Goal: Task Accomplishment & Management: Manage account settings

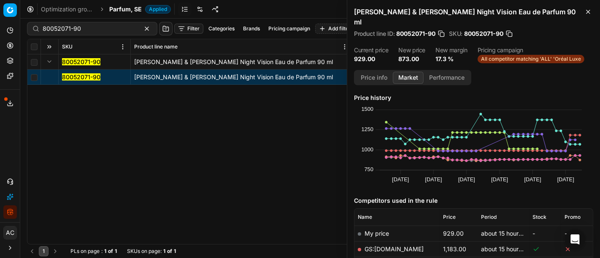
scroll to position [124, 0]
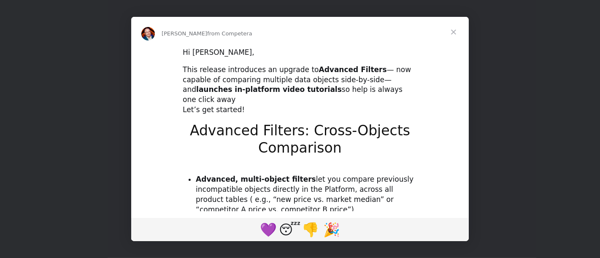
click at [19, 113] on div "Intercom messenger" at bounding box center [300, 129] width 600 height 258
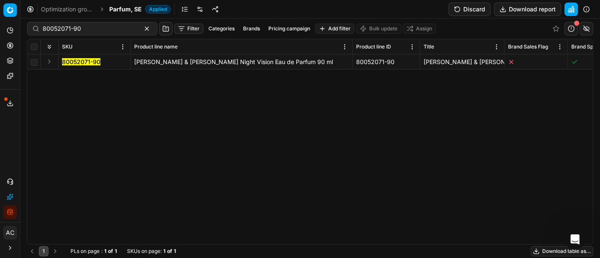
click at [126, 8] on span "Parfum, SE" at bounding box center [125, 9] width 32 height 8
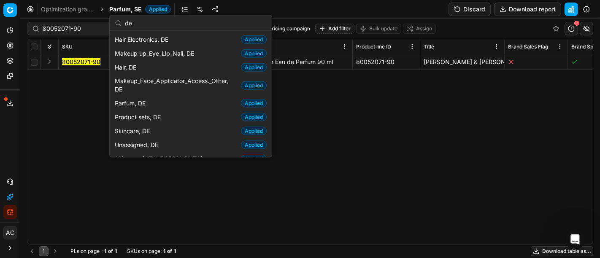
type input "d"
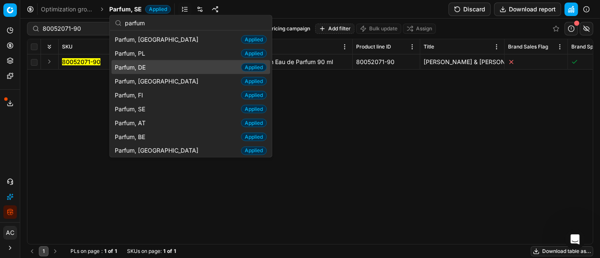
type input "parfum"
click at [144, 67] on span "Parfum, DE" at bounding box center [132, 67] width 34 height 8
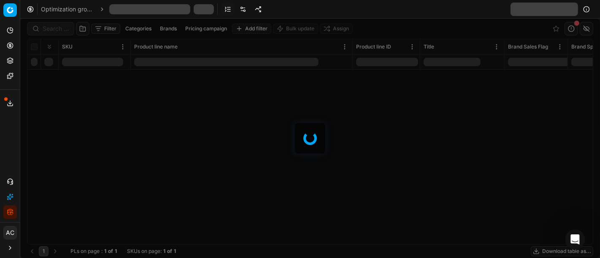
click at [46, 24] on div at bounding box center [309, 139] width 579 height 240
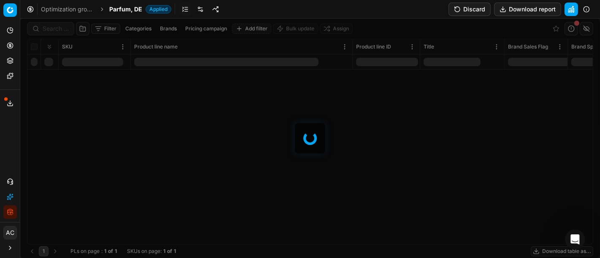
click at [46, 24] on div at bounding box center [309, 139] width 579 height 240
click at [52, 33] on div at bounding box center [309, 139] width 579 height 240
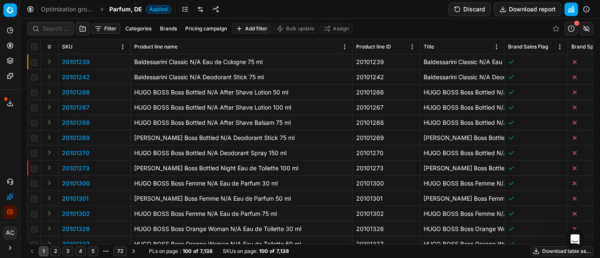
click at [52, 33] on div at bounding box center [50, 28] width 47 height 13
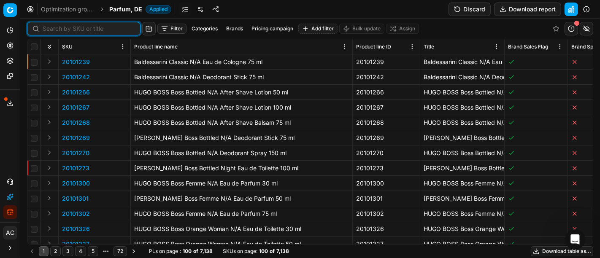
paste input "80011021-0018581"
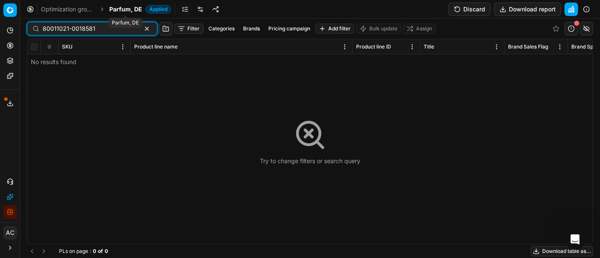
type input "80011021-0018581"
click at [121, 7] on span "Parfum, DE" at bounding box center [125, 9] width 33 height 8
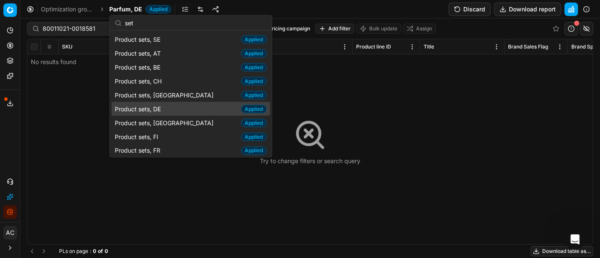
type input "set"
click at [166, 109] on div "Product sets, DE Applied" at bounding box center [190, 109] width 159 height 14
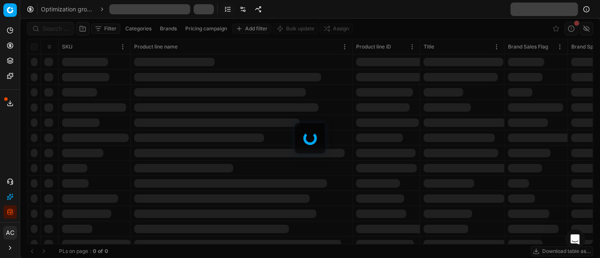
click at [52, 29] on div at bounding box center [309, 139] width 579 height 240
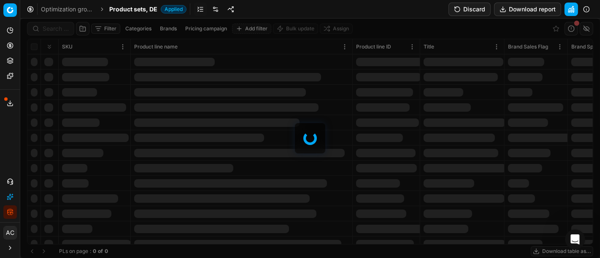
click at [52, 29] on div at bounding box center [309, 139] width 579 height 240
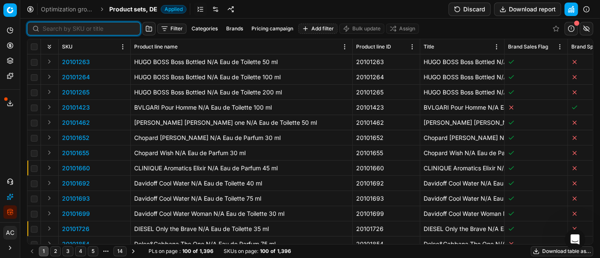
click at [52, 29] on input at bounding box center [89, 28] width 92 height 8
paste input "80011021-0018581"
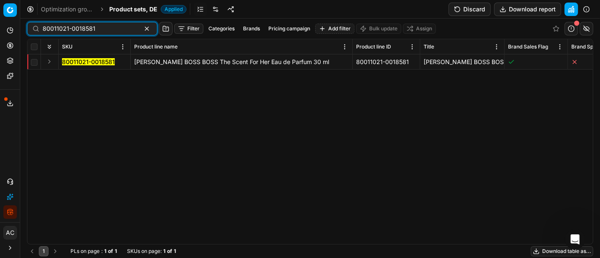
type input "80011021-0018581"
click at [49, 61] on button "Expand" at bounding box center [49, 62] width 10 height 10
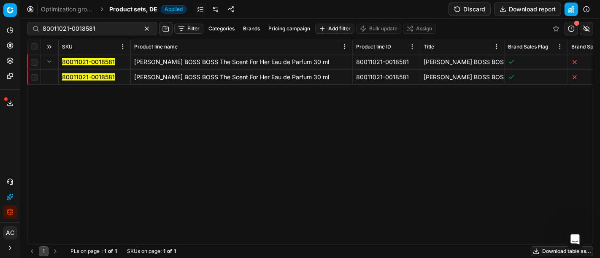
click at [68, 77] on mark "80011021-0018581" at bounding box center [88, 76] width 53 height 7
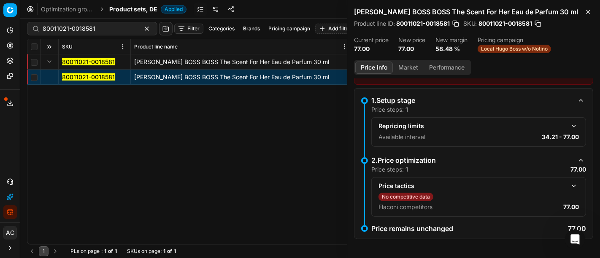
scroll to position [31, 0]
click at [569, 183] on button "button" at bounding box center [574, 186] width 10 height 10
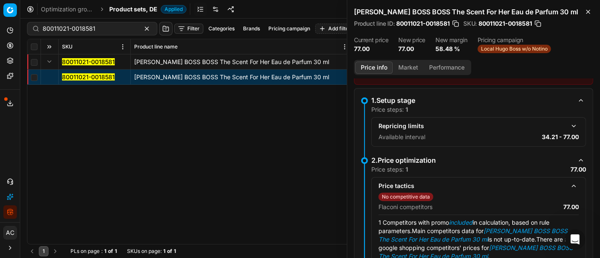
click at [405, 67] on button "Market" at bounding box center [408, 68] width 31 height 12
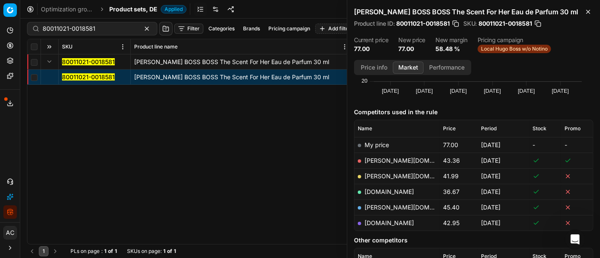
scroll to position [79, 0]
click at [402, 161] on link "basler-beauty.de" at bounding box center [413, 159] width 98 height 7
click at [388, 175] on link "douglas.de" at bounding box center [413, 175] width 98 height 7
click at [11, 179] on icon at bounding box center [10, 181] width 5 height 5
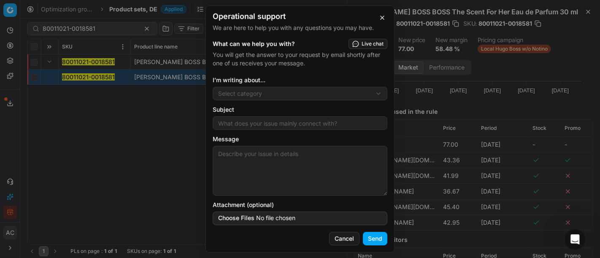
click at [246, 94] on div "Operational support We are here to help you with any questions you may have. Wh…" at bounding box center [300, 129] width 600 height 258
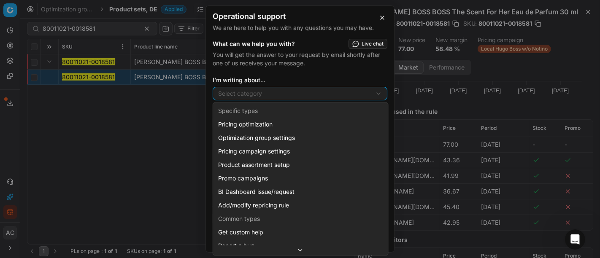
scroll to position [22, 0]
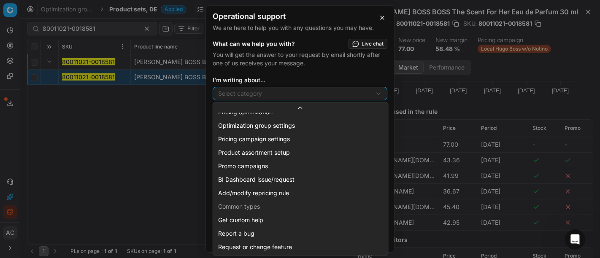
select select "241"
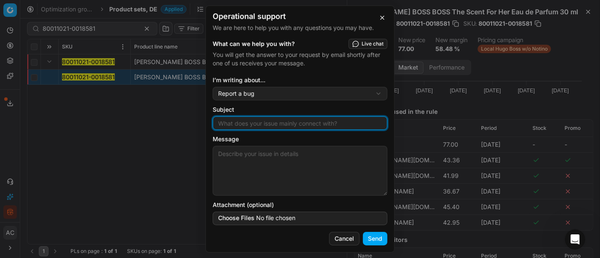
click at [259, 126] on input "Subject" at bounding box center [299, 123] width 167 height 13
type input "c"
type input "CD is not updated"
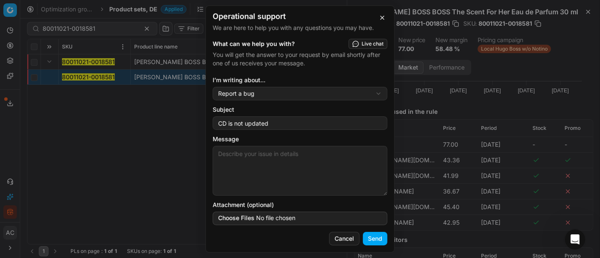
click at [258, 164] on textarea "Message" at bounding box center [300, 171] width 175 height 50
paste textarea "80011021-0018581"
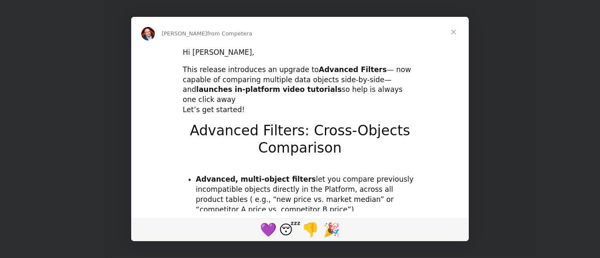
scroll to position [0, 0]
click at [452, 32] on span "Close" at bounding box center [453, 32] width 30 height 30
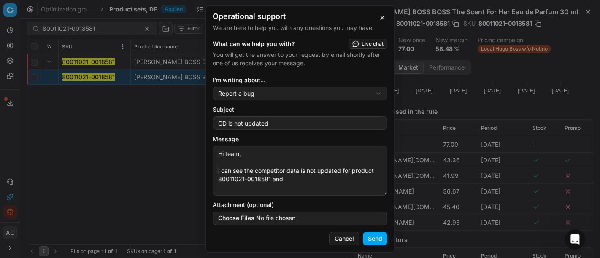
click at [295, 178] on textarea "Hi team, i can see the competitor data is not updated for product 80011021-0018…" at bounding box center [300, 171] width 175 height 50
paste textarea "80011021-0018583"
click at [334, 181] on textarea "Hi team, i can see the competitor data is not updated for product 80011021-0018…" at bounding box center [300, 171] width 175 height 50
type textarea "Hi team, i can see the competitor data is not updated for product 80011021-0018…"
click at [377, 240] on button "Send" at bounding box center [375, 238] width 24 height 13
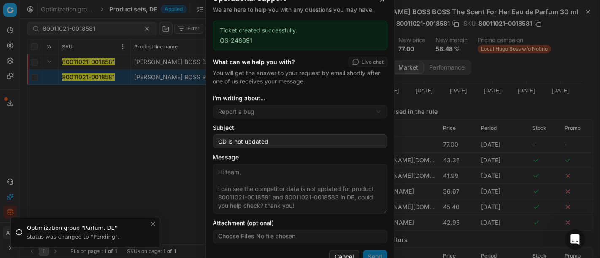
click at [112, 126] on div "Operational support We are here to help you with any questions you may have. Ti…" at bounding box center [300, 129] width 600 height 258
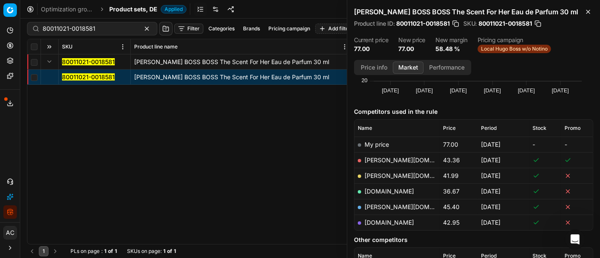
click at [213, 8] on link at bounding box center [215, 9] width 13 height 13
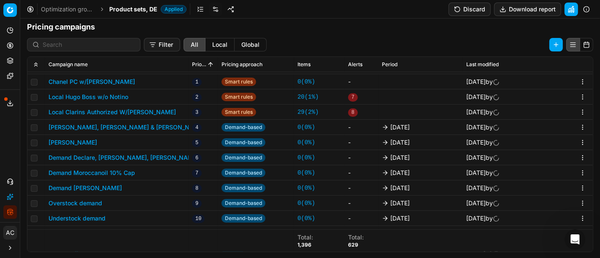
scroll to position [203, 0]
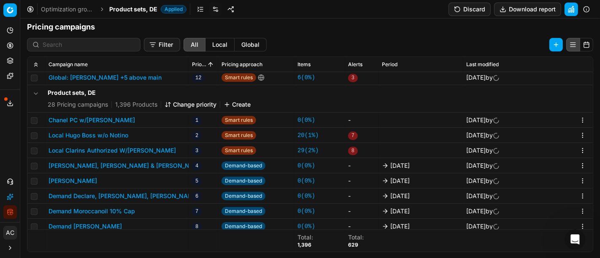
click at [191, 102] on button "Change priority" at bounding box center [190, 104] width 52 height 8
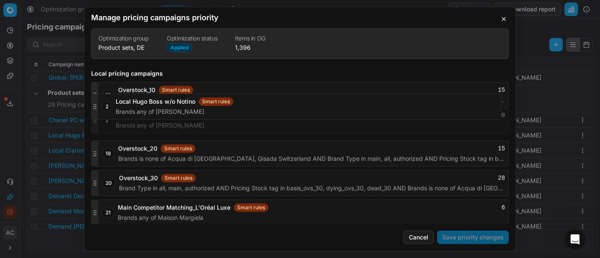
scroll to position [1514, 0]
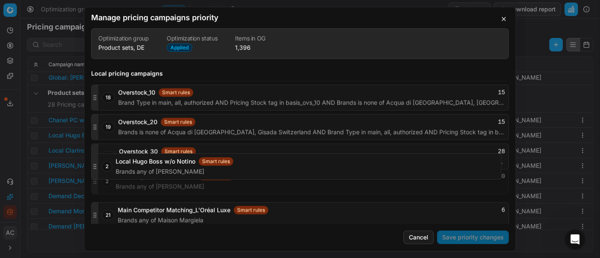
drag, startPoint x: 95, startPoint y: 170, endPoint x: 116, endPoint y: 167, distance: 21.4
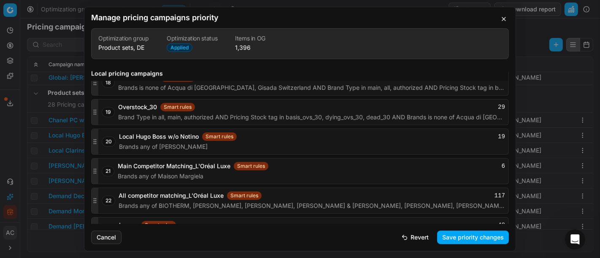
scroll to position [1549, 0]
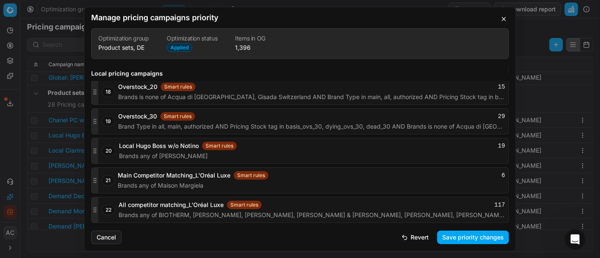
click at [465, 237] on button "Save priority changes" at bounding box center [473, 237] width 72 height 13
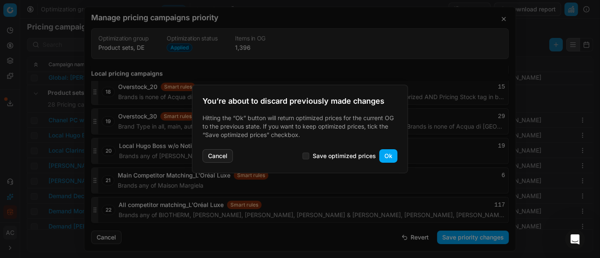
click at [393, 158] on button "Ok" at bounding box center [388, 155] width 18 height 13
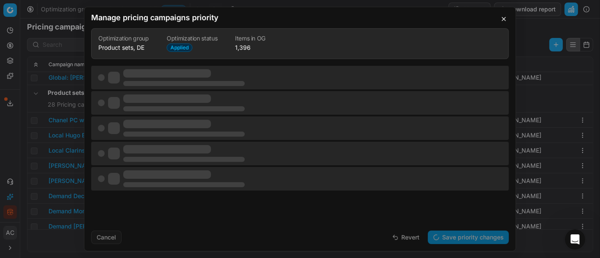
scroll to position [0, 0]
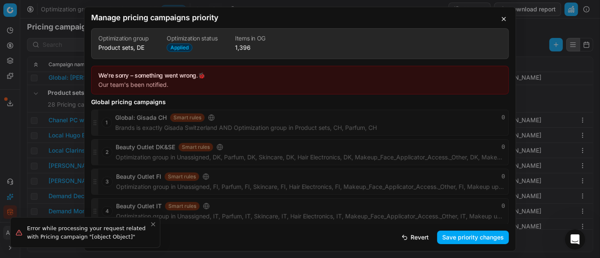
click at [503, 17] on button "button" at bounding box center [504, 19] width 10 height 10
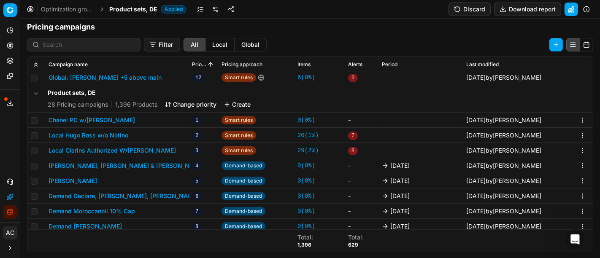
click at [469, 6] on button "Discard" at bounding box center [469, 9] width 42 height 13
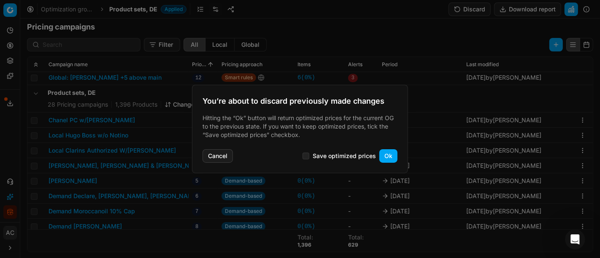
click at [386, 156] on button "Ok" at bounding box center [388, 155] width 18 height 13
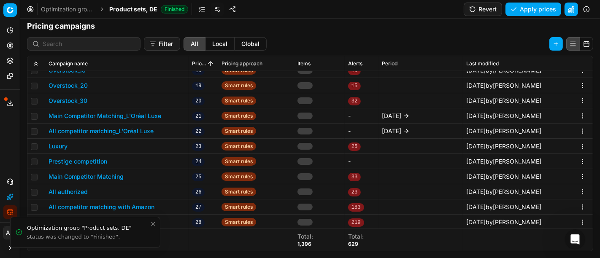
scroll to position [129, 0]
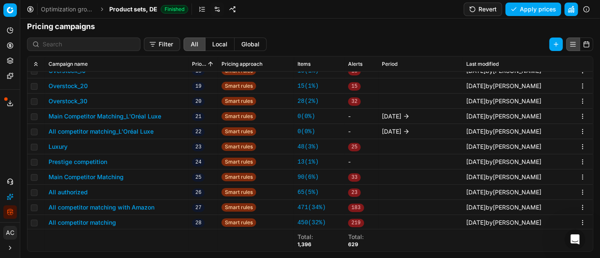
click at [488, 13] on button "Revert" at bounding box center [482, 9] width 38 height 13
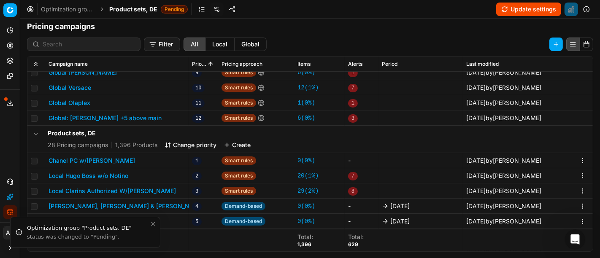
scroll to position [161, 0]
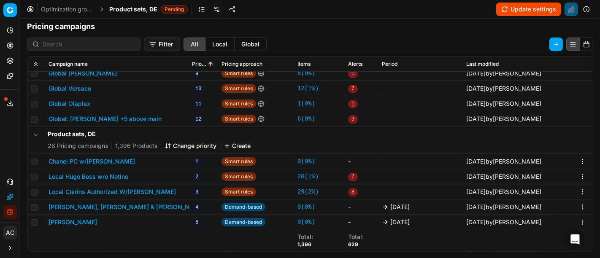
click at [195, 148] on button "Change priority" at bounding box center [190, 146] width 52 height 8
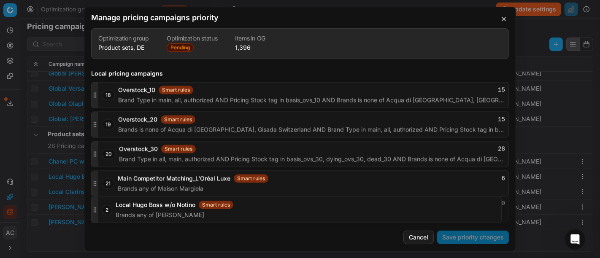
scroll to position [1520, 0]
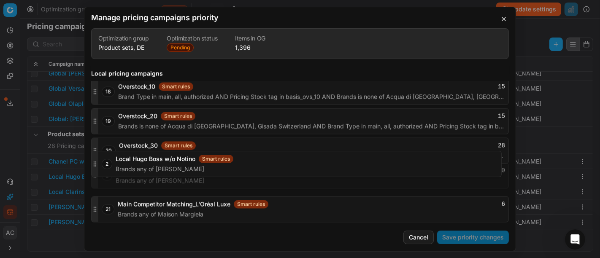
drag, startPoint x: 95, startPoint y: 126, endPoint x: 108, endPoint y: 163, distance: 39.9
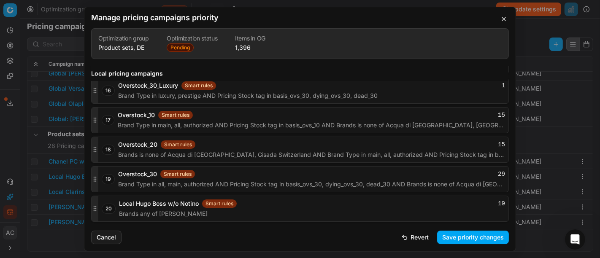
scroll to position [1543, 0]
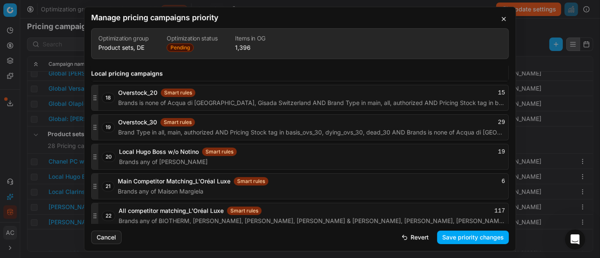
click at [452, 236] on button "Save priority changes" at bounding box center [473, 237] width 72 height 13
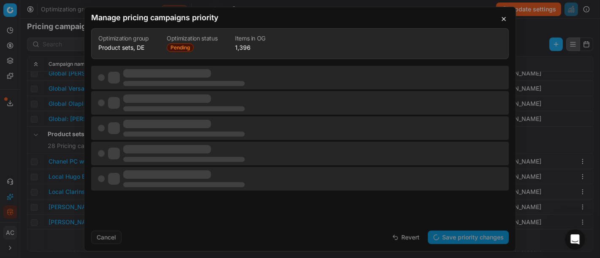
scroll to position [0, 0]
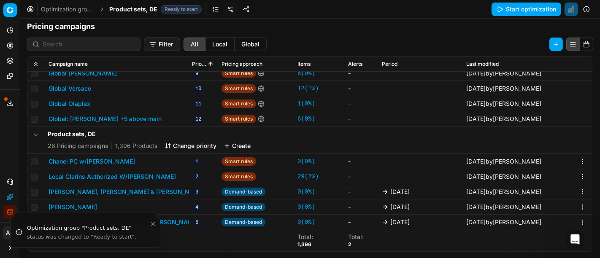
click at [9, 63] on icon at bounding box center [9, 62] width 5 height 1
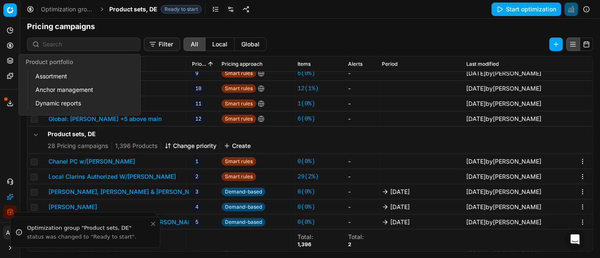
click at [44, 80] on link "Assortment" at bounding box center [81, 76] width 98 height 12
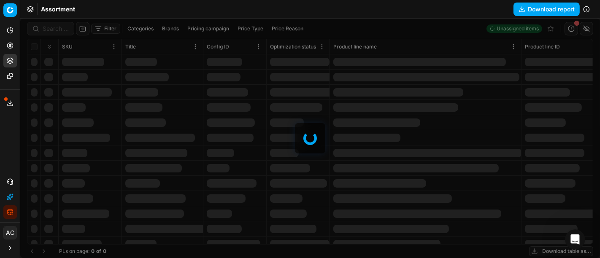
click at [104, 28] on div at bounding box center [309, 139] width 579 height 240
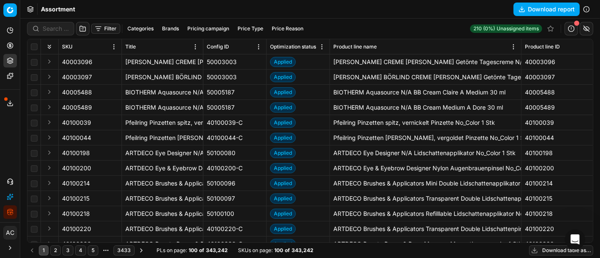
click at [104, 28] on button "Filter" at bounding box center [105, 29] width 29 height 10
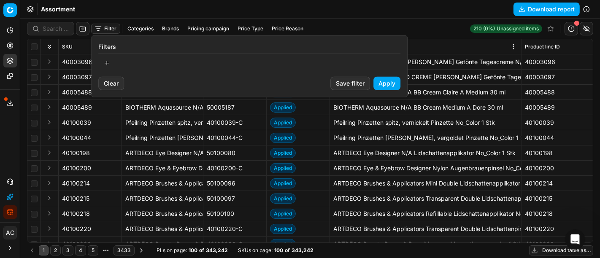
click at [107, 65] on button "button" at bounding box center [106, 63] width 17 height 13
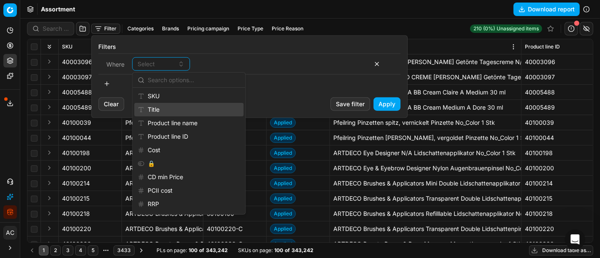
click at [166, 105] on div "Title" at bounding box center [188, 109] width 109 height 13
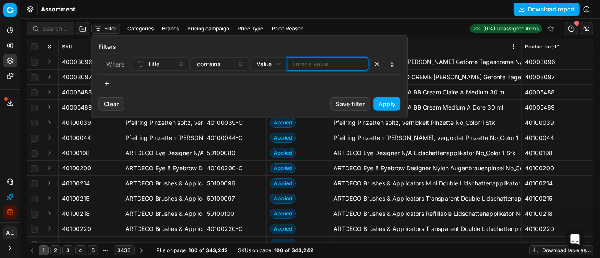
click at [309, 61] on input at bounding box center [327, 64] width 70 height 8
click at [280, 62] on html "Pricing platform Analytics Pricing Product portfolio Templates Export service 3…" at bounding box center [300, 129] width 600 height 258
click at [315, 61] on html "Pricing platform Analytics Pricing Product portfolio Templates Export service 3…" at bounding box center [300, 129] width 600 height 258
click at [315, 61] on input at bounding box center [327, 64] width 70 height 8
type input "tomfordprivateblend"
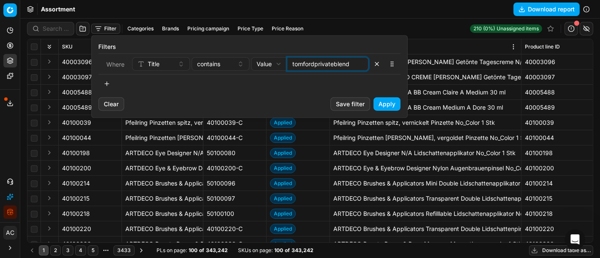
click at [388, 101] on button "Apply" at bounding box center [386, 103] width 27 height 13
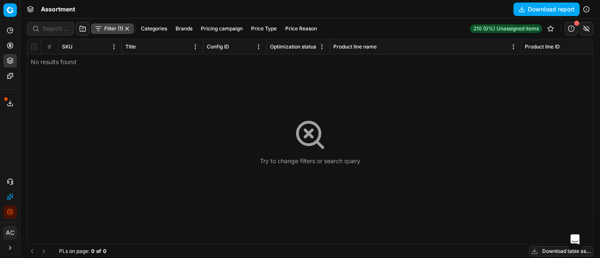
click at [115, 28] on button "Filter (1)" at bounding box center [112, 29] width 43 height 10
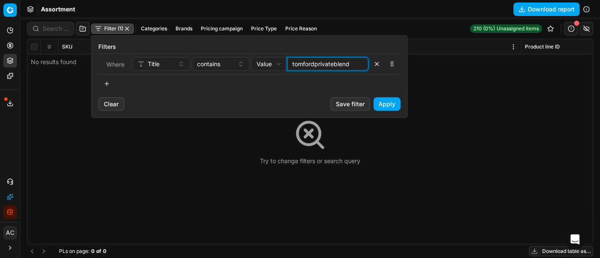
click at [349, 64] on input "tomfordprivateblend" at bounding box center [327, 64] width 70 height 8
click at [221, 65] on div "contains" at bounding box center [215, 64] width 37 height 8
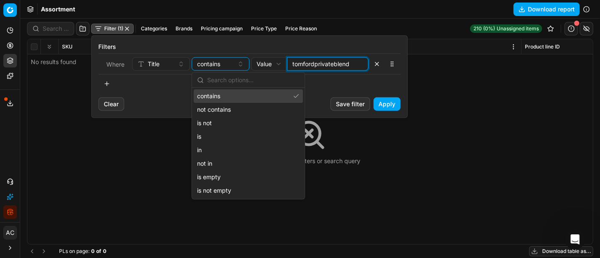
click at [315, 64] on input "tomfordprivateblend" at bounding box center [327, 64] width 70 height 8
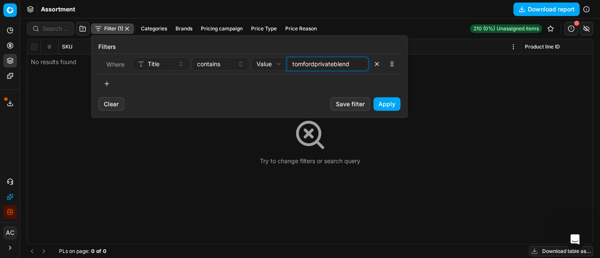
click at [275, 64] on html "Pricing platform Analytics Pricing Product portfolio Templates Export service 3…" at bounding box center [300, 129] width 600 height 258
select select "reference"
click at [312, 61] on div "Select" at bounding box center [321, 64] width 62 height 8
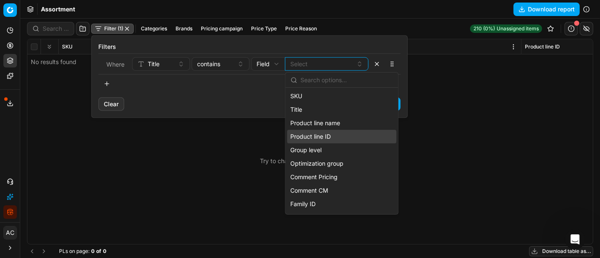
click at [190, 114] on div "Clear Save filter Apply" at bounding box center [249, 107] width 315 height 20
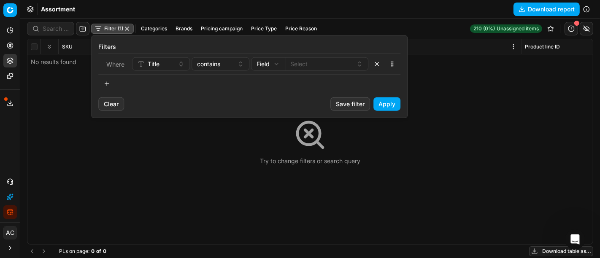
click at [378, 63] on button "button" at bounding box center [376, 63] width 13 height 13
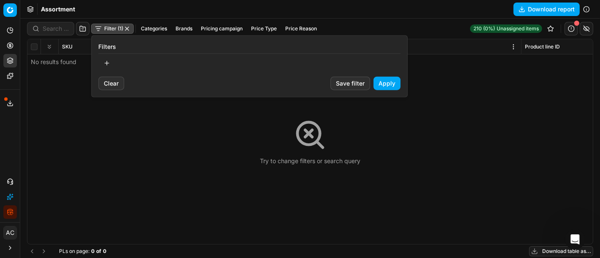
click at [388, 81] on button "Apply" at bounding box center [386, 83] width 27 height 13
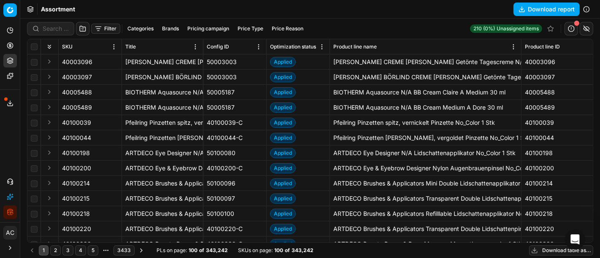
click at [104, 26] on button "Filter" at bounding box center [105, 29] width 29 height 10
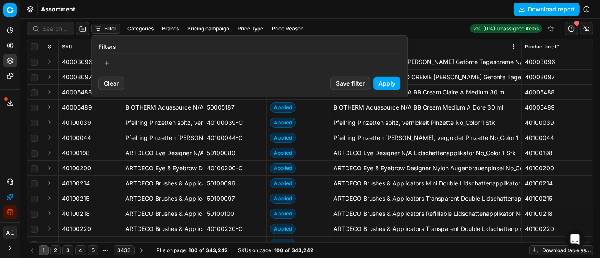
click at [109, 63] on button "button" at bounding box center [106, 63] width 17 height 13
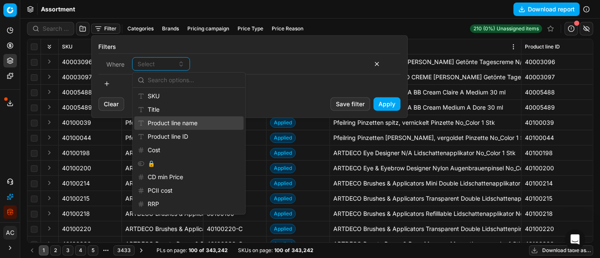
click at [184, 118] on div "Product line name" at bounding box center [188, 122] width 109 height 13
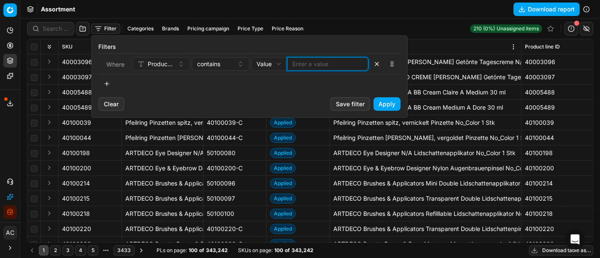
click at [307, 61] on input at bounding box center [327, 64] width 70 height 8
type input "t"
type input "private"
click at [394, 105] on button "Apply" at bounding box center [386, 103] width 27 height 13
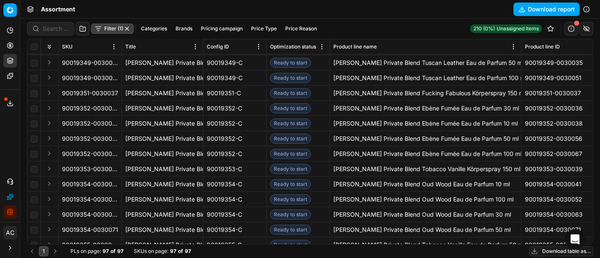
scroll to position [273, 0]
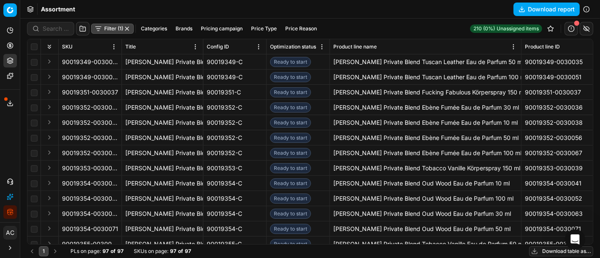
click at [181, 30] on button "Brands" at bounding box center [184, 29] width 24 height 10
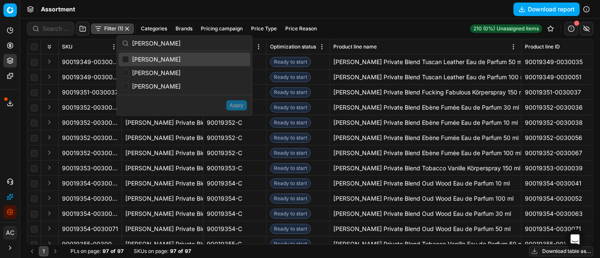
type input "tom"
click at [152, 57] on span "Tom Ford" at bounding box center [156, 59] width 49 height 8
checkbox input "true"
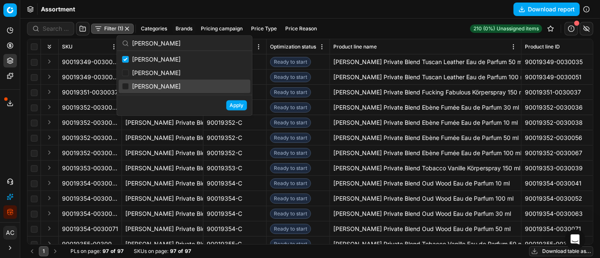
click at [235, 105] on button "Apply" at bounding box center [236, 105] width 21 height 10
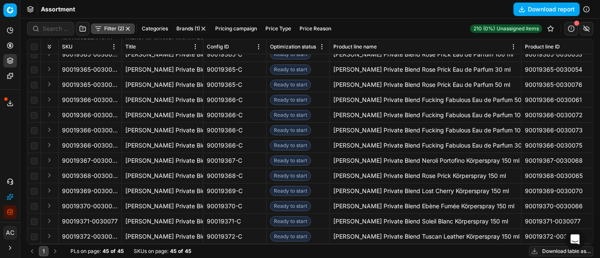
scroll to position [500, 0]
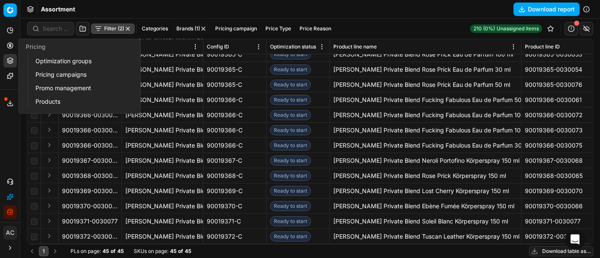
click at [55, 61] on link "Optimization groups" at bounding box center [81, 61] width 98 height 12
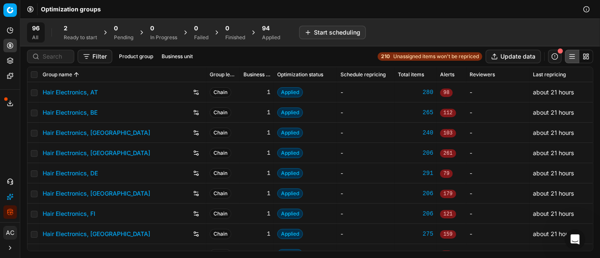
click at [273, 28] on div "94" at bounding box center [271, 28] width 18 height 8
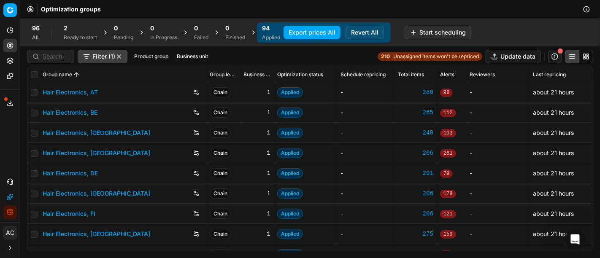
click at [369, 30] on button "Revert All" at bounding box center [364, 32] width 38 height 13
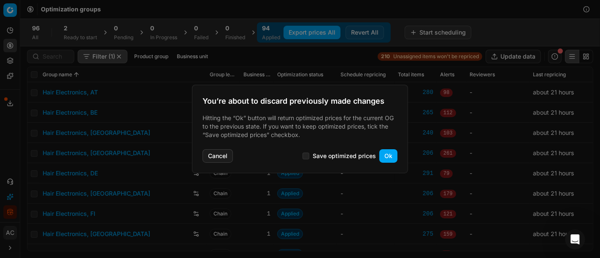
click at [385, 153] on button "Ok" at bounding box center [388, 155] width 18 height 13
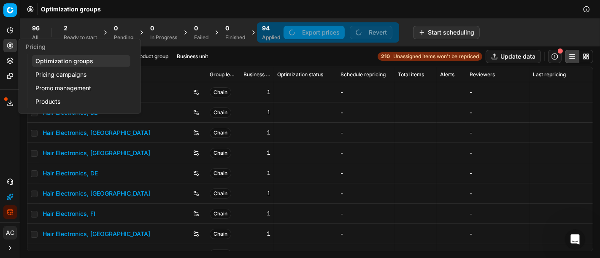
click at [59, 72] on link "Pricing campaigns" at bounding box center [81, 75] width 98 height 12
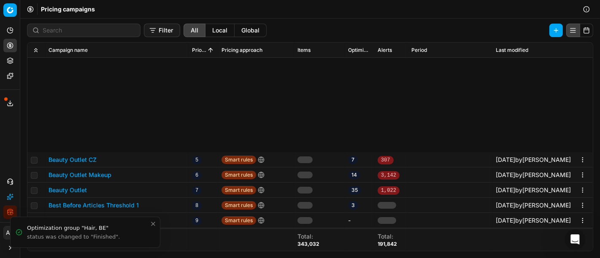
scroll to position [151, 0]
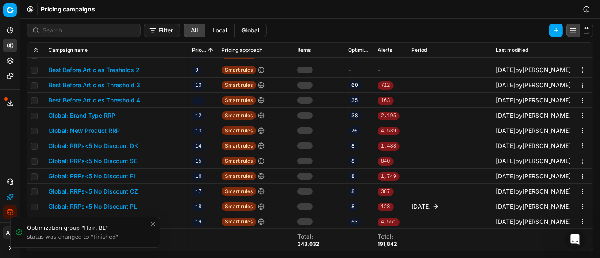
click at [107, 114] on button "Global: Brand Type RRP" at bounding box center [82, 115] width 67 height 8
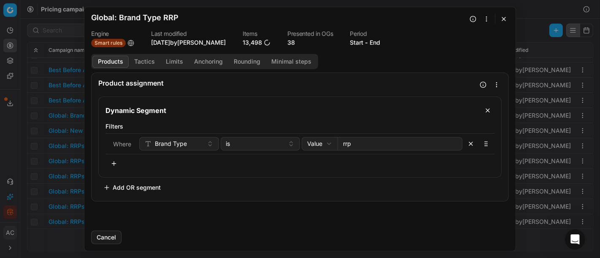
click at [140, 188] on button "Add OR segment" at bounding box center [131, 187] width 67 height 13
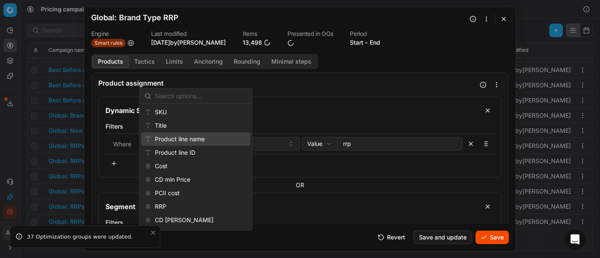
click at [186, 140] on div "Product line name" at bounding box center [195, 138] width 109 height 13
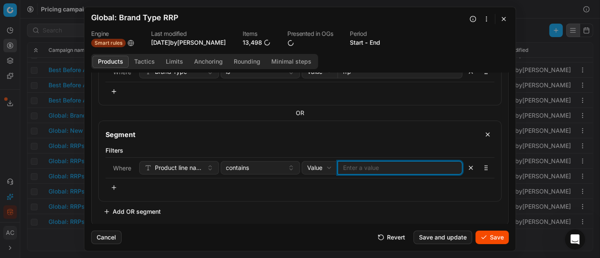
click at [377, 165] on input at bounding box center [400, 168] width 114 height 8
type input "private"
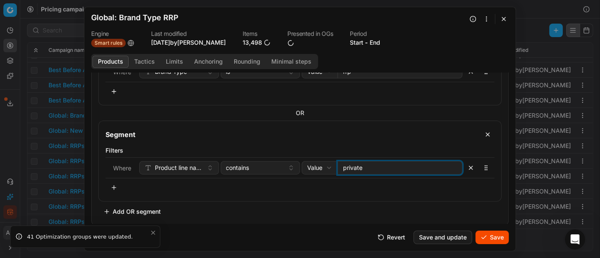
click at [112, 186] on button "button" at bounding box center [113, 187] width 17 height 13
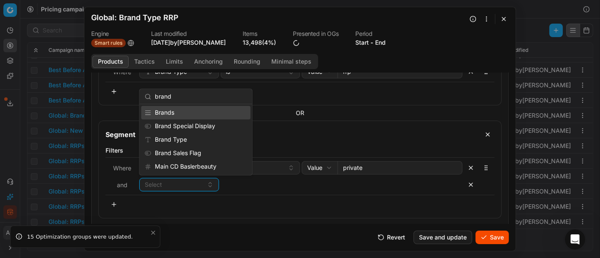
type input "brand"
click at [181, 111] on div "Brands" at bounding box center [195, 112] width 109 height 13
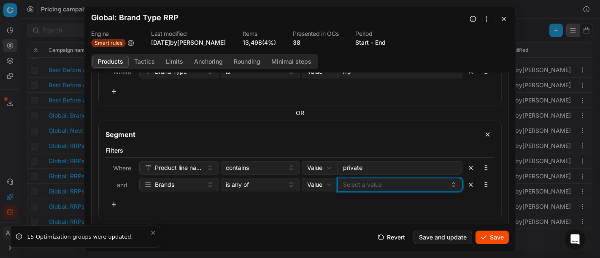
click at [347, 183] on button "Select a value" at bounding box center [399, 184] width 125 height 13
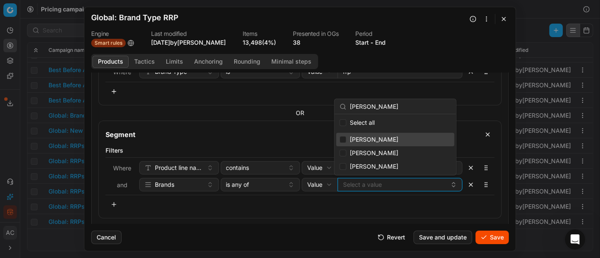
type input "tom"
click at [341, 142] on input "Suggestions" at bounding box center [343, 139] width 7 height 7
checkbox input "true"
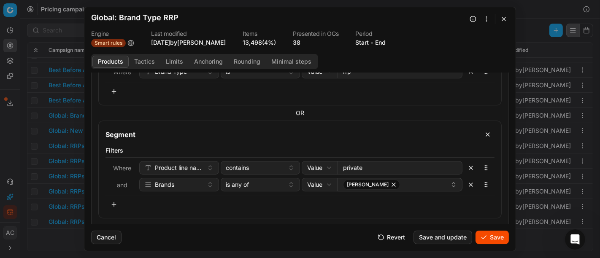
click at [447, 211] on div "Filters Where Product line name contains Value Field Value private and Brands i…" at bounding box center [300, 180] width 402 height 75
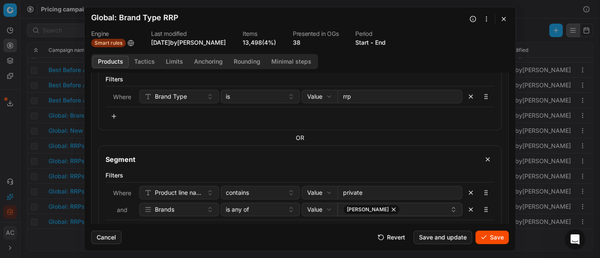
scroll to position [47, 0]
click at [498, 237] on button "Save" at bounding box center [491, 237] width 33 height 13
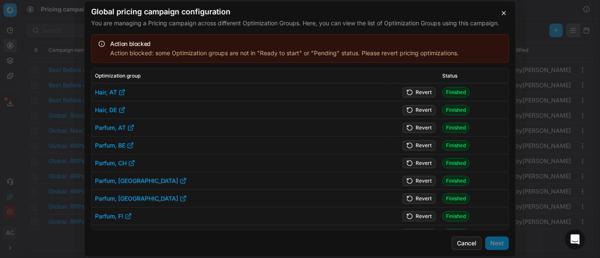
click at [419, 96] on button "Revert" at bounding box center [418, 92] width 33 height 10
click at [419, 107] on button "Revert" at bounding box center [418, 110] width 33 height 10
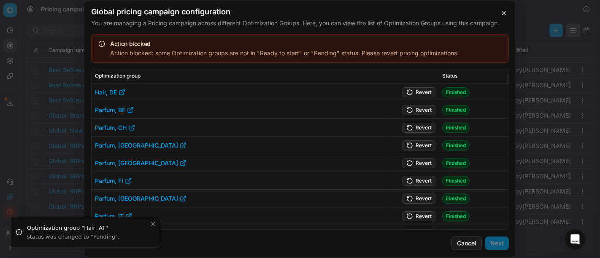
click at [420, 128] on button "Revert" at bounding box center [418, 128] width 33 height 10
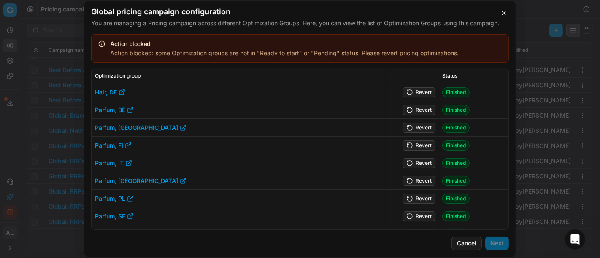
click at [422, 183] on td "Revert" at bounding box center [412, 181] width 54 height 18
click at [417, 201] on button "Revert" at bounding box center [418, 199] width 33 height 10
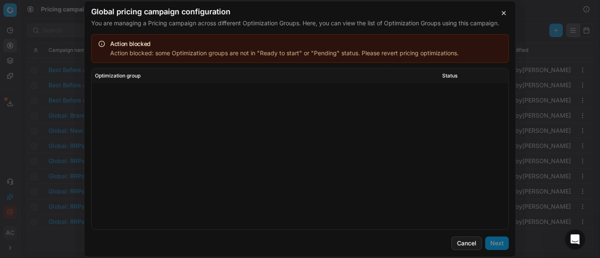
scroll to position [0, 0]
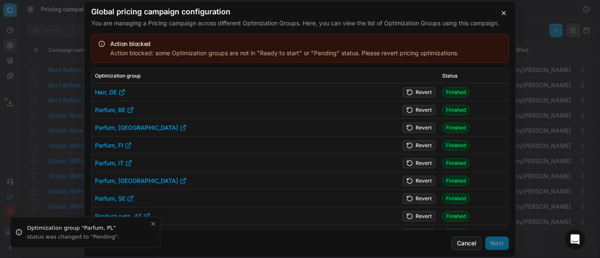
click at [416, 94] on button "Revert" at bounding box center [418, 92] width 33 height 10
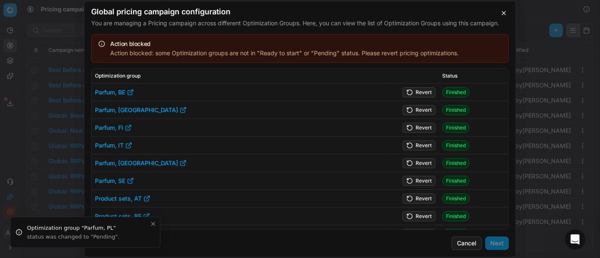
click at [419, 106] on button "Revert" at bounding box center [418, 110] width 33 height 10
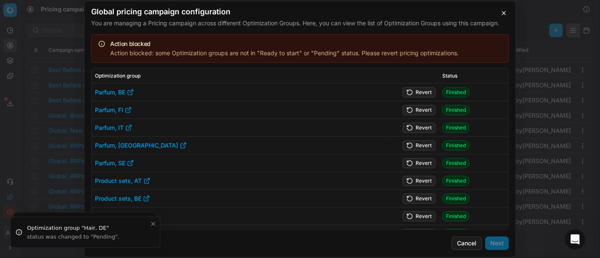
click at [421, 129] on button "Revert" at bounding box center [418, 128] width 33 height 10
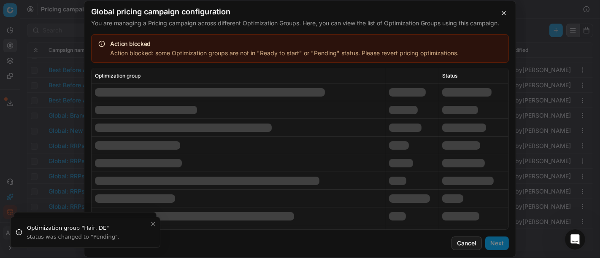
click at [422, 146] on td at bounding box center [412, 146] width 54 height 18
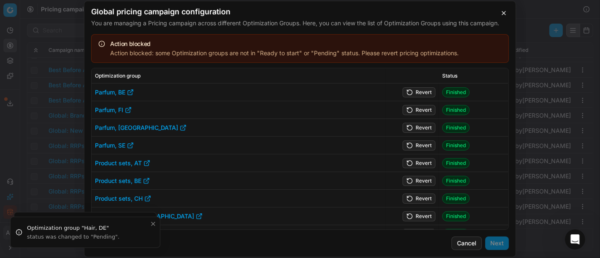
click at [422, 146] on button "Revert" at bounding box center [418, 145] width 33 height 10
click at [418, 90] on button "Revert" at bounding box center [418, 92] width 33 height 10
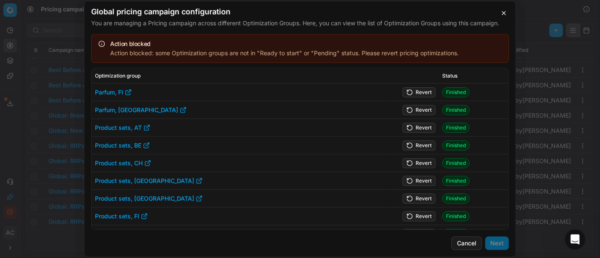
click at [420, 109] on button "Revert" at bounding box center [418, 110] width 33 height 10
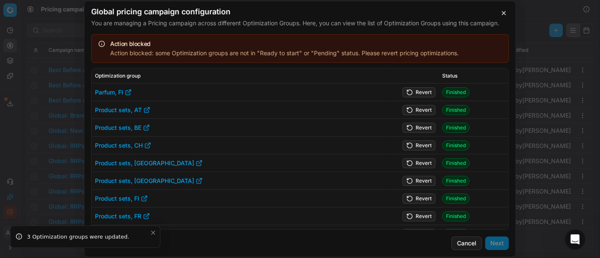
click at [420, 126] on button "Revert" at bounding box center [418, 128] width 33 height 10
click at [413, 91] on button "Revert" at bounding box center [418, 92] width 33 height 10
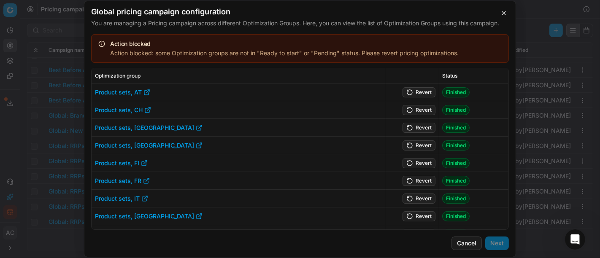
click at [414, 94] on button "Revert" at bounding box center [418, 92] width 33 height 10
click at [417, 111] on button "Revert" at bounding box center [418, 110] width 33 height 10
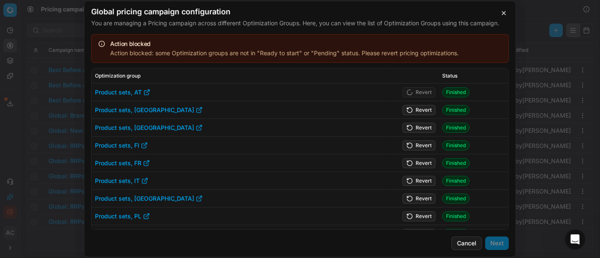
click at [418, 129] on button "Revert" at bounding box center [418, 128] width 33 height 10
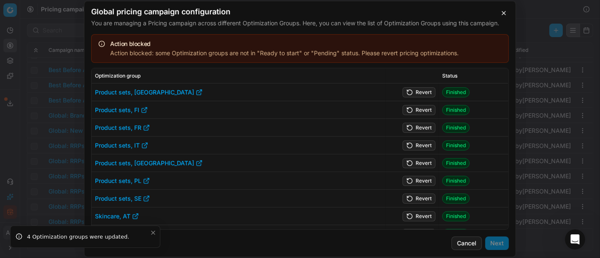
click at [415, 90] on button "Revert" at bounding box center [418, 92] width 33 height 10
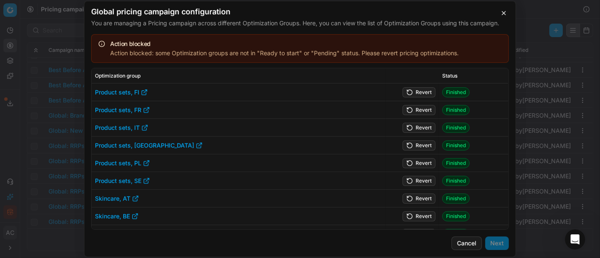
click at [418, 110] on button "Revert" at bounding box center [418, 110] width 33 height 10
click at [419, 127] on button "Revert" at bounding box center [418, 128] width 33 height 10
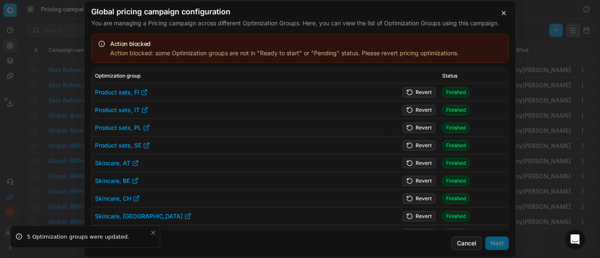
click at [417, 94] on button "Revert" at bounding box center [418, 92] width 33 height 10
click at [413, 91] on button "Revert" at bounding box center [418, 92] width 33 height 10
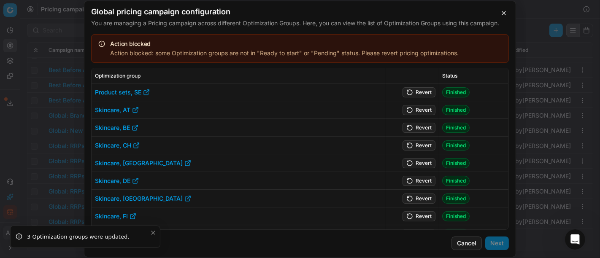
click at [418, 111] on button "Revert" at bounding box center [418, 110] width 33 height 10
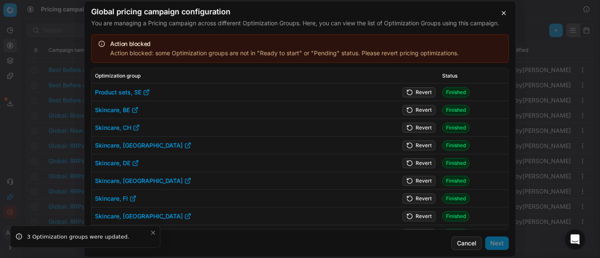
click at [419, 126] on td "Revert" at bounding box center [412, 128] width 54 height 18
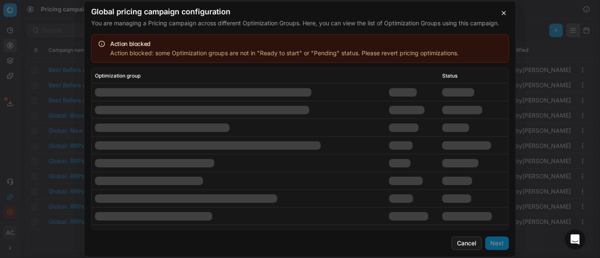
click at [419, 144] on td at bounding box center [412, 146] width 54 height 18
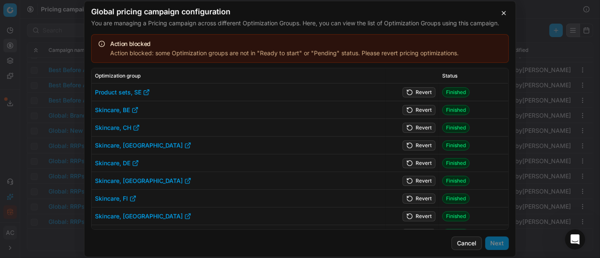
click at [419, 144] on button "Revert" at bounding box center [418, 145] width 33 height 10
click at [423, 165] on button "Revert" at bounding box center [418, 163] width 33 height 10
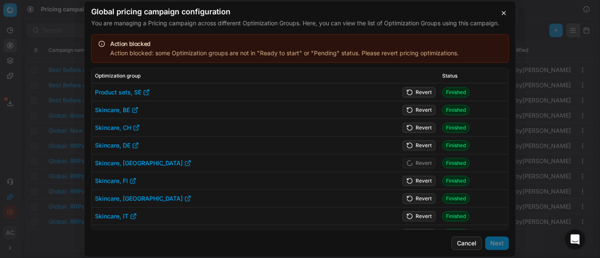
click at [422, 183] on td "Revert" at bounding box center [412, 181] width 54 height 18
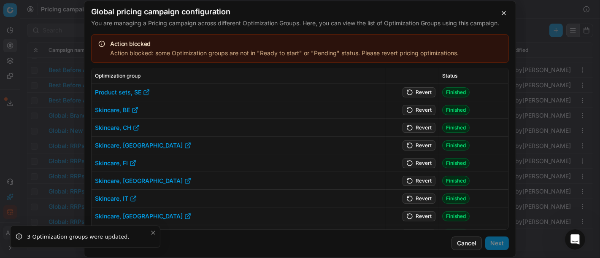
click at [419, 199] on button "Revert" at bounding box center [418, 199] width 33 height 10
click at [420, 217] on button "Revert" at bounding box center [418, 216] width 33 height 10
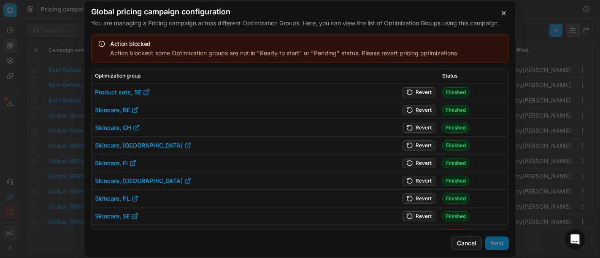
click at [412, 91] on button "Revert" at bounding box center [418, 92] width 33 height 10
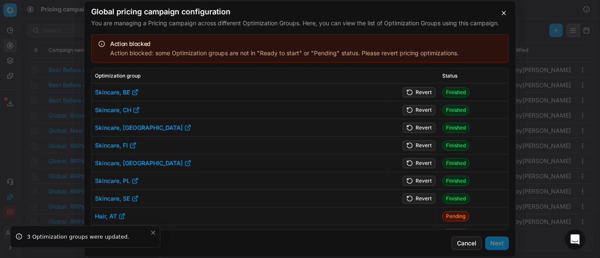
click at [415, 110] on button "Revert" at bounding box center [418, 110] width 33 height 10
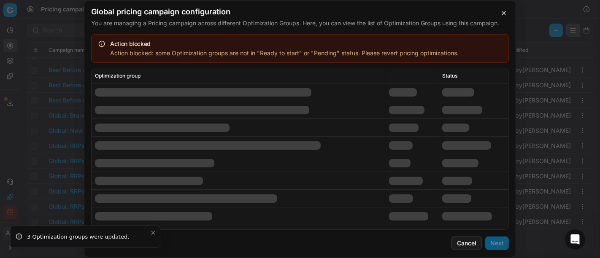
click at [417, 125] on td at bounding box center [412, 128] width 54 height 18
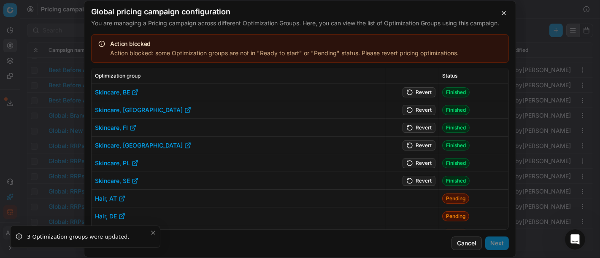
click at [417, 127] on button "Revert" at bounding box center [418, 128] width 33 height 10
click at [419, 146] on button "Revert" at bounding box center [418, 145] width 33 height 10
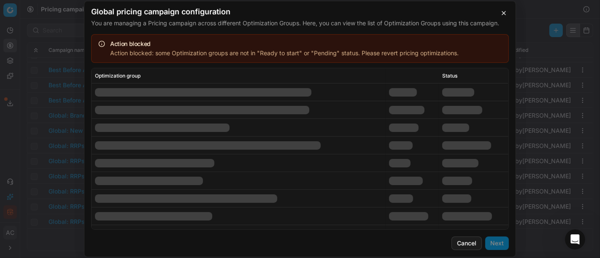
click at [415, 91] on td at bounding box center [412, 93] width 54 height 18
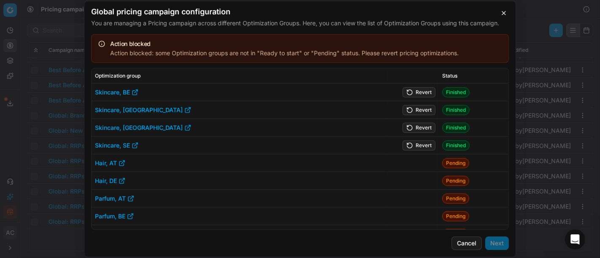
click at [415, 91] on button "Revert" at bounding box center [418, 92] width 33 height 10
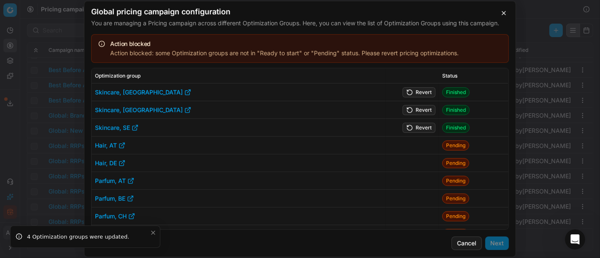
click at [415, 91] on button "Revert" at bounding box center [418, 92] width 33 height 10
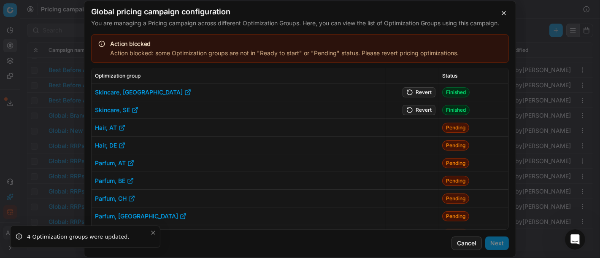
click at [415, 91] on td "Revert" at bounding box center [412, 93] width 54 height 18
click at [415, 91] on button "Revert" at bounding box center [418, 92] width 33 height 10
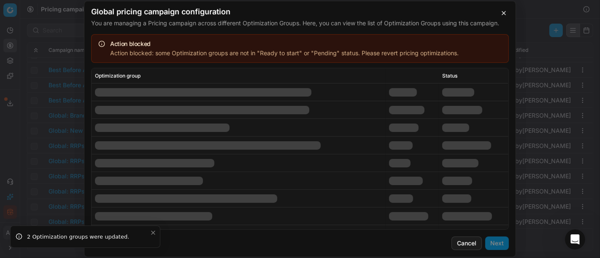
click at [415, 91] on td at bounding box center [412, 93] width 54 height 18
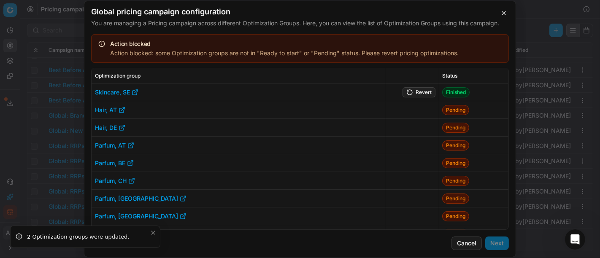
click at [415, 91] on button "Revert" at bounding box center [418, 92] width 33 height 10
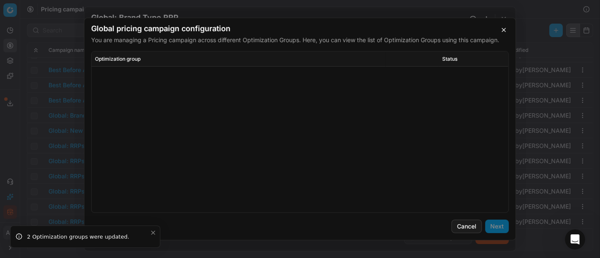
scroll to position [458, 0]
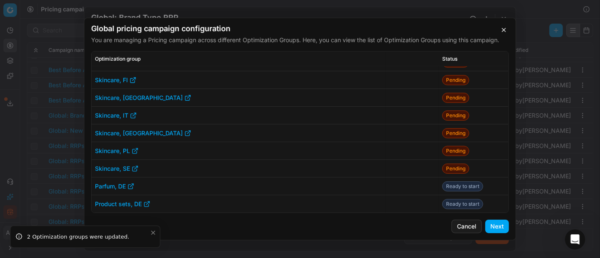
click at [503, 225] on button "Next" at bounding box center [497, 226] width 24 height 13
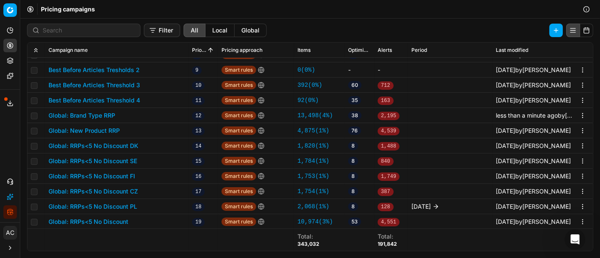
click at [105, 116] on button "Global: Brand Type RRP" at bounding box center [82, 115] width 67 height 8
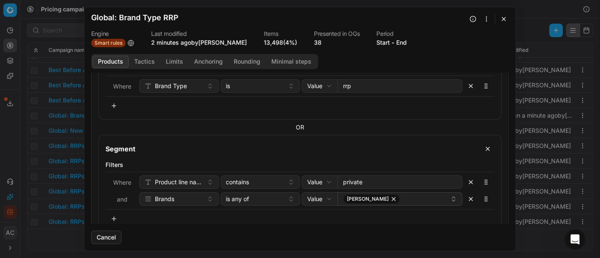
scroll to position [89, 0]
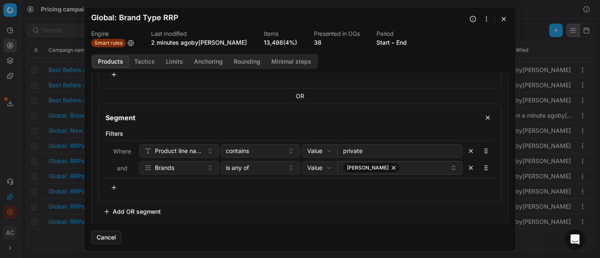
click at [505, 20] on button "button" at bounding box center [504, 19] width 10 height 10
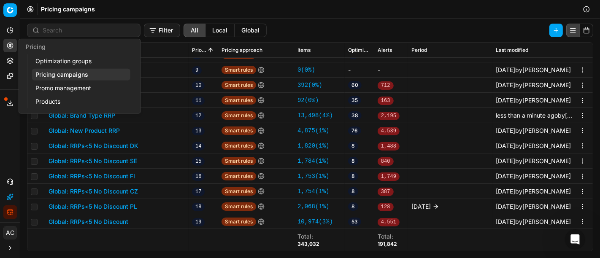
click at [65, 66] on link "Optimization groups" at bounding box center [81, 61] width 98 height 12
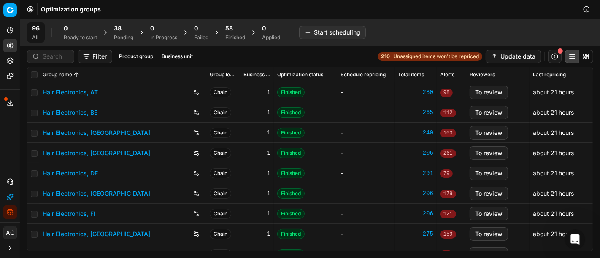
click at [118, 37] on div "Pending" at bounding box center [123, 37] width 19 height 7
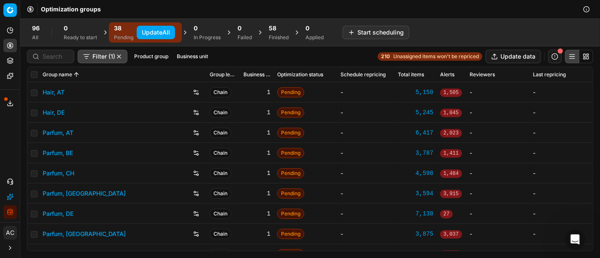
click at [148, 31] on button "Update All" at bounding box center [156, 32] width 38 height 13
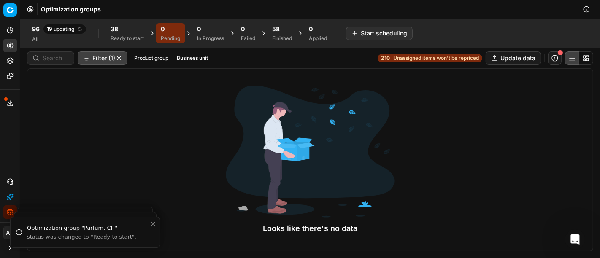
click at [115, 29] on span "38" at bounding box center [114, 29] width 8 height 8
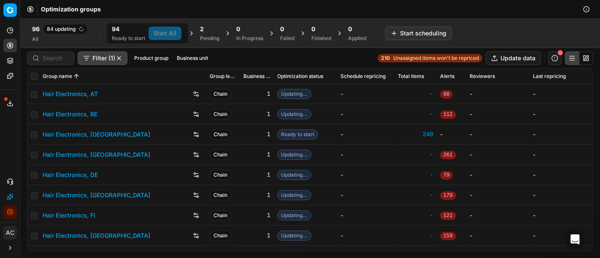
click at [0, 140] on div "Analytics Pricing Product portfolio Templates Export service 30 Contact support…" at bounding box center [10, 121] width 20 height 202
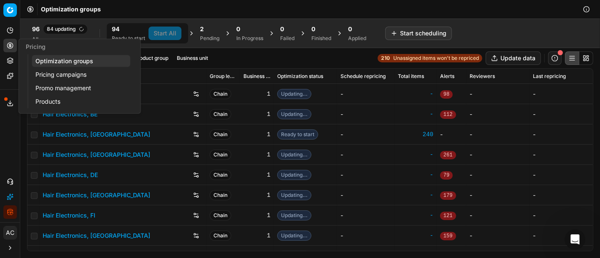
click at [45, 73] on link "Pricing campaigns" at bounding box center [81, 75] width 98 height 12
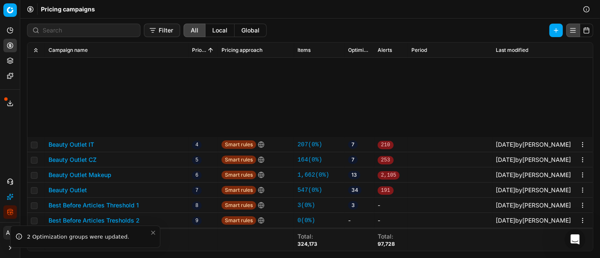
scroll to position [137, 0]
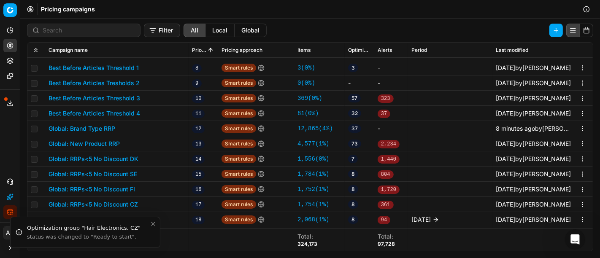
click at [309, 129] on link "12,865 ( 4% )" at bounding box center [314, 128] width 35 height 8
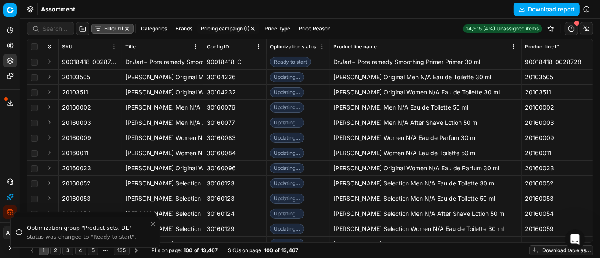
click at [9, 46] on icon at bounding box center [10, 45] width 2 height 2
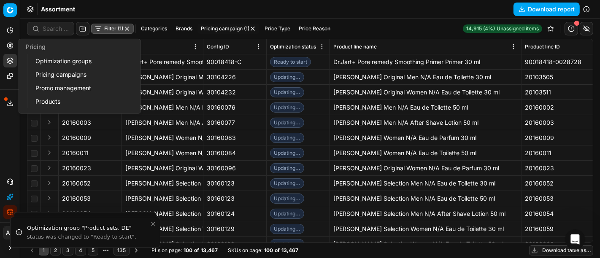
click at [73, 59] on link "Optimization groups" at bounding box center [81, 61] width 98 height 12
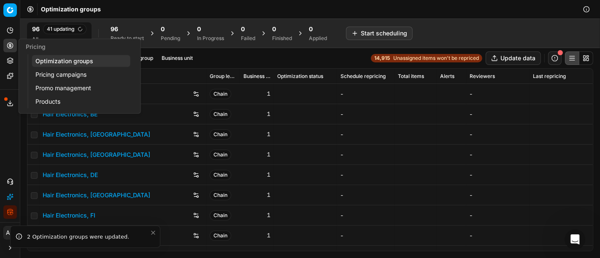
click at [59, 75] on link "Pricing campaigns" at bounding box center [81, 75] width 98 height 12
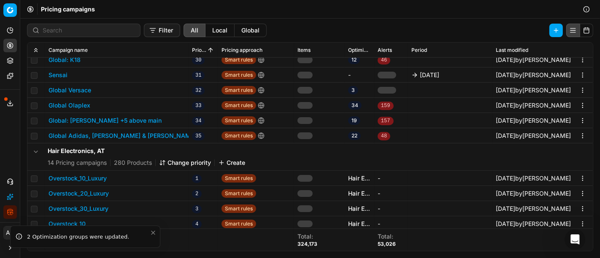
scroll to position [480, 0]
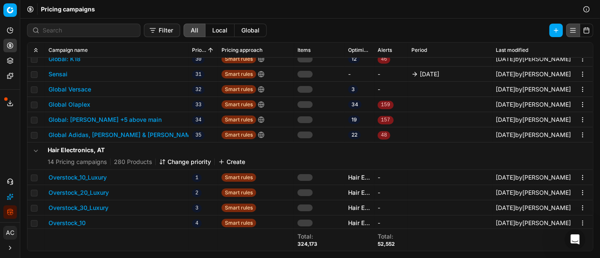
click at [146, 122] on button "Global: [PERSON_NAME] +5 above main" at bounding box center [105, 120] width 113 height 8
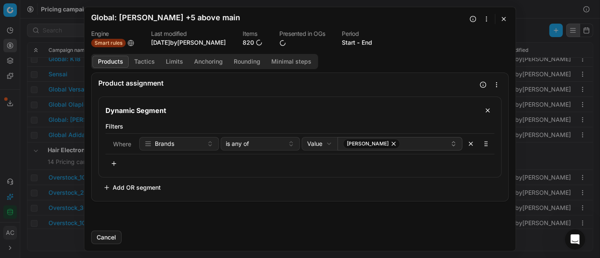
click at [143, 62] on button "Tactics" at bounding box center [145, 62] width 32 height 12
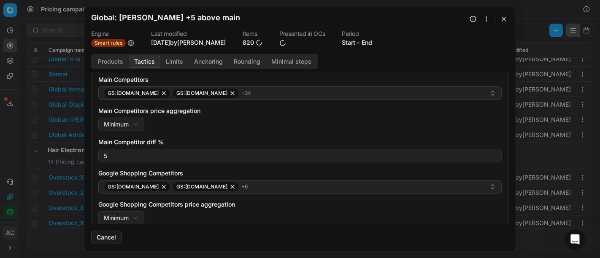
scroll to position [0, 0]
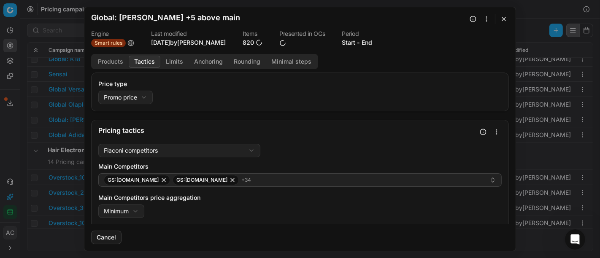
click at [115, 63] on button "Products" at bounding box center [110, 62] width 36 height 12
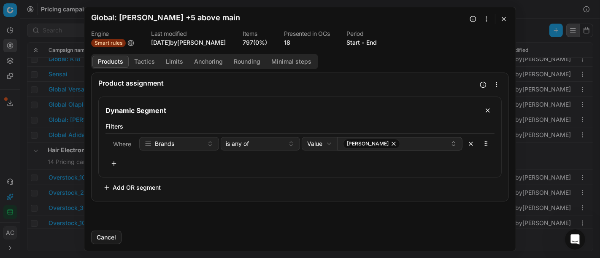
click at [142, 62] on button "Tactics" at bounding box center [145, 62] width 32 height 12
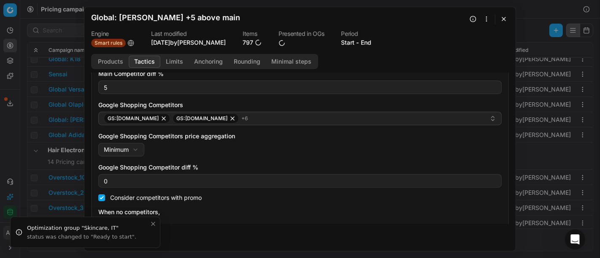
scroll to position [155, 0]
click at [23, 107] on div "We are saving PC settings. Please wait, it should take a few minutes Global: An…" at bounding box center [300, 129] width 600 height 258
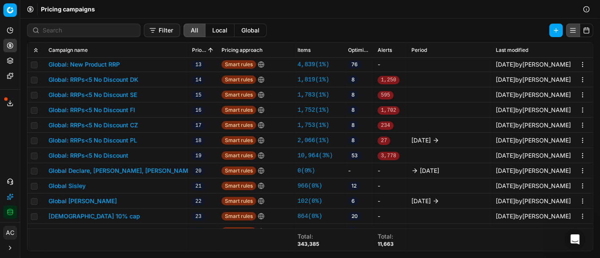
scroll to position [139, 0]
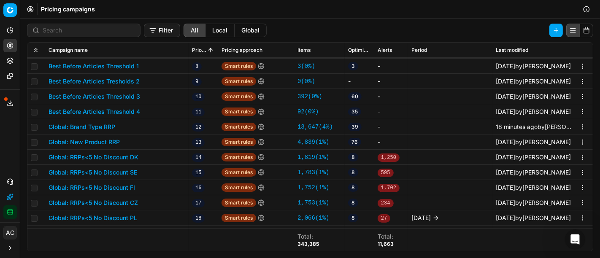
click at [95, 126] on button "Global: Brand Type RRP" at bounding box center [82, 127] width 67 height 8
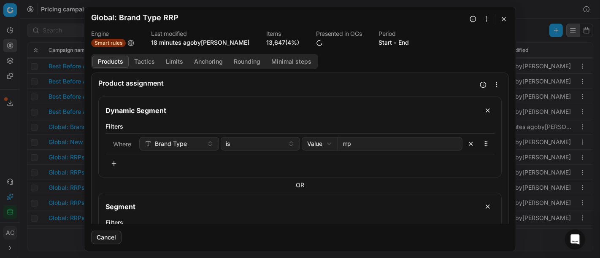
click at [266, 42] on link "13,647 (4%)" at bounding box center [282, 42] width 33 height 8
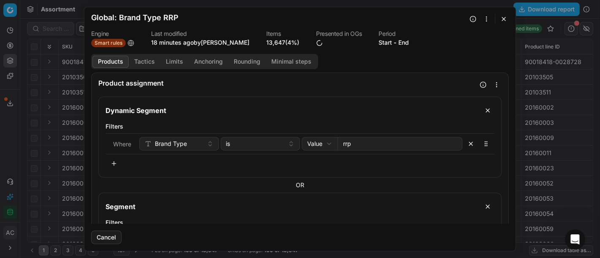
click at [507, 17] on button "button" at bounding box center [504, 19] width 10 height 10
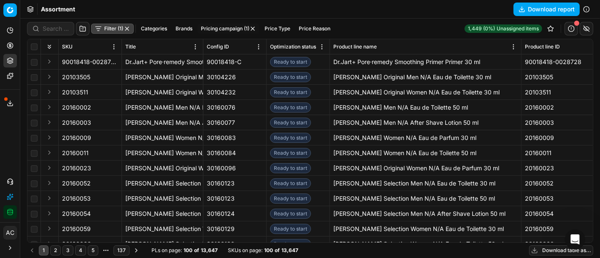
click at [104, 29] on button "Filter (1)" at bounding box center [112, 29] width 43 height 10
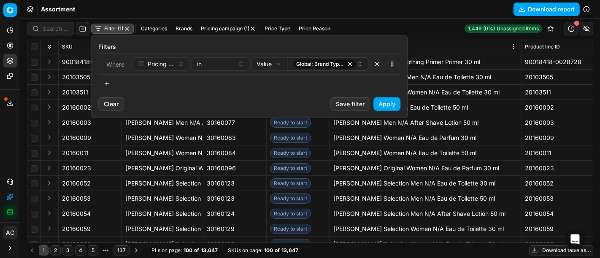
click at [105, 83] on button "button" at bounding box center [106, 83] width 17 height 13
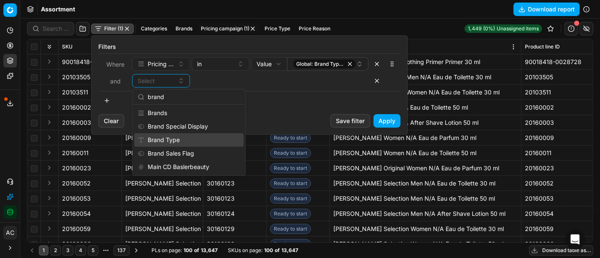
type input "brand"
click at [177, 141] on div "Brand Type" at bounding box center [188, 139] width 109 height 13
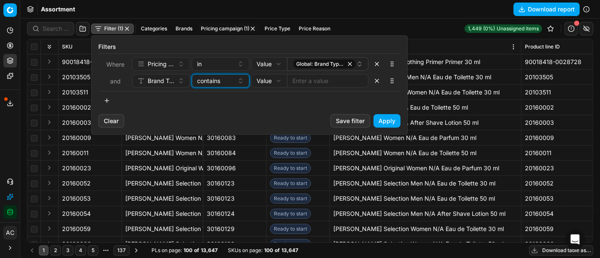
click at [228, 79] on div "contains" at bounding box center [215, 81] width 37 height 8
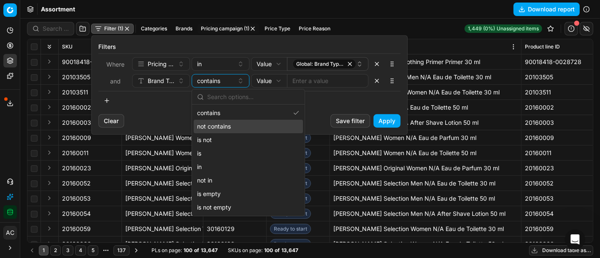
click at [234, 123] on div "not contains" at bounding box center [248, 126] width 109 height 13
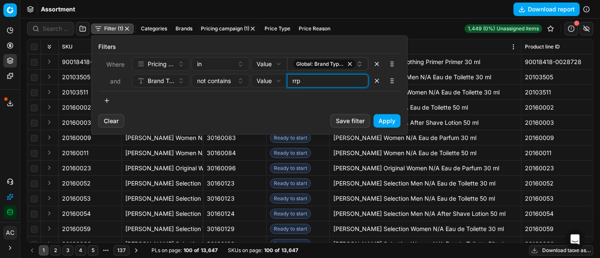
type input "rrp"
click at [393, 122] on button "Apply" at bounding box center [386, 120] width 27 height 13
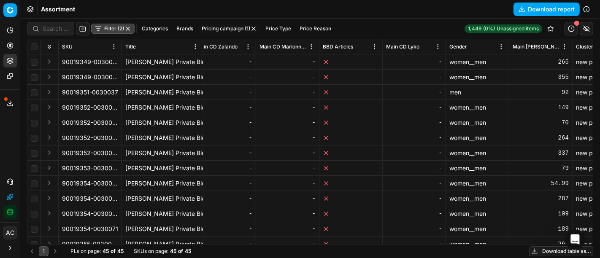
scroll to position [0, 3110]
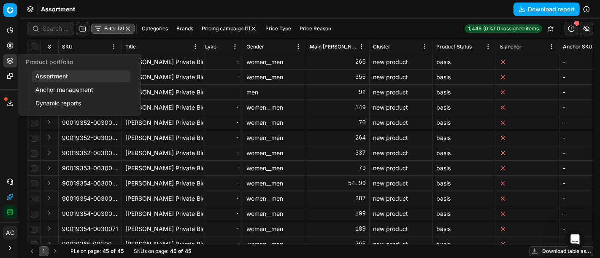
drag, startPoint x: 38, startPoint y: 74, endPoint x: 329, endPoint y: 213, distance: 322.6
click at [38, 75] on link "Assortment" at bounding box center [81, 76] width 98 height 12
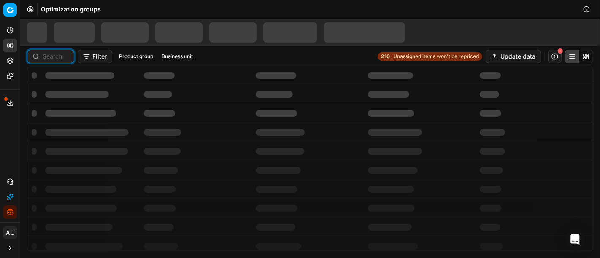
click at [60, 54] on input at bounding box center [56, 56] width 26 height 8
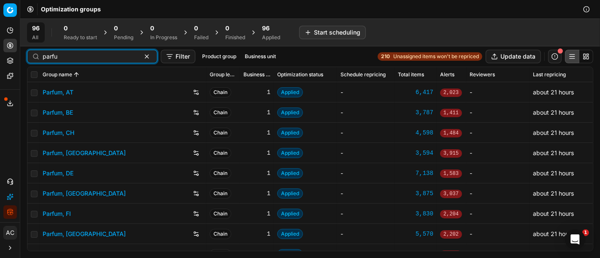
type input "parfu"
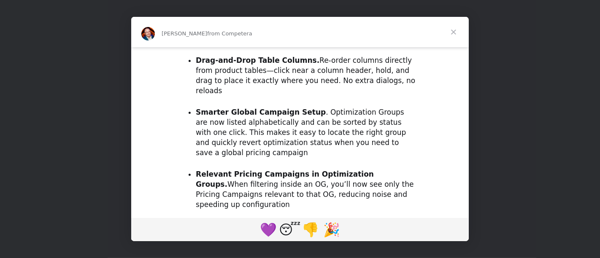
scroll to position [779, 0]
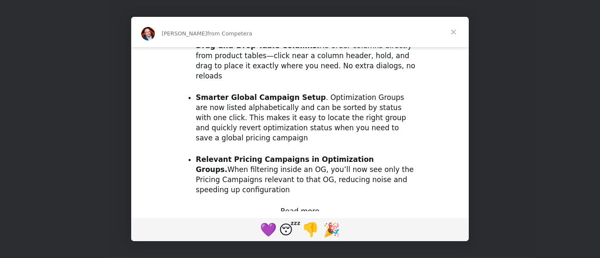
click at [455, 28] on span "Close" at bounding box center [453, 32] width 30 height 30
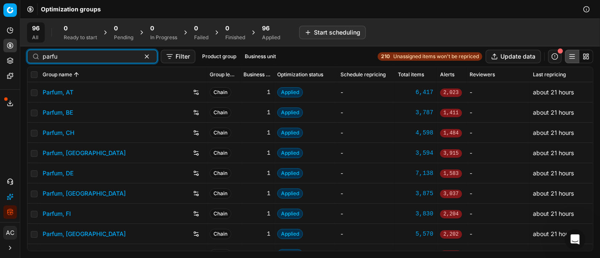
click at [83, 52] on input "parfu" at bounding box center [89, 56] width 92 height 8
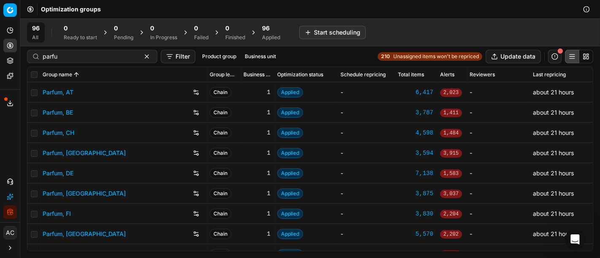
click at [64, 175] on link "Parfum, DE" at bounding box center [58, 173] width 31 height 8
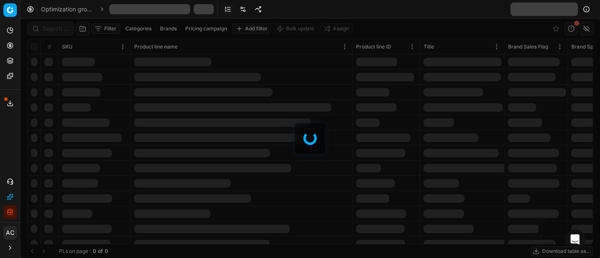
click at [54, 29] on div at bounding box center [309, 139] width 579 height 240
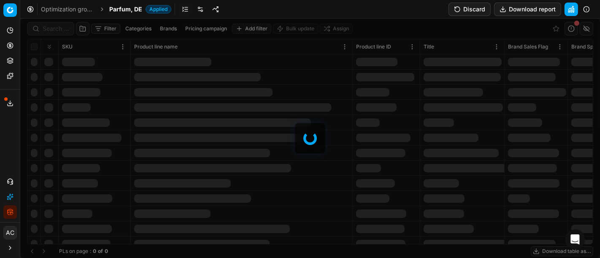
click at [54, 29] on div at bounding box center [309, 139] width 579 height 240
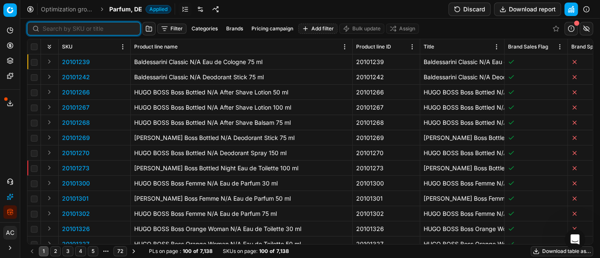
click at [54, 29] on input at bounding box center [89, 28] width 92 height 8
paste input "80011021-0018583"
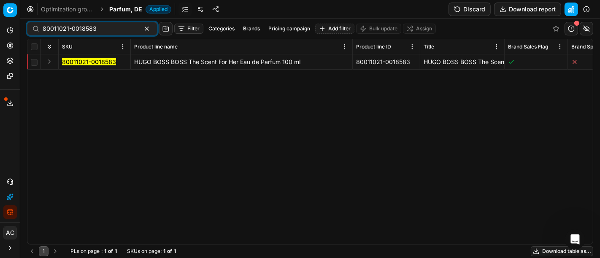
click at [49, 63] on button "Expand" at bounding box center [49, 62] width 10 height 10
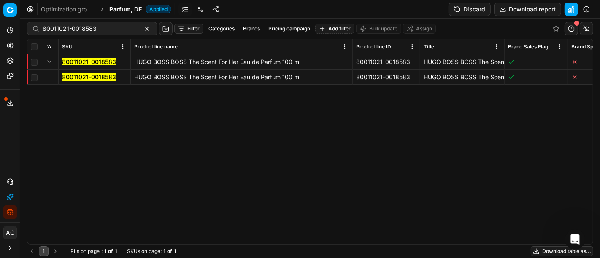
click at [88, 77] on mark "80011021-0018583" at bounding box center [89, 76] width 54 height 7
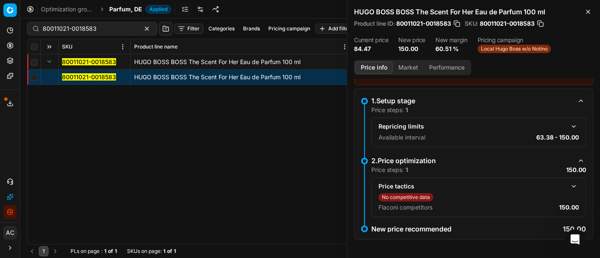
scroll to position [62, 0]
click at [401, 68] on button "Market" at bounding box center [408, 68] width 31 height 12
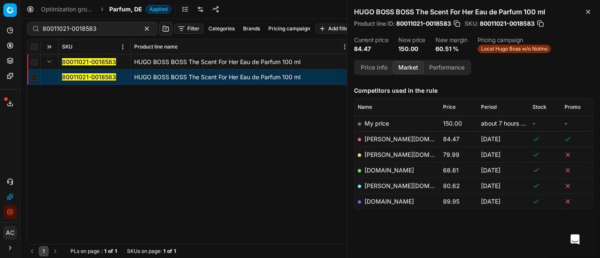
scroll to position [100, 0]
click at [397, 139] on link "basler-beauty.de" at bounding box center [413, 138] width 98 height 7
click at [102, 31] on input "80011021-0018583" at bounding box center [89, 28] width 92 height 8
paste input "7759-100"
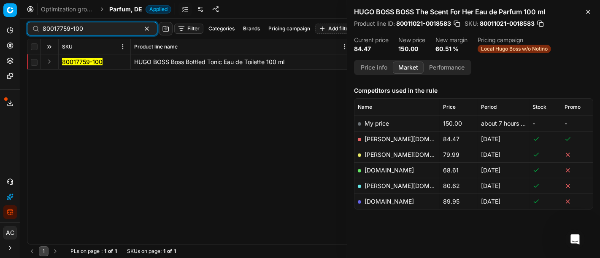
type input "80017759-100"
click at [48, 60] on button "Expand" at bounding box center [49, 62] width 10 height 10
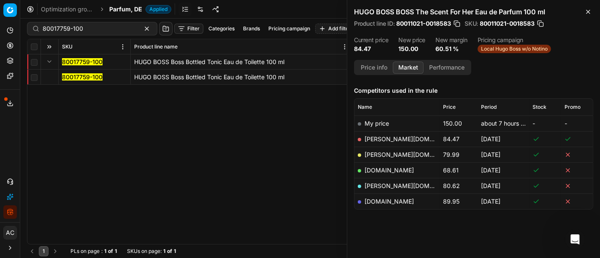
click at [68, 77] on mark "80017759-100" at bounding box center [82, 76] width 40 height 7
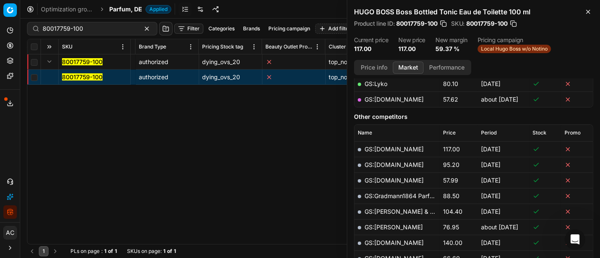
scroll to position [0, 5697]
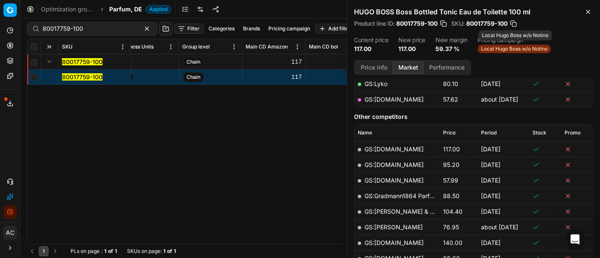
click at [531, 47] on span "Local Hugo Boss w/o Notino" at bounding box center [513, 49] width 73 height 8
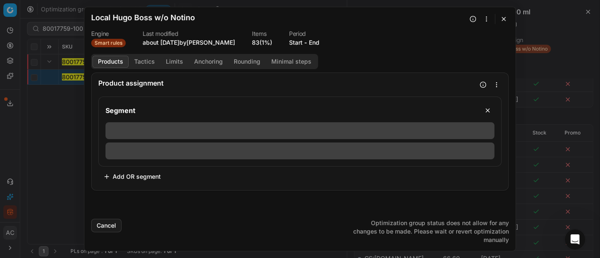
click at [499, 21] on button "button" at bounding box center [504, 19] width 10 height 10
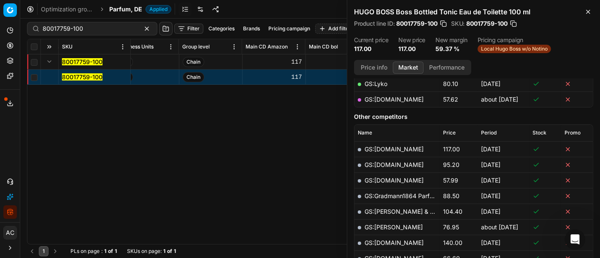
click at [200, 9] on link at bounding box center [200, 9] width 13 height 13
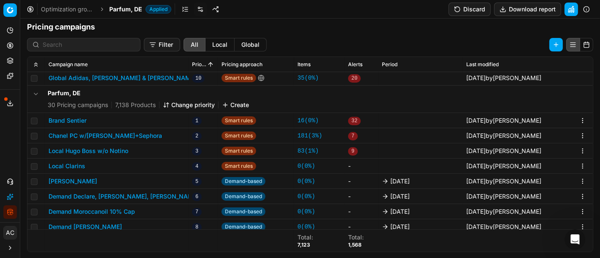
scroll to position [172, 0]
click at [472, 8] on button "Discard" at bounding box center [469, 9] width 42 height 13
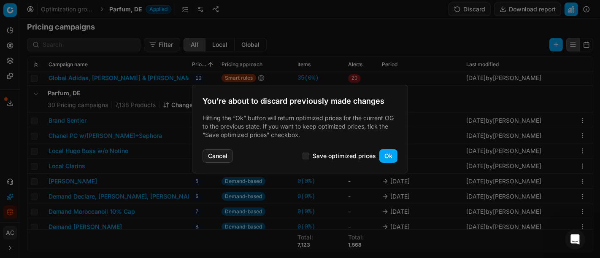
click at [384, 154] on button "Ok" at bounding box center [388, 155] width 18 height 13
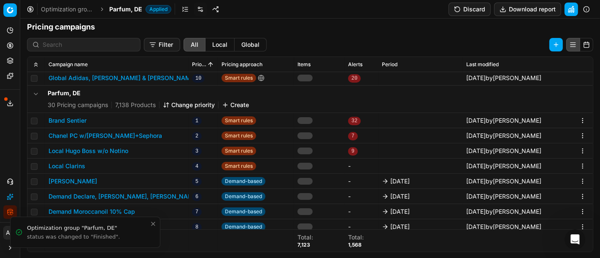
scroll to position [129, 0]
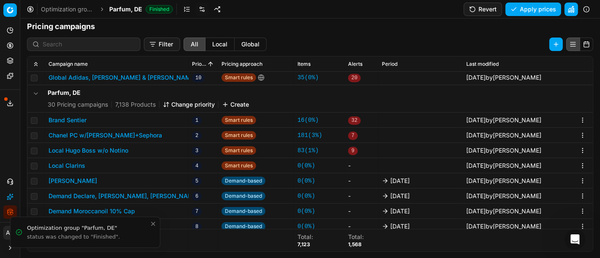
click at [184, 107] on button "Change priority" at bounding box center [189, 104] width 52 height 8
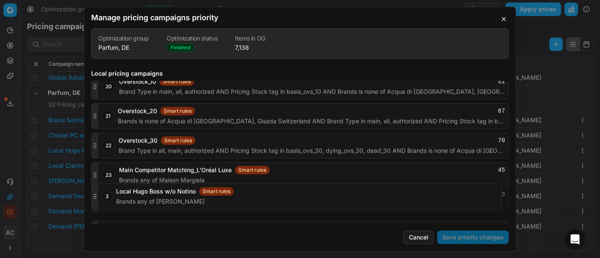
scroll to position [1585, 0]
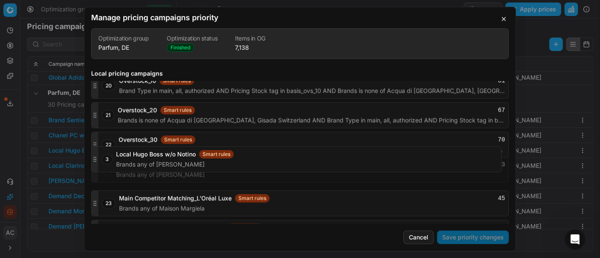
drag, startPoint x: 94, startPoint y: 120, endPoint x: 116, endPoint y: 157, distance: 43.3
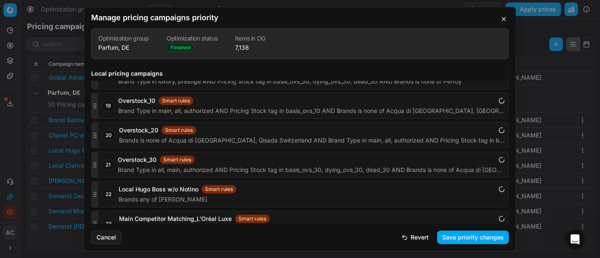
scroll to position [1576, 0]
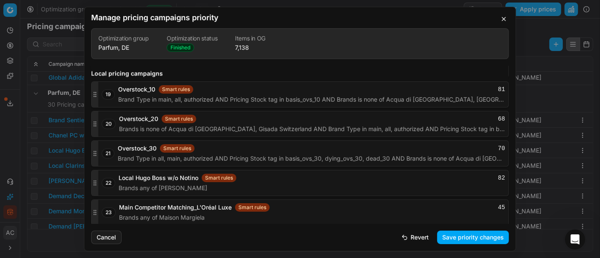
click at [469, 237] on button "Save priority changes" at bounding box center [473, 237] width 72 height 13
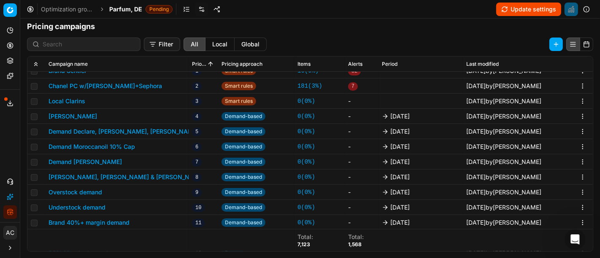
scroll to position [224, 0]
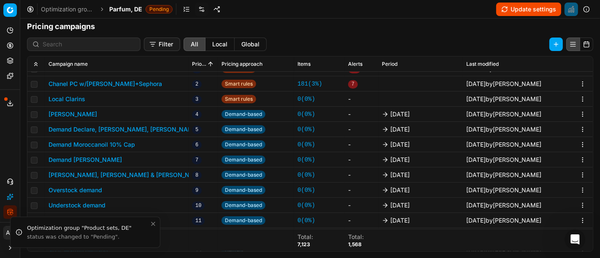
click at [180, 27] on h1 "Pricing campaigns" at bounding box center [309, 27] width 579 height 12
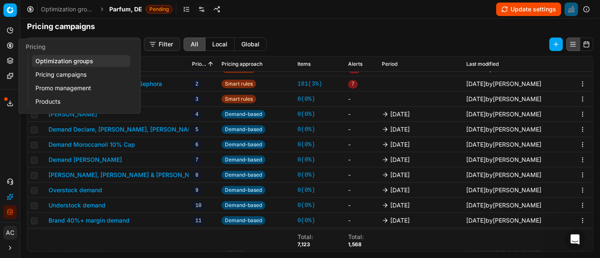
click at [6, 40] on button "Pricing" at bounding box center [9, 45] width 13 height 13
click at [62, 61] on link "Optimization groups" at bounding box center [81, 61] width 98 height 12
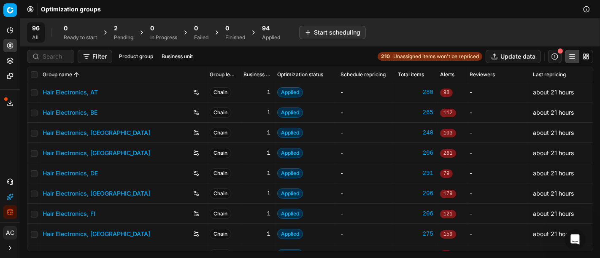
click at [120, 30] on div "2" at bounding box center [123, 28] width 19 height 8
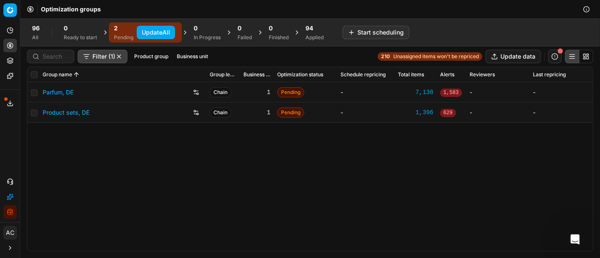
click at [144, 32] on button "Update All" at bounding box center [156, 32] width 38 height 13
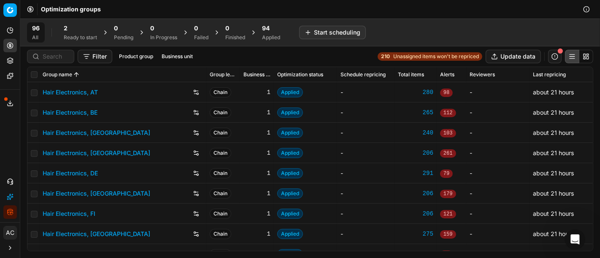
click at [75, 30] on div "2" at bounding box center [80, 28] width 33 height 8
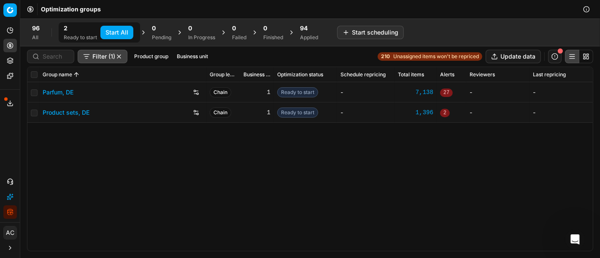
click at [59, 90] on link "Parfum, DE" at bounding box center [58, 92] width 31 height 8
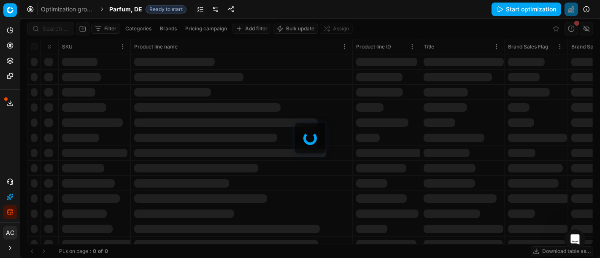
click at [57, 29] on div at bounding box center [309, 139] width 579 height 240
click at [57, 29] on div "Filter Categories Brands Pricing campaign Add filter Bulk update Assign SKU Pro…" at bounding box center [309, 139] width 579 height 240
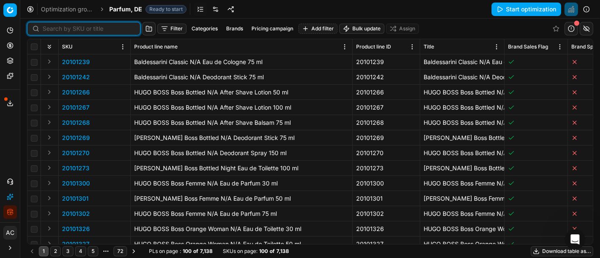
click at [57, 29] on input at bounding box center [89, 28] width 92 height 8
paste input "80005848-50"
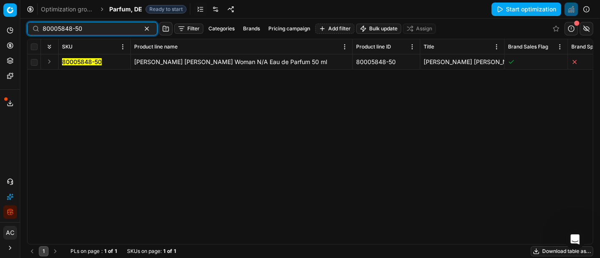
type input "80005848-50"
click at [48, 62] on button "Expand" at bounding box center [49, 62] width 10 height 10
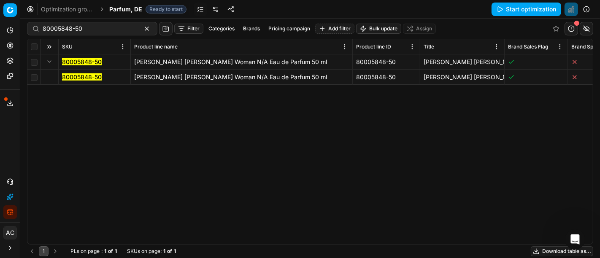
click at [79, 78] on mark "80005848-50" at bounding box center [82, 76] width 40 height 7
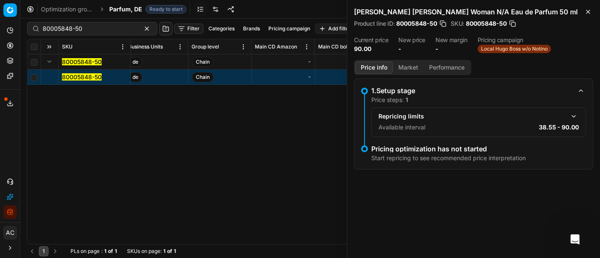
scroll to position [0, 5688]
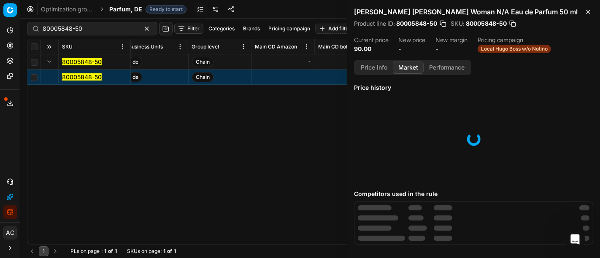
click at [405, 68] on button "Market" at bounding box center [408, 68] width 31 height 12
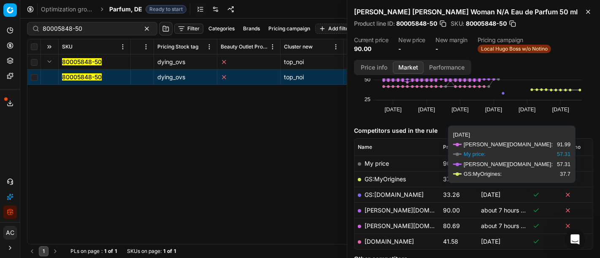
scroll to position [59, 0]
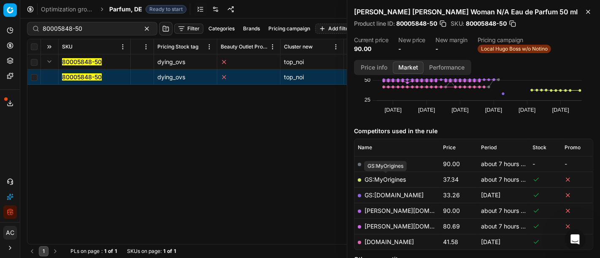
click at [405, 178] on link "GS:MyOrigines" at bounding box center [384, 179] width 41 height 7
click at [208, 194] on div "SKU Product line name Product line ID Title Brand Sales Flag Brand Special Disp…" at bounding box center [309, 141] width 565 height 205
click at [532, 48] on span "Local Hugo Boss w/o Notino" at bounding box center [513, 49] width 73 height 8
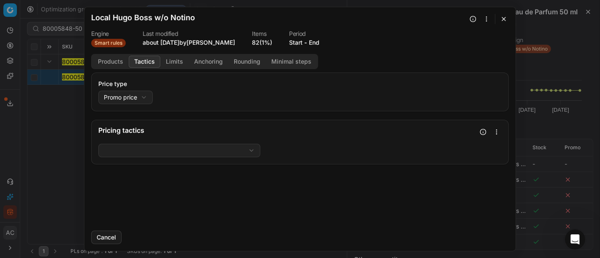
click at [148, 60] on button "Tactics" at bounding box center [145, 62] width 32 height 12
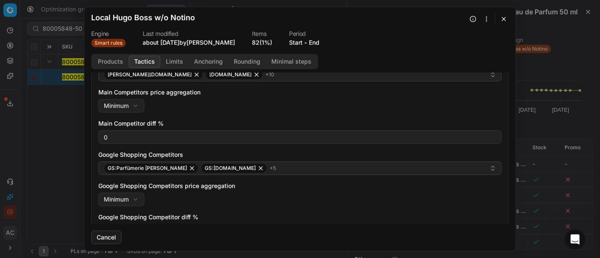
scroll to position [105, 0]
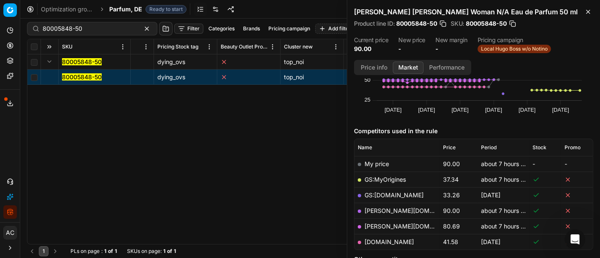
click at [4, 44] on div "We are saving PC settings. Please wait, it should take a few minutes Local Hugo…" at bounding box center [300, 129] width 600 height 258
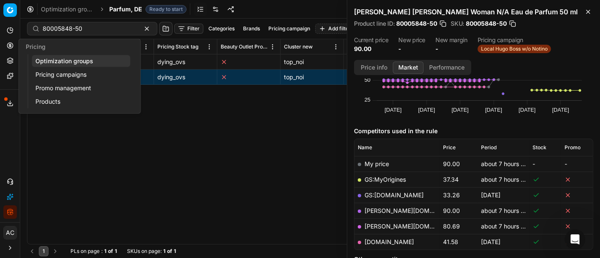
click at [10, 47] on icon at bounding box center [10, 45] width 0 height 3
click at [46, 59] on link "Optimization groups" at bounding box center [81, 61] width 98 height 12
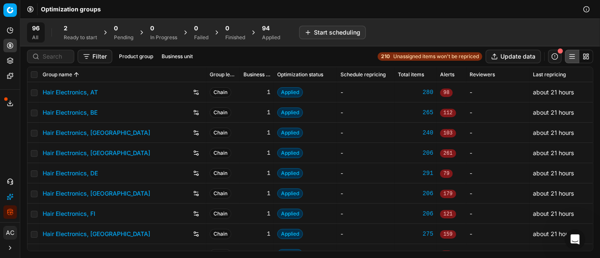
click at [261, 58] on div "Filter Product group Business unit 210 Unassigned items won't be repriced Updat…" at bounding box center [310, 56] width 566 height 13
click at [0, 135] on div "Analytics Pricing Product portfolio Templates Export service 30 Contact support…" at bounding box center [10, 121] width 20 height 202
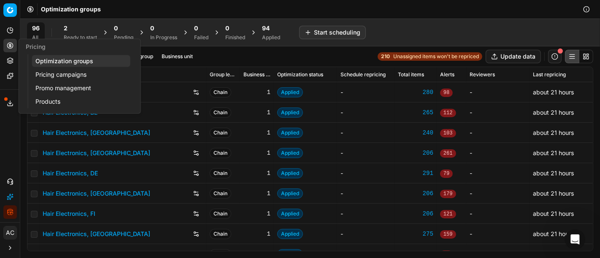
click at [55, 73] on link "Pricing campaigns" at bounding box center [81, 75] width 98 height 12
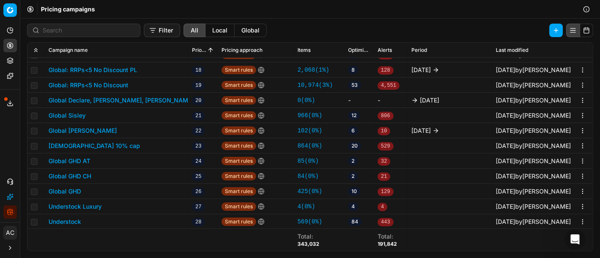
scroll to position [287, 0]
click at [87, 129] on button "Global [PERSON_NAME]" at bounding box center [83, 131] width 68 height 8
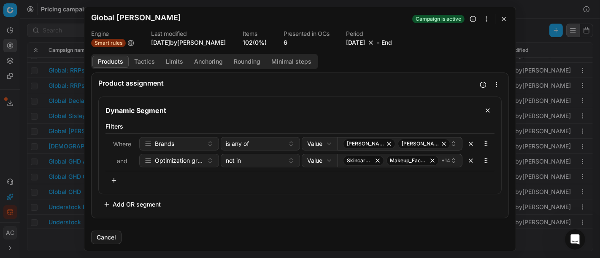
click at [146, 67] on button "Tactics" at bounding box center [145, 62] width 32 height 12
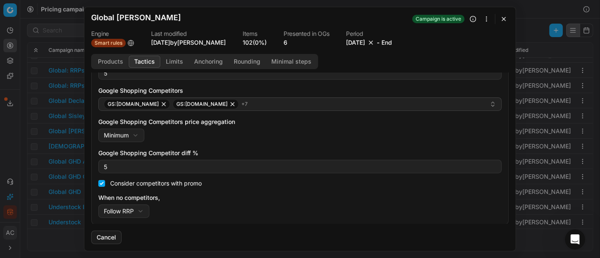
scroll to position [170, 0]
click at [504, 16] on button "button" at bounding box center [504, 19] width 10 height 10
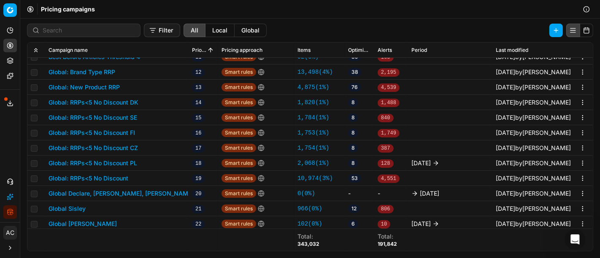
scroll to position [127, 0]
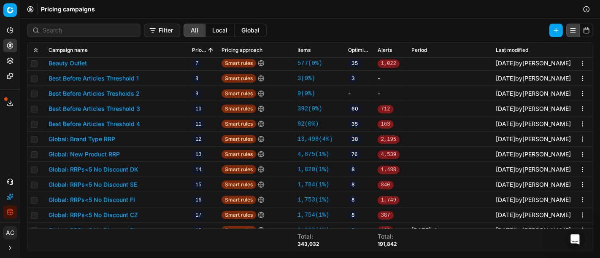
click at [104, 141] on button "Global: Brand Type RRP" at bounding box center [82, 139] width 67 height 8
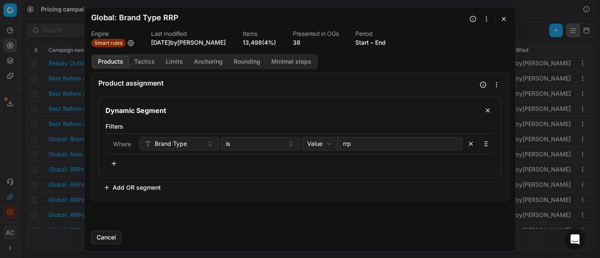
click at [117, 186] on button "Add OR segment" at bounding box center [131, 187] width 67 height 13
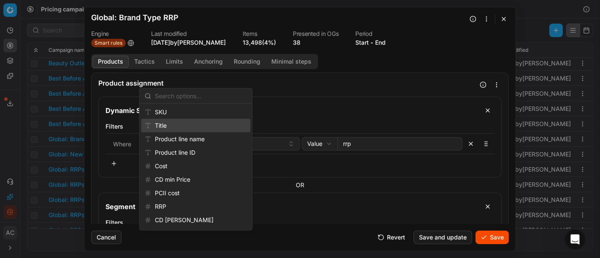
click at [193, 123] on div "Title" at bounding box center [195, 125] width 109 height 13
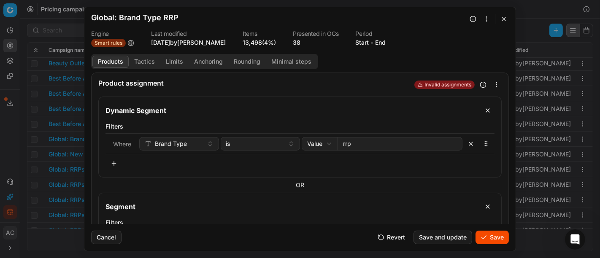
scroll to position [72, 0]
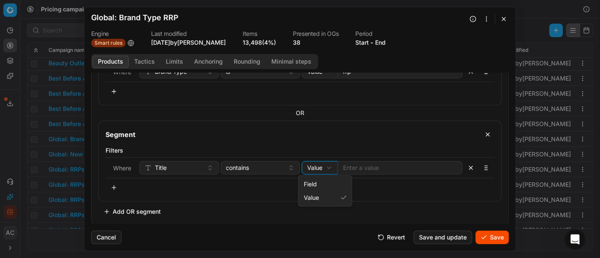
click at [321, 165] on div "We are saving PC settings. Please wait, it should take a few minutes Global: Br…" at bounding box center [300, 129] width 600 height 258
click at [315, 169] on div "We are saving PC settings. Please wait, it should take a few minutes Global: Br…" at bounding box center [300, 129] width 600 height 258
select select "value"
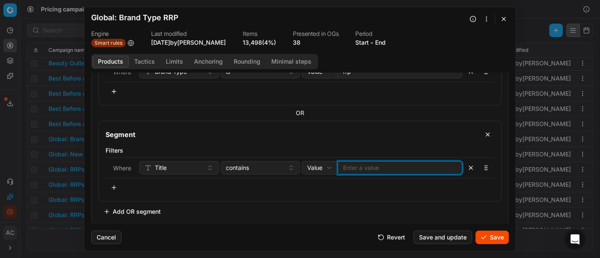
click at [365, 164] on input at bounding box center [400, 168] width 114 height 8
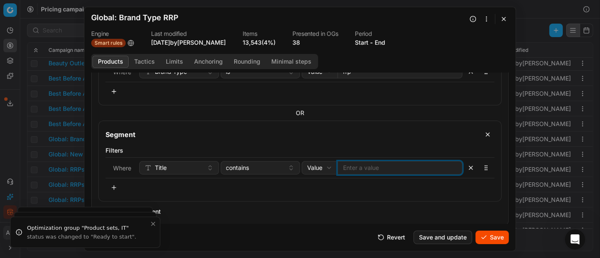
click at [504, 16] on button "button" at bounding box center [504, 19] width 10 height 10
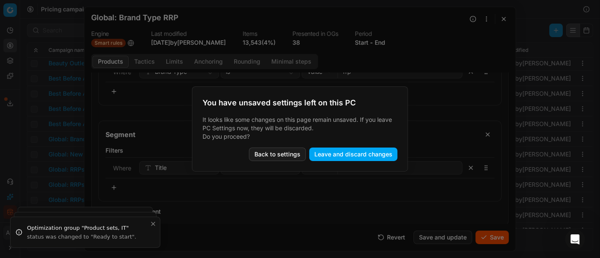
click at [329, 151] on button "Leave and discard changes" at bounding box center [353, 154] width 88 height 13
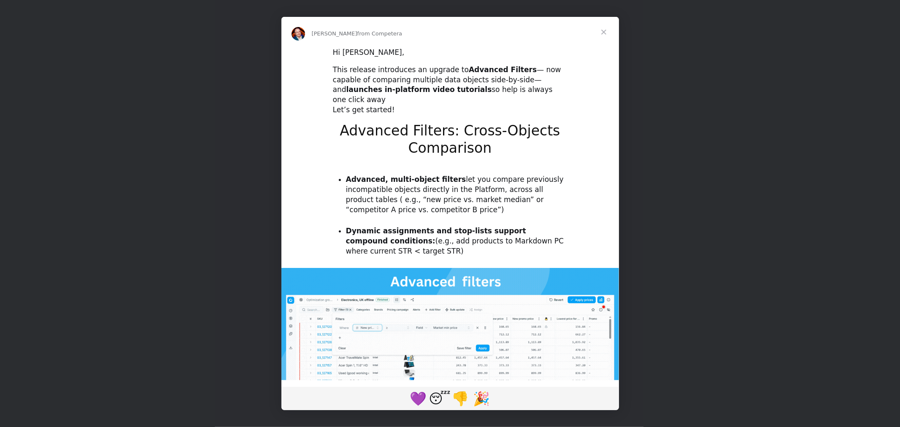
click at [605, 31] on span "Close" at bounding box center [603, 32] width 30 height 30
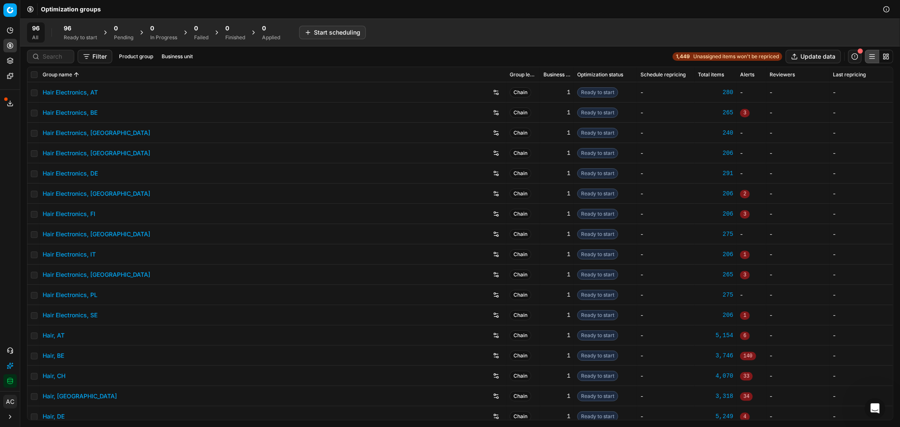
click at [717, 54] on span "Unassigned items won't be repriced" at bounding box center [736, 56] width 86 height 7
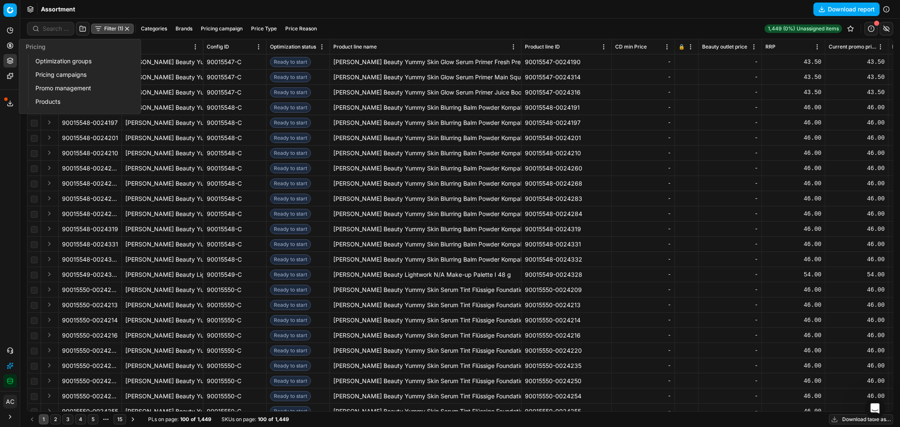
click at [9, 43] on icon at bounding box center [10, 45] width 7 height 7
click at [60, 60] on link "Optimization groups" at bounding box center [81, 61] width 98 height 12
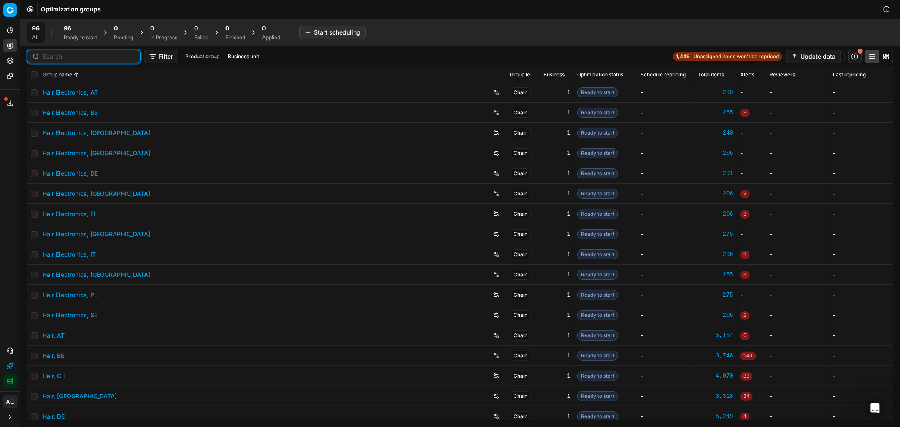
click at [54, 57] on input at bounding box center [89, 56] width 92 height 8
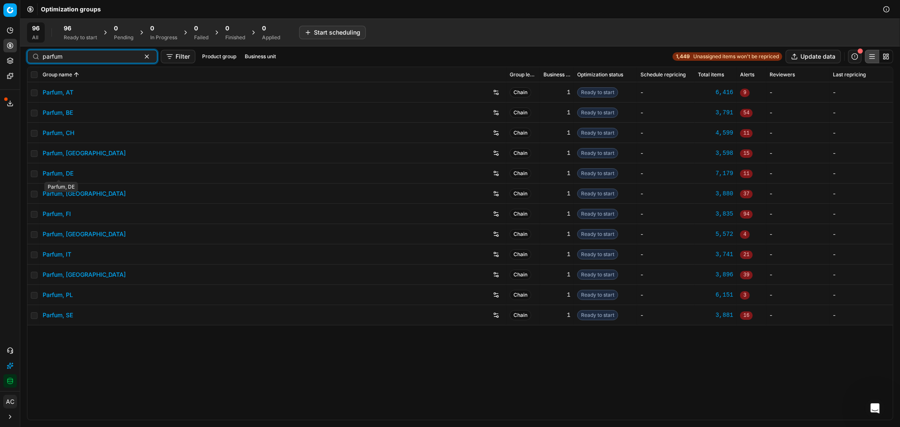
type input "parfum"
click at [60, 172] on link "Parfum, DE" at bounding box center [58, 173] width 31 height 8
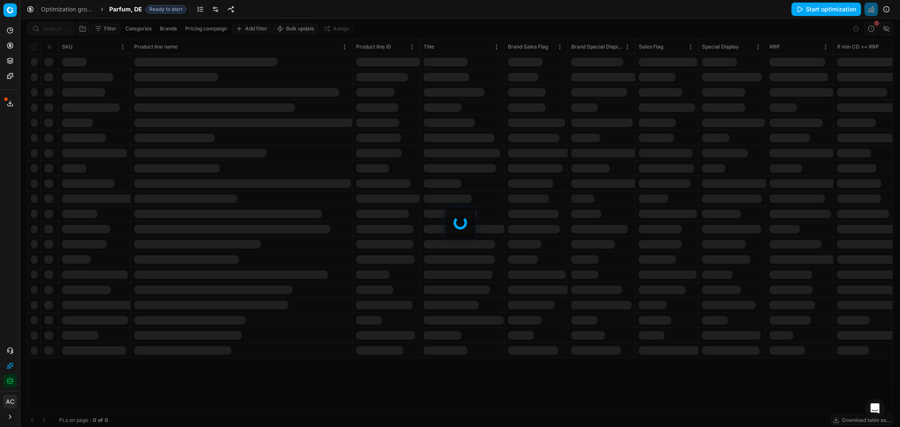
click at [48, 32] on div at bounding box center [459, 223] width 879 height 408
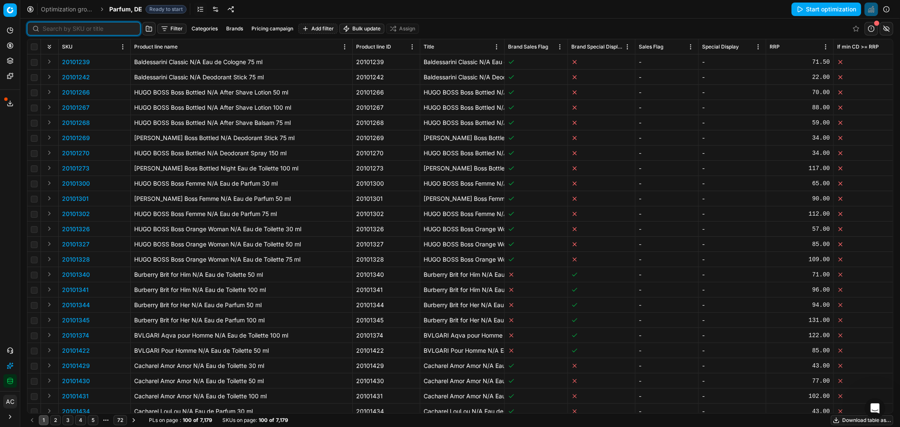
click at [48, 32] on input at bounding box center [89, 28] width 92 height 8
paste input "90018732-0029296"
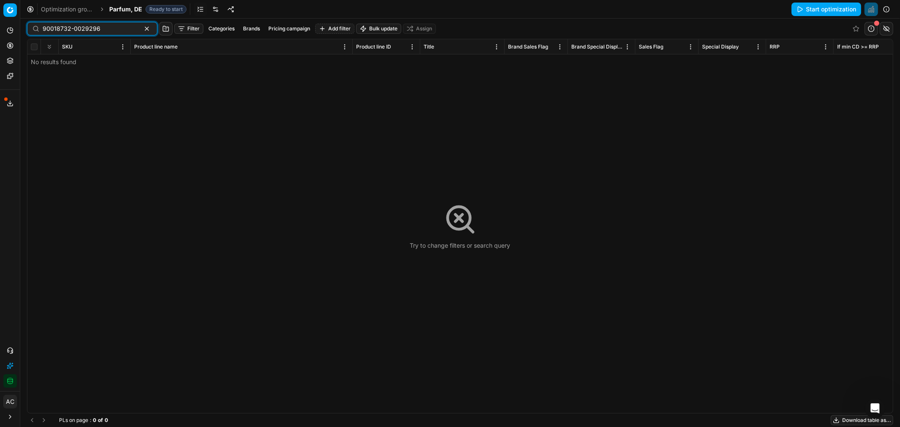
click at [94, 27] on input "90018732-0029296" at bounding box center [89, 28] width 92 height 8
paste input "25-0029299"
click at [102, 27] on input "90018725-0029299" at bounding box center [89, 28] width 92 height 8
paste input "40-0029311"
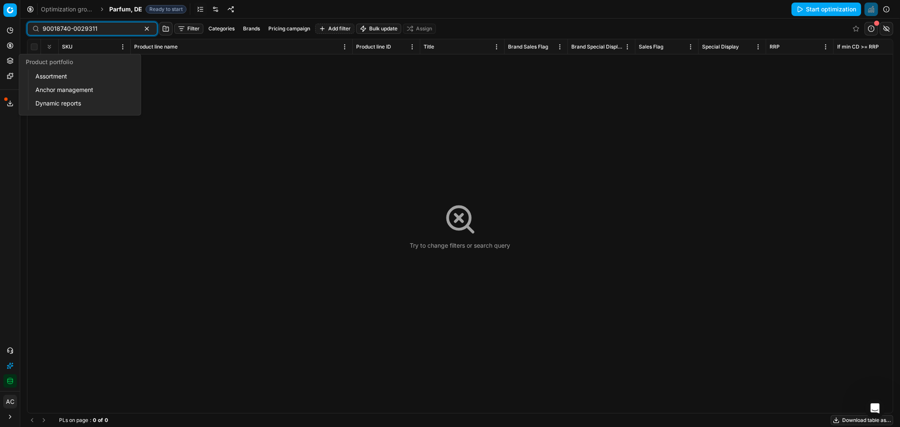
type input "90018740-0029311"
click at [8, 60] on icon at bounding box center [9, 59] width 5 height 3
click at [52, 73] on link "Assortment" at bounding box center [81, 76] width 98 height 12
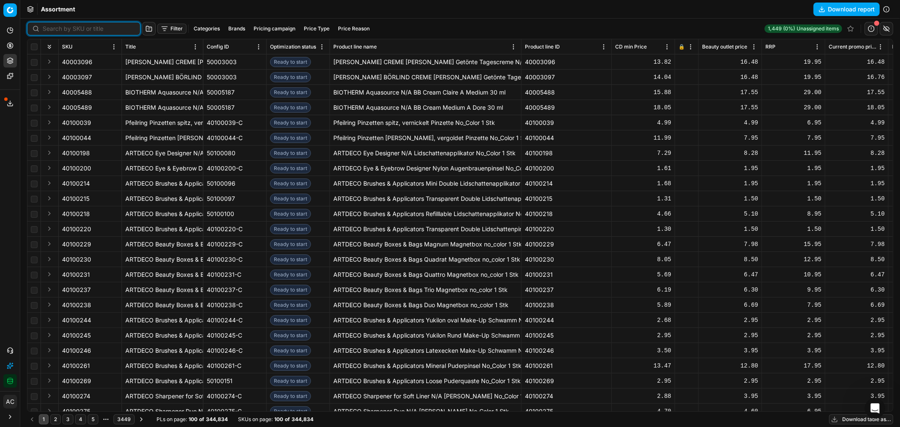
click at [57, 30] on input at bounding box center [89, 28] width 92 height 8
paste input "90018740-0029311"
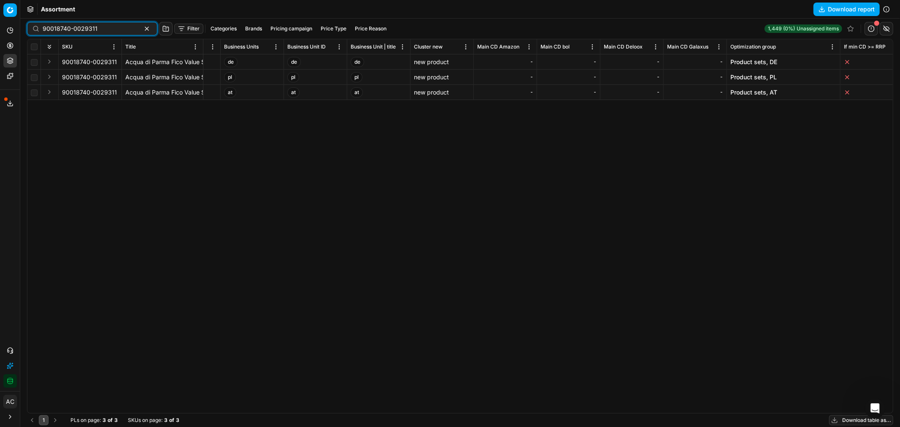
scroll to position [0, 5413]
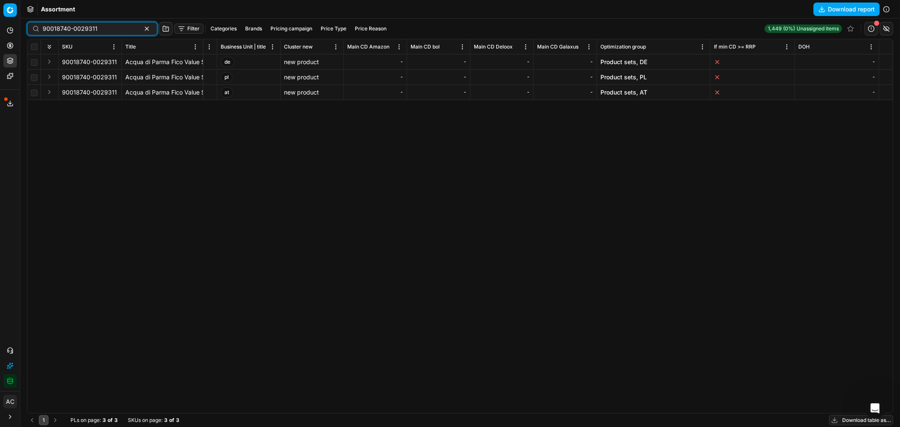
type input "90018740-0029311"
click at [637, 60] on link "Product sets, DE" at bounding box center [623, 62] width 47 height 8
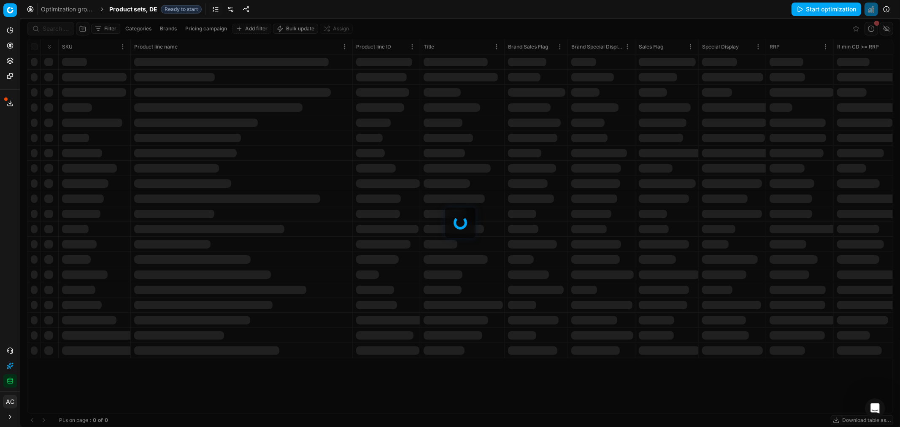
click at [57, 30] on div at bounding box center [459, 223] width 879 height 408
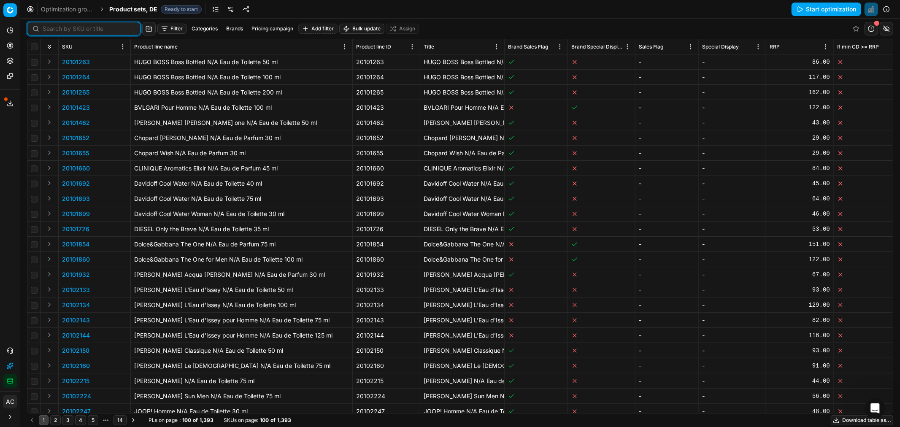
click at [57, 30] on input at bounding box center [89, 28] width 92 height 8
paste input "90018740-0029311"
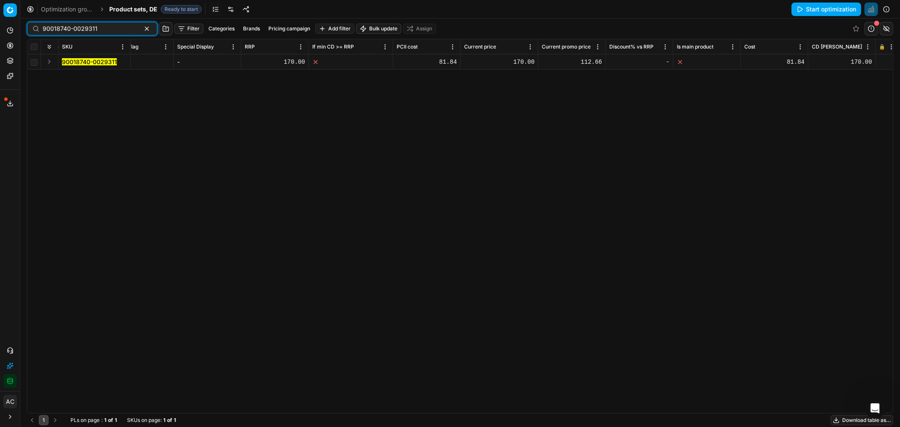
scroll to position [0, 525]
type input "90018740-0029311"
click at [592, 61] on div "112.66" at bounding box center [572, 62] width 60 height 8
type input "170"
click at [584, 90] on div "SKU Product line name Product line ID Title Brand Sales Flag Brand Special Disp…" at bounding box center [459, 226] width 865 height 374
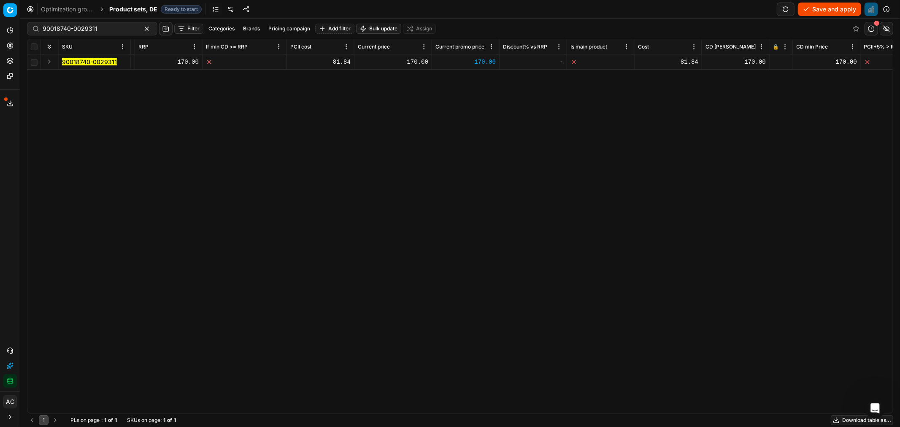
scroll to position [0, 631]
click at [775, 59] on icon at bounding box center [775, 61] width 5 height 5
click at [776, 63] on icon at bounding box center [775, 61] width 5 height 5
click at [830, 9] on button "Save and apply" at bounding box center [829, 9] width 63 height 13
click at [776, 61] on icon at bounding box center [775, 61] width 5 height 5
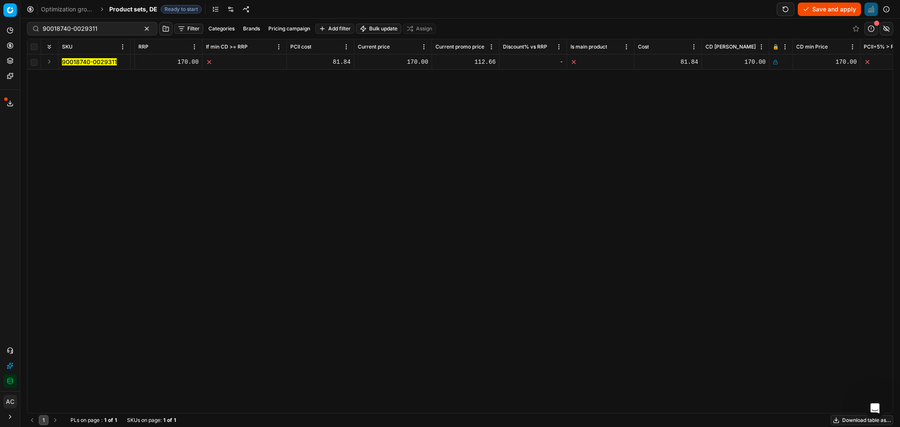
click at [819, 11] on button "Save and apply" at bounding box center [829, 9] width 63 height 13
click at [544, 194] on div "SKU Product line name Product line ID Title Brand Sales Flag Brand Special Disp…" at bounding box center [459, 226] width 865 height 374
click at [482, 62] on div "112.66" at bounding box center [465, 62] width 60 height 8
type input "170"
click at [476, 163] on div "SKU Product line name Product line ID Title Brand Sales Flag Brand Special Disp…" at bounding box center [459, 226] width 865 height 374
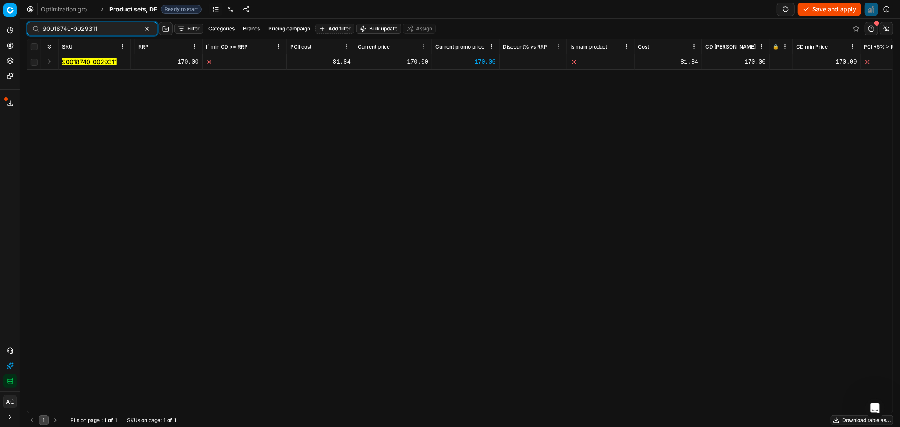
click at [142, 28] on button "button" at bounding box center [147, 29] width 10 height 10
click at [106, 27] on button "Filter" at bounding box center [105, 29] width 29 height 10
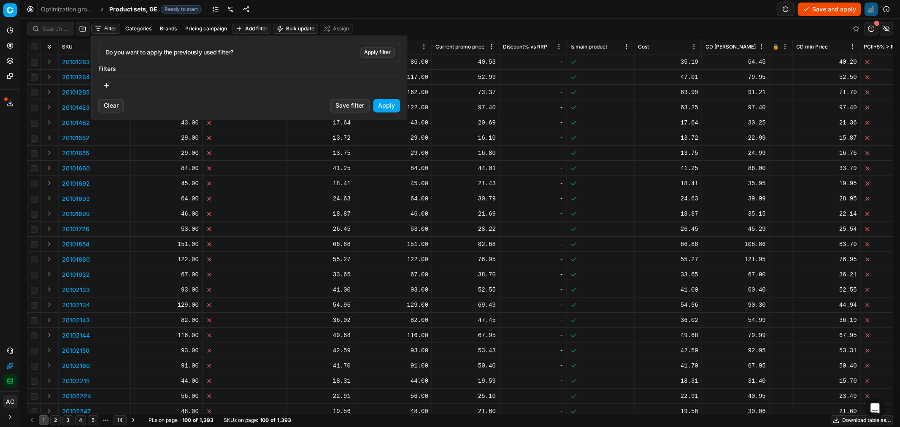
click at [107, 82] on button "button" at bounding box center [106, 84] width 17 height 13
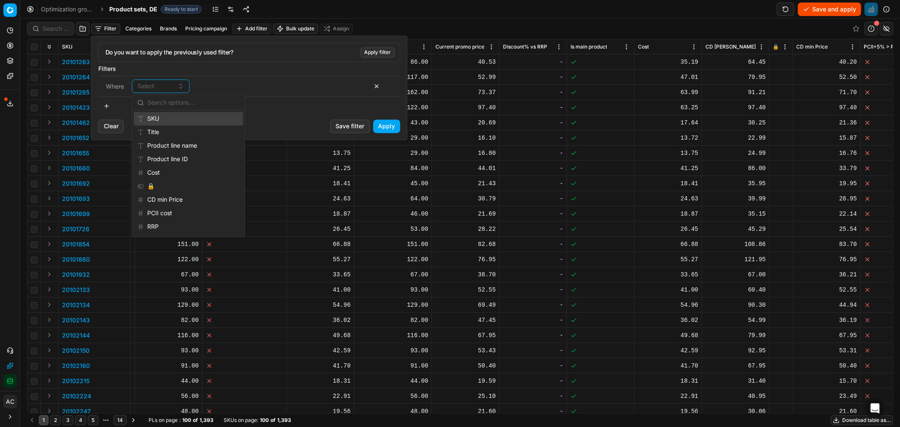
click at [167, 117] on div "SKU" at bounding box center [188, 118] width 109 height 13
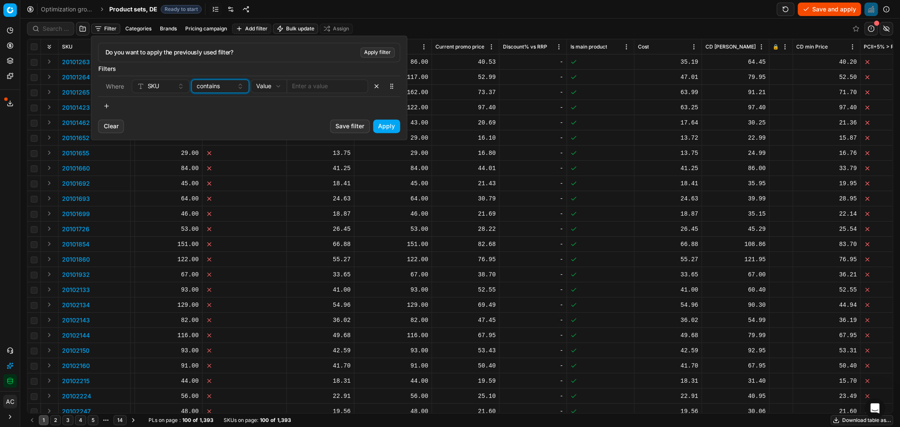
click at [229, 86] on div "contains" at bounding box center [215, 86] width 37 height 8
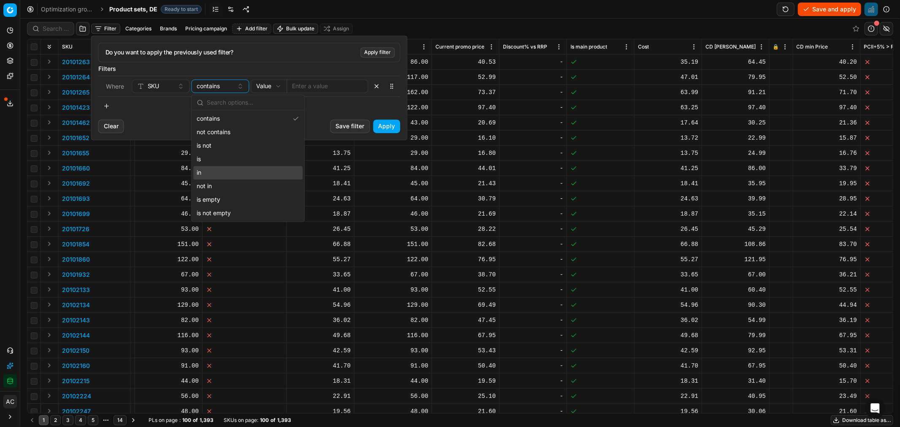
click at [227, 169] on div "in" at bounding box center [247, 172] width 109 height 13
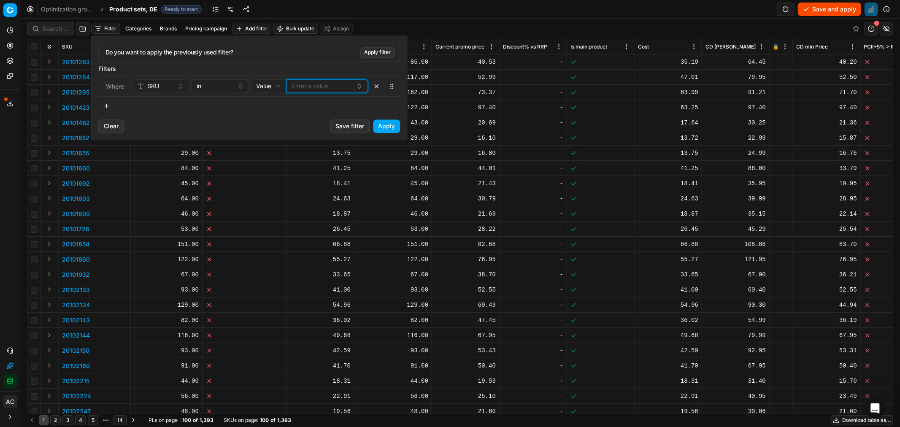
click at [310, 85] on button "Enter a value" at bounding box center [327, 85] width 81 height 13
click at [318, 119] on span "90018740-0029311" at bounding box center [319, 118] width 55 height 8
click at [368, 107] on input "90018740-0029311" at bounding box center [348, 102] width 92 height 17
paste input "32-0029296"
click at [348, 121] on span "90018732-0029296" at bounding box center [321, 118] width 58 height 8
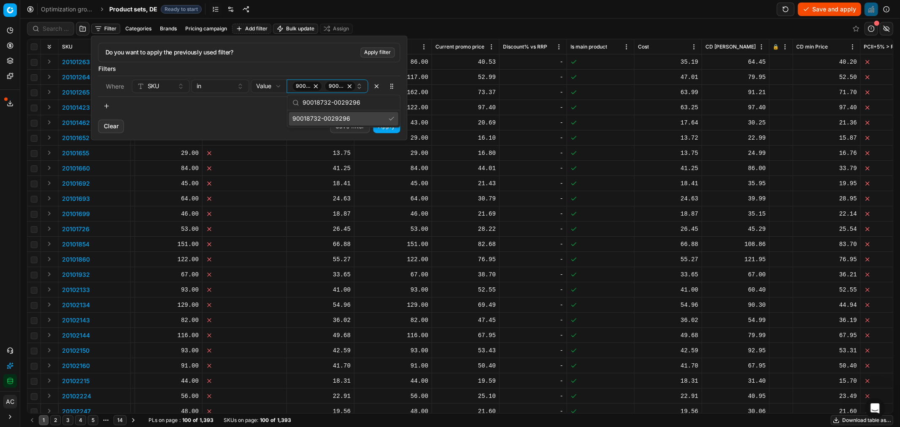
click at [344, 101] on input "90018732-0029296" at bounding box center [348, 102] width 92 height 17
paste input "25-0029299"
click at [343, 121] on span "90018725-0029299" at bounding box center [320, 118] width 57 height 8
click at [359, 100] on input "90018725-0029299" at bounding box center [348, 102] width 92 height 17
paste input "[US_EMPLOYER_IDENTIFICATION_NUMBER]"
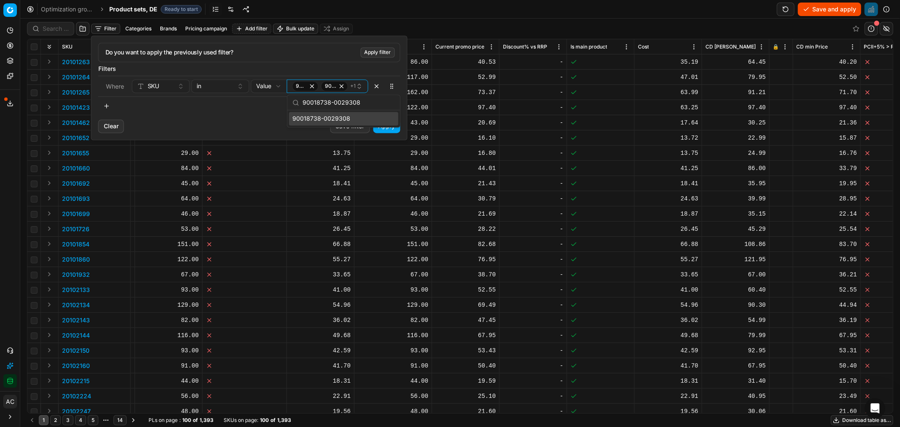
click at [344, 121] on span "90018738-0029308" at bounding box center [321, 118] width 58 height 8
click at [356, 103] on input "90018738-0029308" at bounding box center [348, 102] width 92 height 17
paste input "[US_EMPLOYER_IDENTIFICATION_NUMBER]"
click at [345, 119] on span "90018744-0029312" at bounding box center [320, 118] width 56 height 8
click at [353, 104] on input "90018744-0029312" at bounding box center [348, 102] width 92 height 17
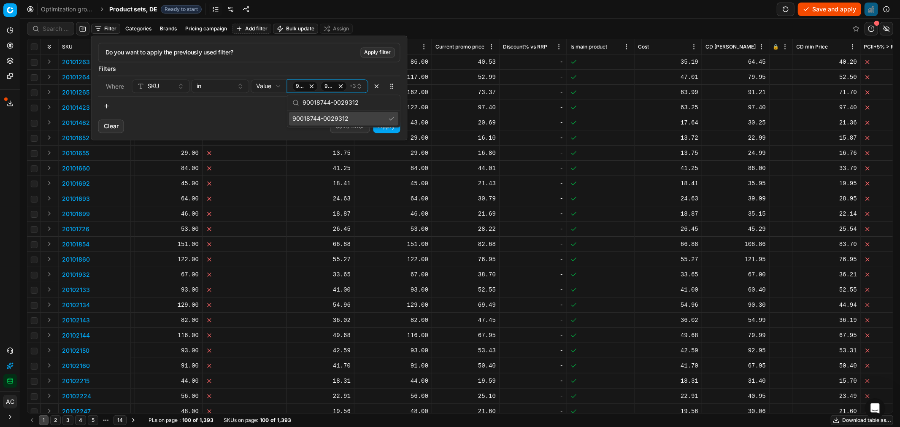
paste input "[US_EMPLOYER_IDENTIFICATION_NUMBER]"
click at [350, 118] on div "90018739-0029309" at bounding box center [343, 118] width 109 height 13
click at [364, 102] on input "90018739-0029309" at bounding box center [348, 102] width 92 height 17
paste input "29-0029295"
click at [356, 117] on div "90018729-0029295" at bounding box center [343, 118] width 109 height 13
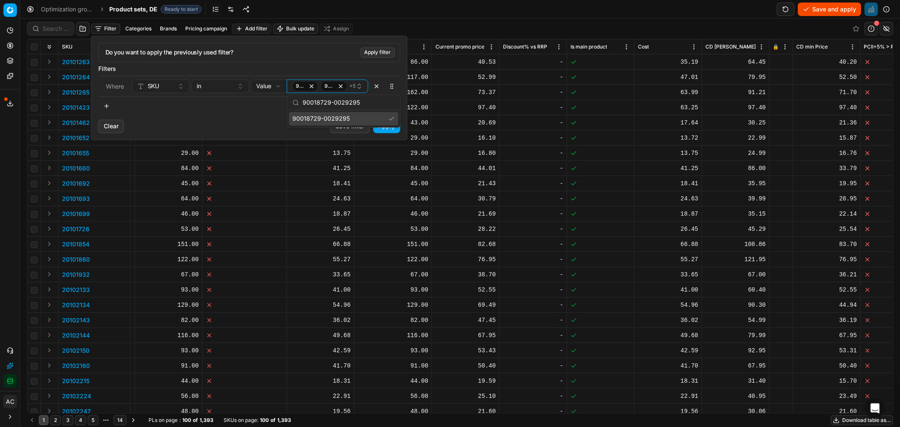
click at [338, 103] on input "90018729-0029295" at bounding box center [348, 102] width 92 height 17
paste input "35-0029300"
type input "90018735-0029300"
click at [342, 117] on span "90018735-0029300" at bounding box center [320, 118] width 57 height 8
click at [393, 125] on button "Apply" at bounding box center [386, 125] width 27 height 13
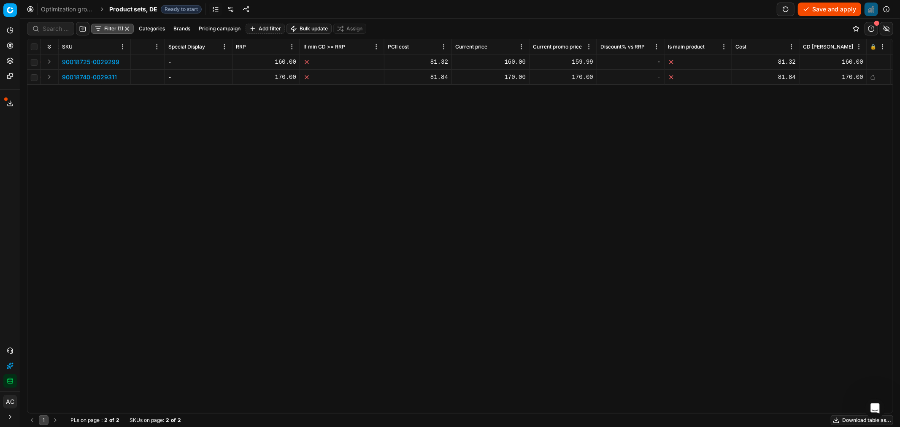
scroll to position [0, 546]
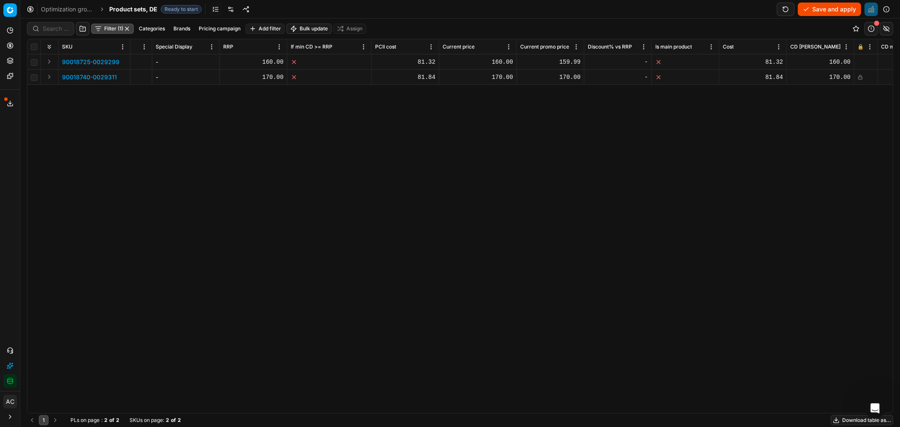
click at [568, 61] on div "159.99" at bounding box center [550, 62] width 60 height 8
type input "160"
click at [563, 122] on div "SKU Product line name Product line ID Title Brand Sales Flag Brand Special Disp…" at bounding box center [459, 226] width 865 height 374
click at [833, 11] on button "Save and apply" at bounding box center [829, 9] width 63 height 13
click at [863, 62] on div at bounding box center [865, 61] width 16 height 5
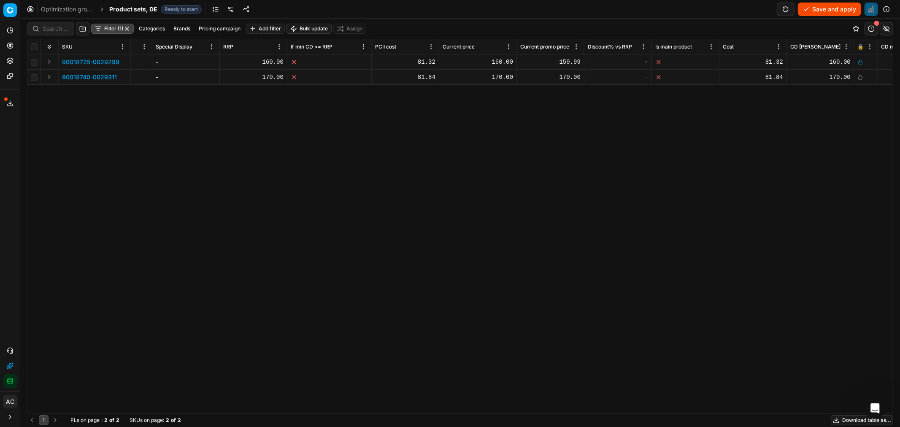
click at [829, 5] on button "Save and apply" at bounding box center [829, 9] width 63 height 13
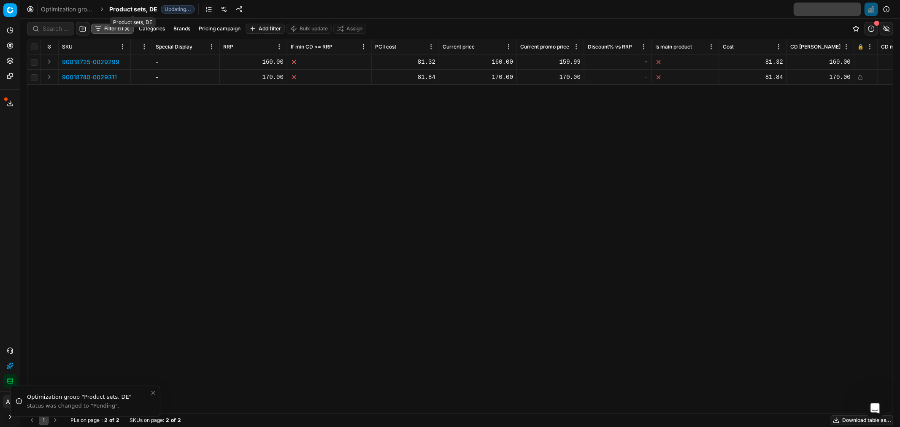
click at [133, 10] on span "Product sets, DE" at bounding box center [133, 9] width 48 height 8
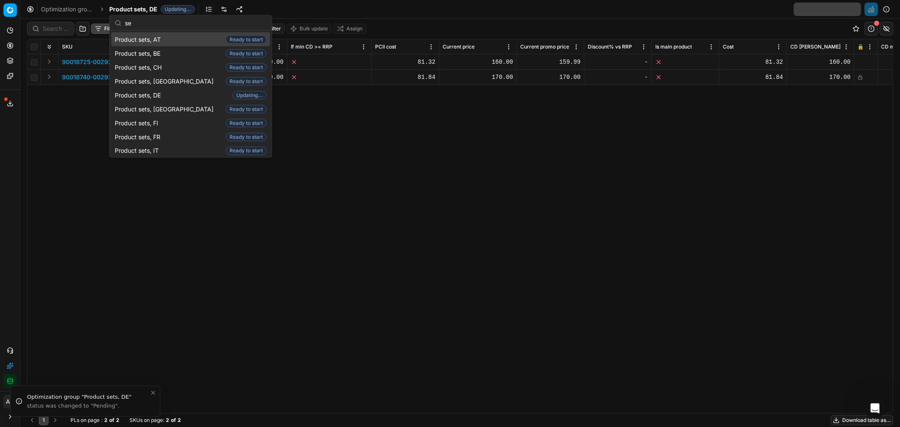
scroll to position [120, 0]
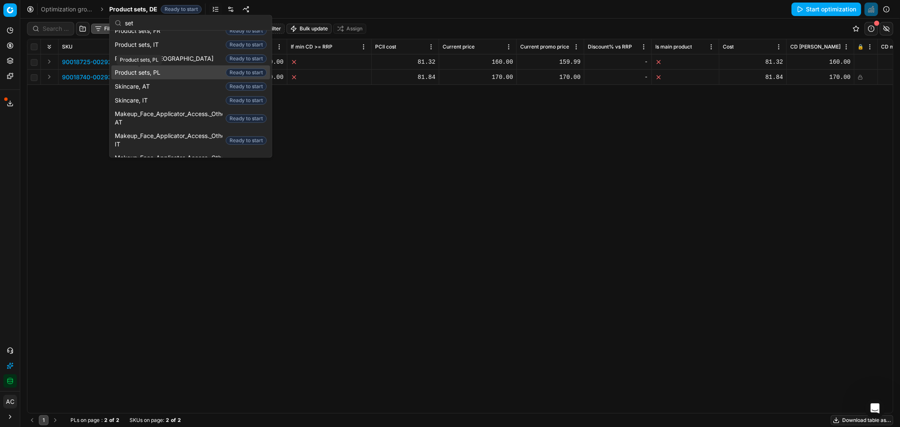
type input "set"
click at [162, 73] on span "Product sets, PL" at bounding box center [139, 72] width 49 height 8
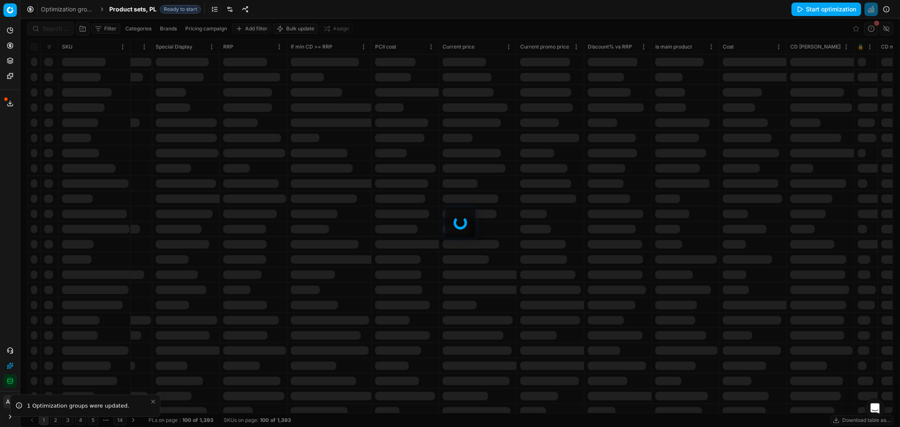
click at [107, 28] on div at bounding box center [459, 223] width 879 height 408
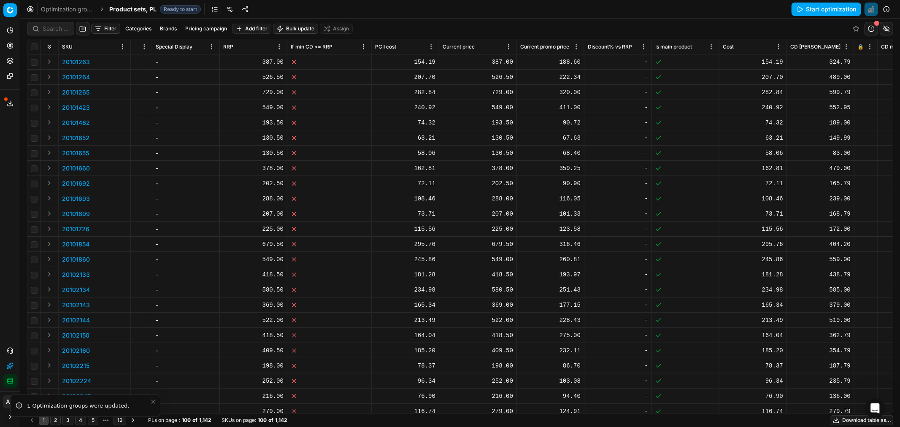
click at [107, 28] on button "Filter" at bounding box center [105, 29] width 29 height 10
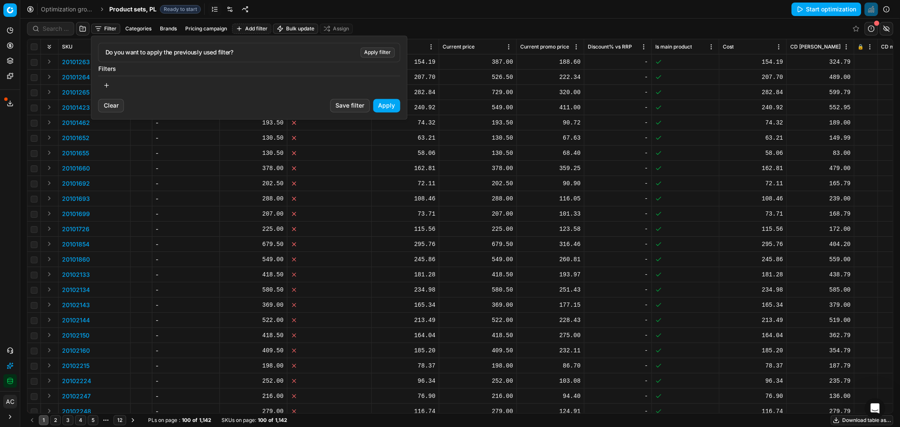
click at [377, 51] on button "Apply filter" at bounding box center [378, 52] width 34 height 10
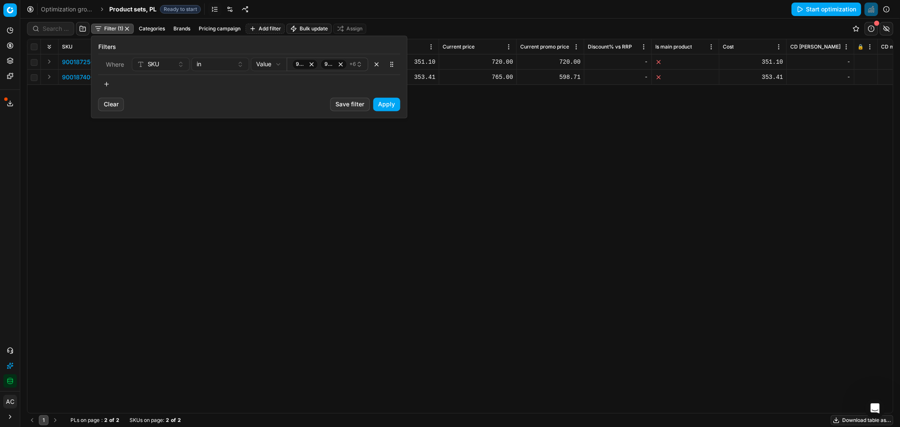
click at [450, 8] on html "Pricing platform Analytics Pricing Product portfolio Templates Export service 3…" at bounding box center [450, 213] width 900 height 427
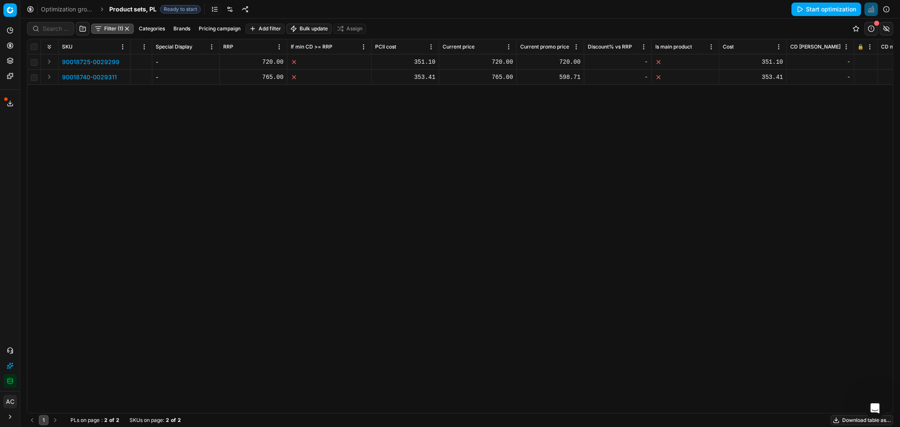
click at [563, 78] on div "598.71" at bounding box center [550, 77] width 60 height 8
type input "765"
click at [552, 132] on div "SKU Product line name Product line ID Title Brand Sales Flag Brand Special Disp…" at bounding box center [459, 226] width 865 height 374
click at [868, 60] on div at bounding box center [865, 61] width 16 height 5
click at [825, 8] on button "Save and apply" at bounding box center [829, 9] width 63 height 13
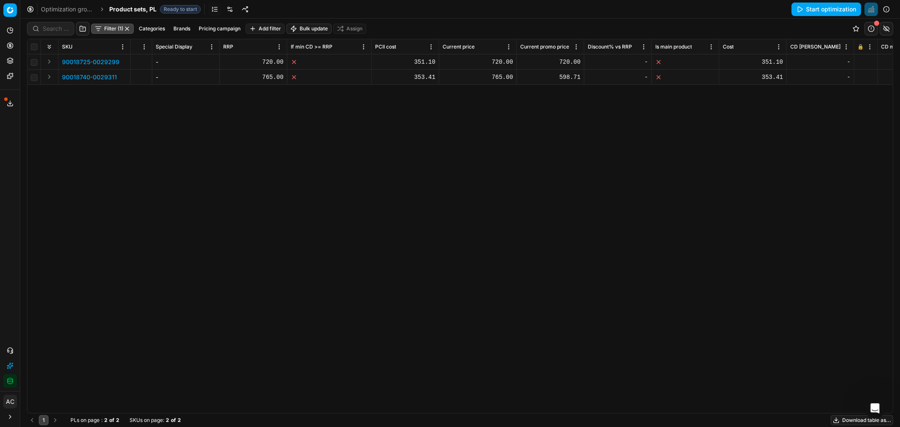
click at [865, 77] on div at bounding box center [865, 77] width 16 height 5
click at [842, 11] on button "Save and apply" at bounding box center [829, 9] width 63 height 13
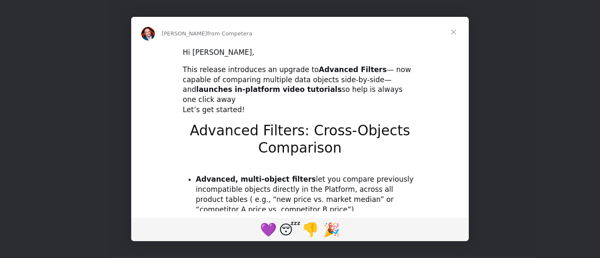
scroll to position [0, 3110]
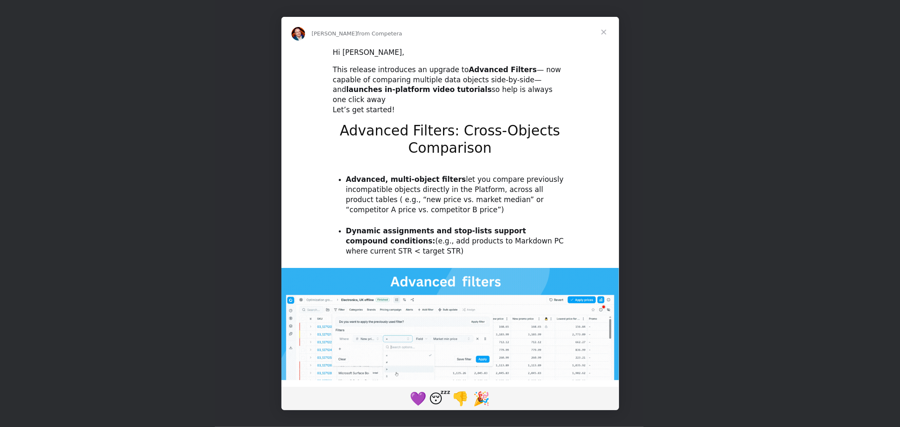
click at [600, 28] on span "Close" at bounding box center [603, 32] width 30 height 30
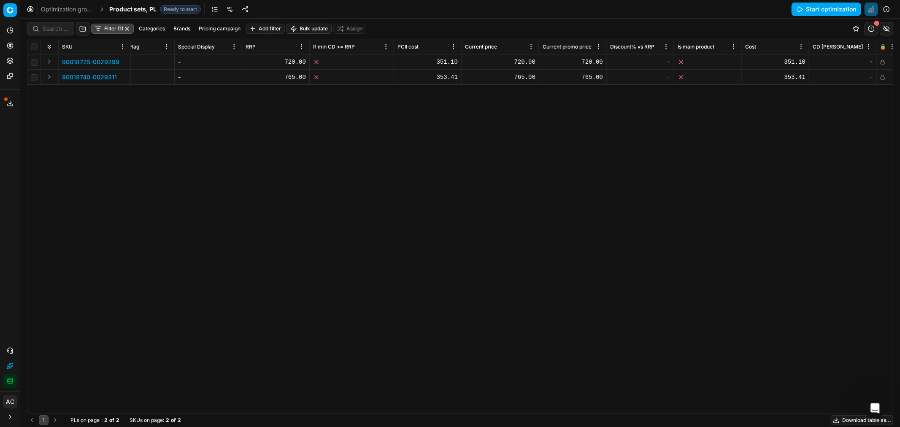
scroll to position [0, 617]
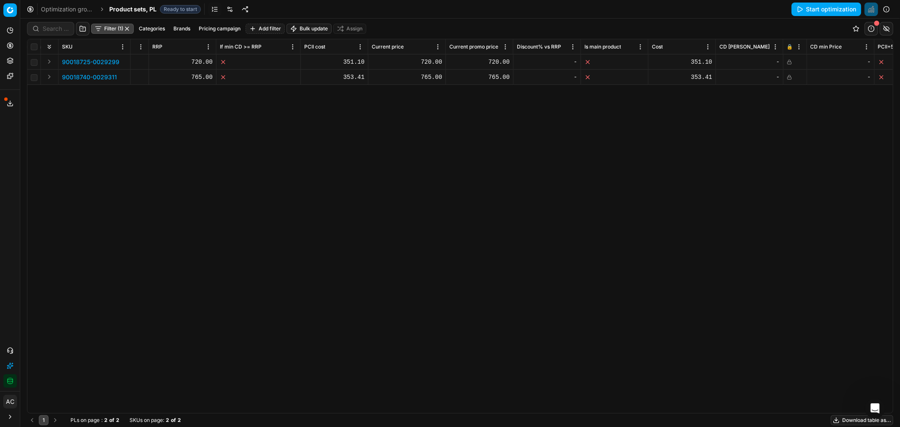
click at [140, 9] on span "Product sets, PL" at bounding box center [132, 9] width 47 height 8
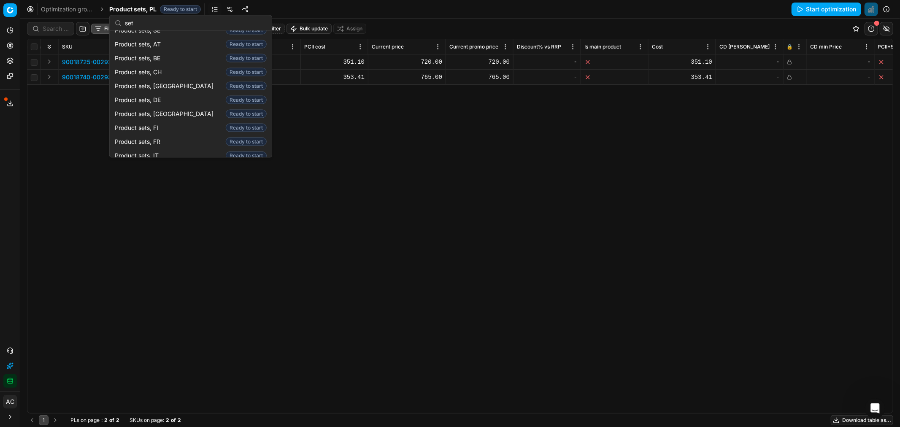
scroll to position [0, 0]
type input "set"
click at [159, 53] on span "Product sets, AT" at bounding box center [139, 53] width 49 height 8
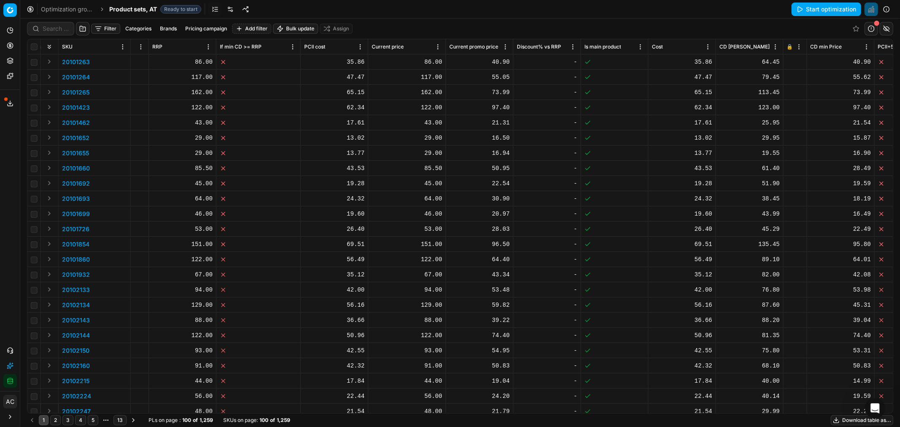
click at [103, 30] on button "Filter" at bounding box center [105, 29] width 29 height 10
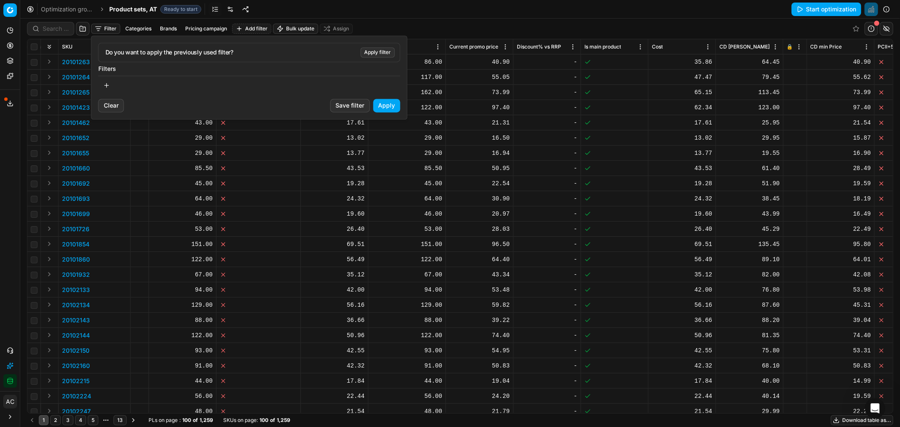
click at [373, 51] on button "Apply filter" at bounding box center [378, 52] width 34 height 10
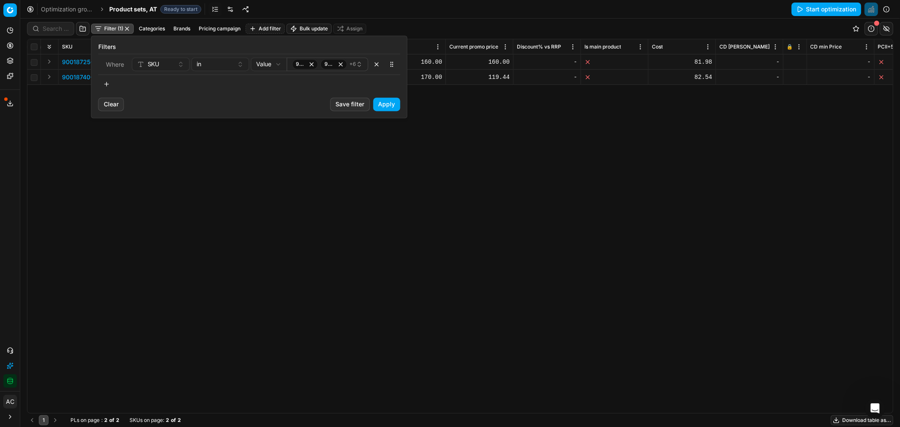
click at [471, 17] on html "Pricing platform Analytics Pricing Product portfolio Templates Export service 3…" at bounding box center [450, 213] width 900 height 427
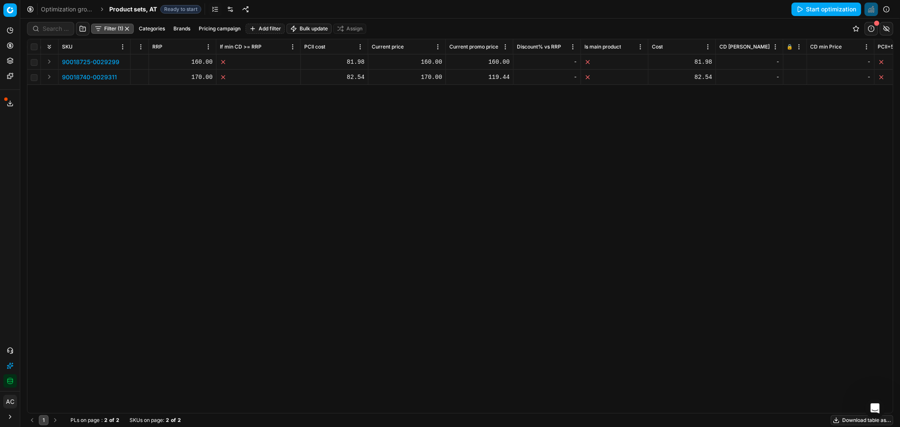
click at [504, 78] on div "119.44" at bounding box center [479, 77] width 60 height 8
type input "170"
click at [516, 154] on div "SKU Product line name Product line ID Title Brand Sales Flag Brand Special Disp…" at bounding box center [459, 226] width 865 height 374
click at [790, 60] on icon at bounding box center [789, 61] width 5 height 5
click at [830, 7] on button "Save and apply" at bounding box center [829, 9] width 63 height 13
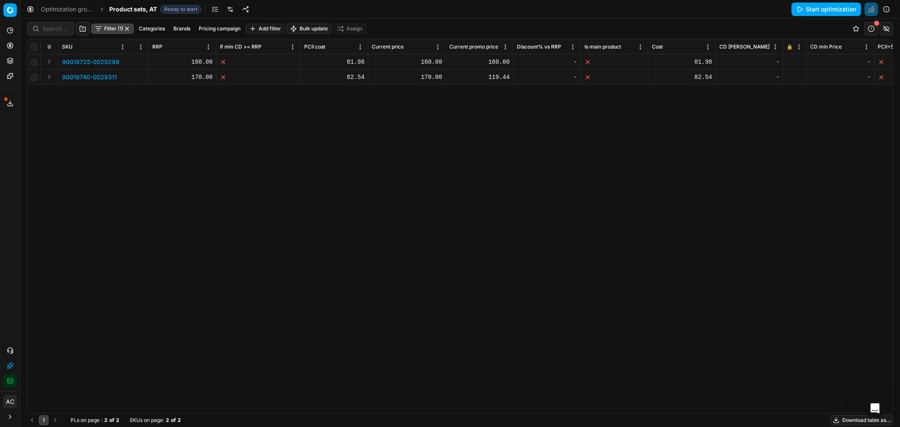
click at [793, 76] on div at bounding box center [795, 77] width 16 height 5
click at [833, 9] on button "Save and apply" at bounding box center [829, 9] width 63 height 13
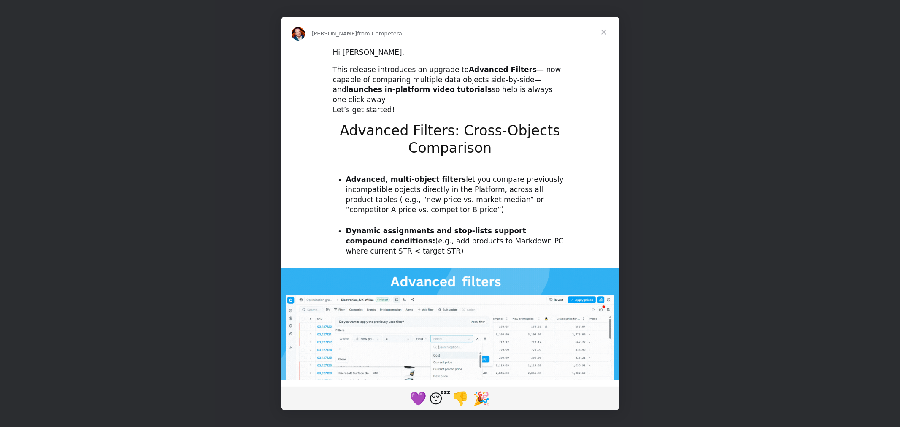
click at [604, 28] on span "Close" at bounding box center [603, 32] width 30 height 30
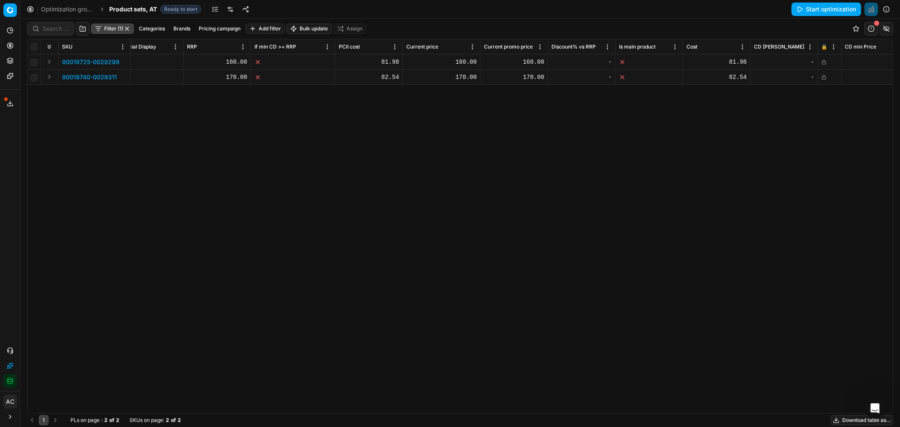
scroll to position [0, 594]
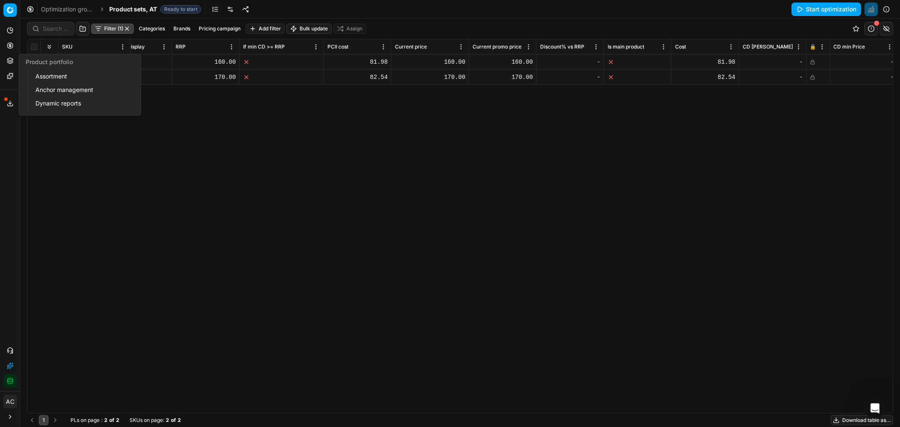
click at [12, 62] on icon at bounding box center [9, 62] width 5 height 1
click at [46, 78] on link "Assortment" at bounding box center [81, 76] width 98 height 12
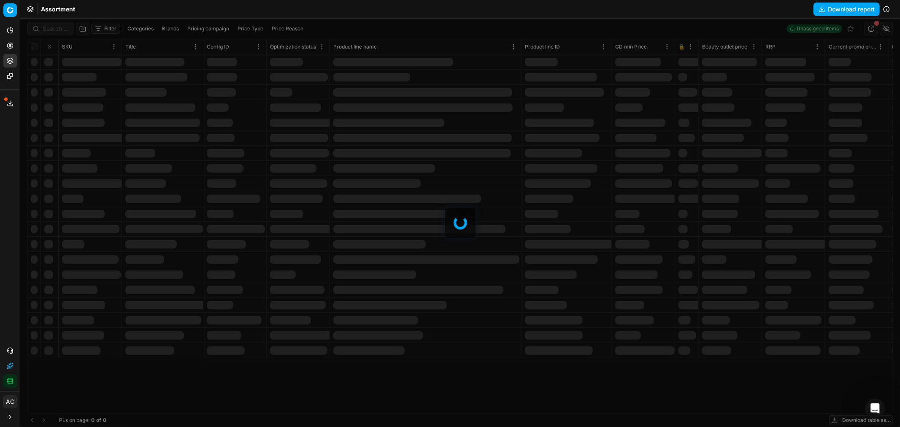
click at [62, 28] on div at bounding box center [459, 223] width 879 height 408
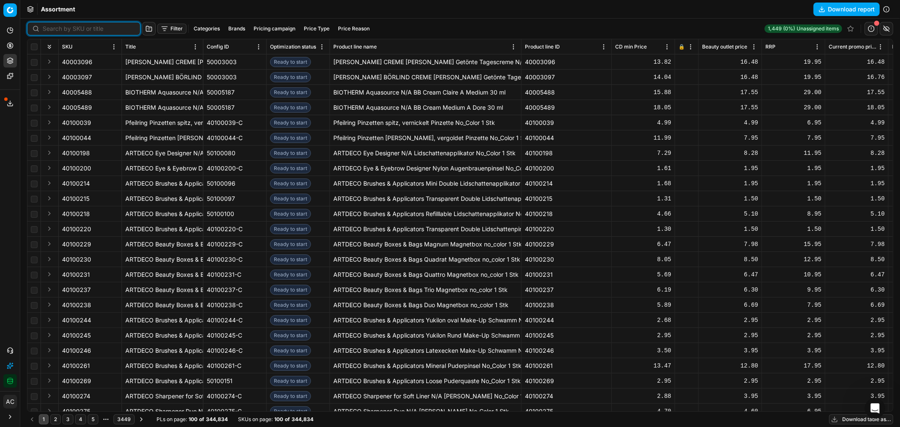
click at [62, 28] on input at bounding box center [89, 28] width 92 height 8
paste input "90018735-0029300"
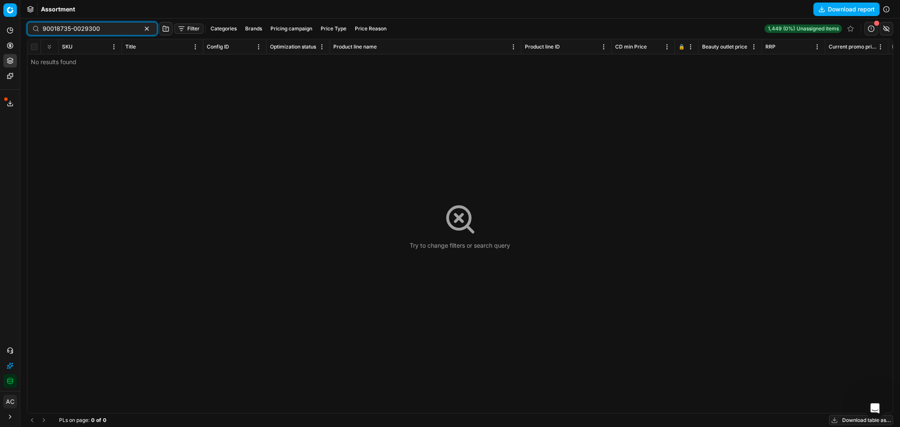
click at [75, 26] on input "90018735-0029300" at bounding box center [89, 28] width 92 height 8
paste input "29-0029295"
click at [106, 33] on div "90018729-0029295" at bounding box center [92, 28] width 130 height 13
paste input "[US_EMPLOYER_IDENTIFICATION_NUMBER]"
click at [100, 24] on div "90018739-0029309" at bounding box center [92, 28] width 130 height 13
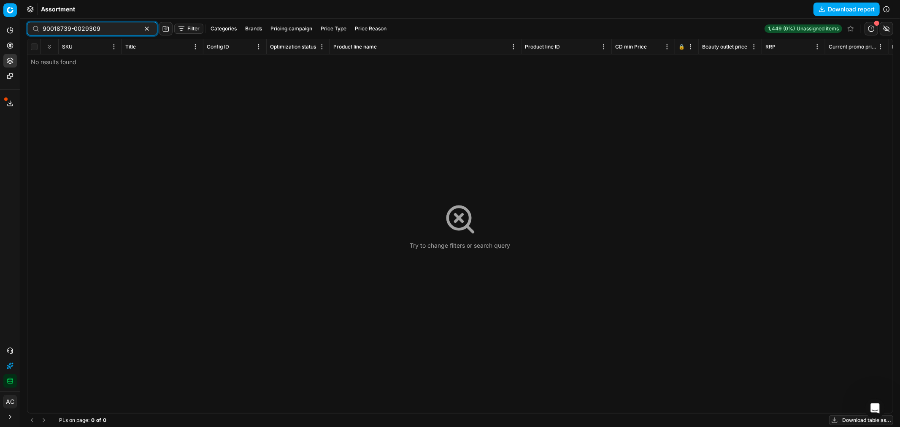
paste input "[US_EMPLOYER_IDENTIFICATION_NUMBER]"
click at [84, 29] on input "90018744-0029312" at bounding box center [89, 28] width 92 height 8
paste input "[US_EMPLOYER_IDENTIFICATION_NUMBER]"
click at [90, 27] on input "90018738-0029308" at bounding box center [89, 28] width 92 height 8
paste input "2-0029296"
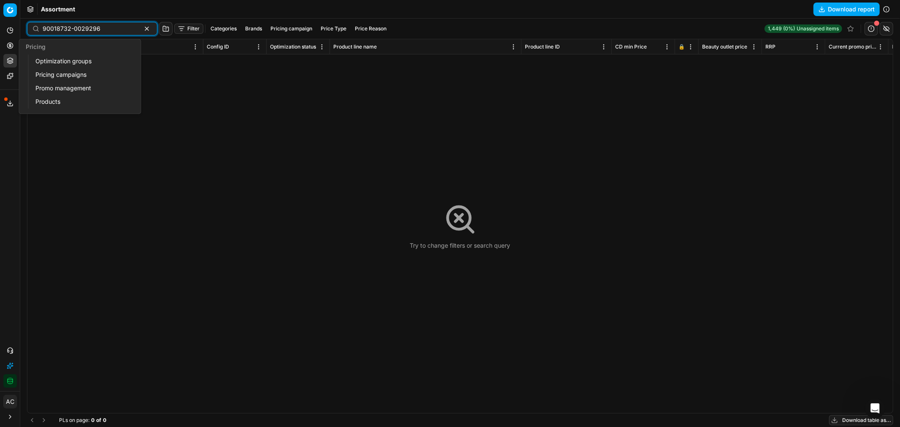
type input "90018732-0029296"
click at [48, 57] on link "Optimization groups" at bounding box center [81, 61] width 98 height 12
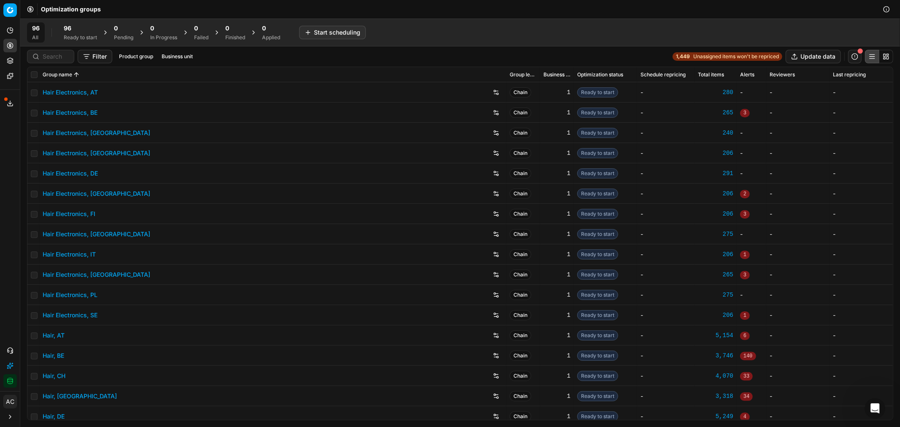
click at [706, 52] on link "1,449 Unassigned items won't be repriced" at bounding box center [727, 56] width 110 height 8
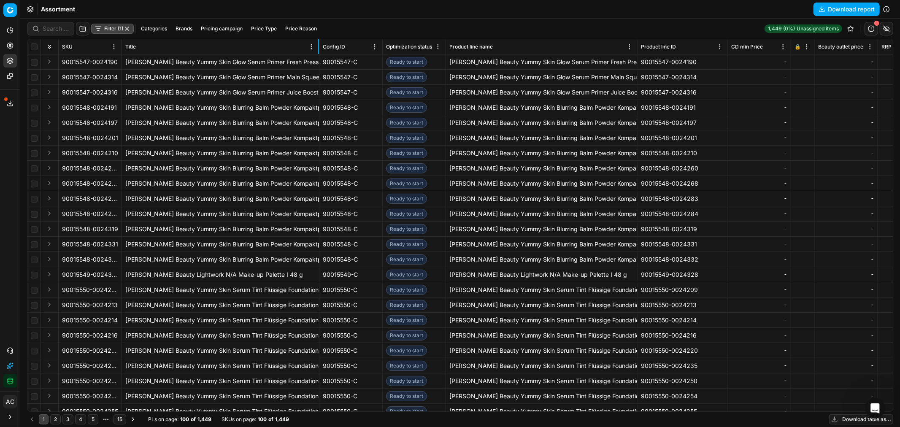
drag, startPoint x: 202, startPoint y: 50, endPoint x: 318, endPoint y: 40, distance: 116.4
click at [318, 40] on div at bounding box center [318, 46] width 1 height 15
drag, startPoint x: 123, startPoint y: 59, endPoint x: 194, endPoint y: 62, distance: 70.9
click at [194, 62] on td "[PERSON_NAME] Beauty Yummy Skin Glow Serum Primer Fresh Pressed 33 ml" at bounding box center [220, 61] width 197 height 15
copy div "[PERSON_NAME] Beauty"
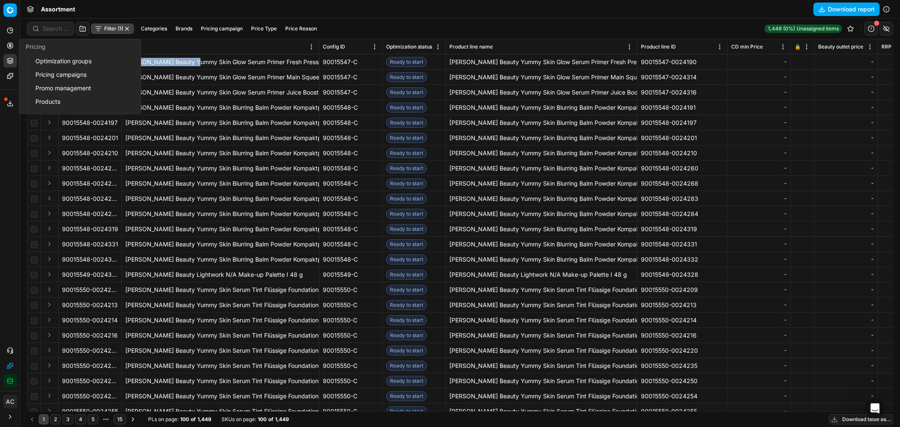
click at [11, 44] on icon at bounding box center [10, 45] width 2 height 2
click at [54, 61] on link "Optimization groups" at bounding box center [81, 61] width 98 height 12
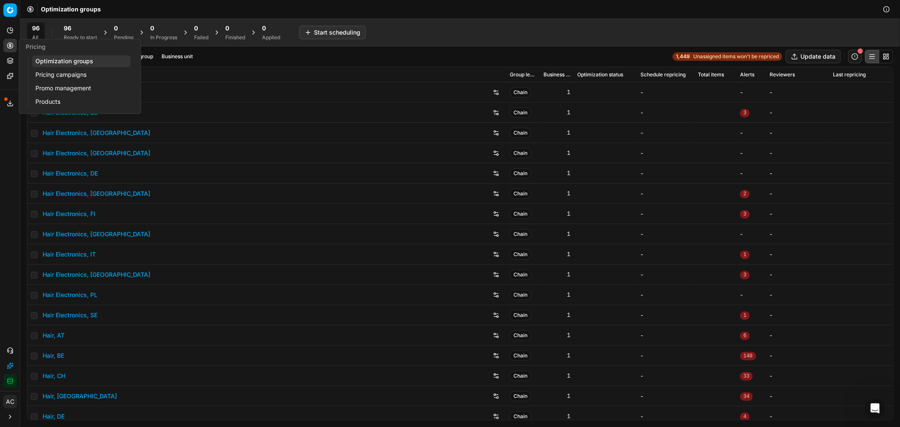
click at [61, 74] on link "Pricing campaigns" at bounding box center [81, 75] width 98 height 12
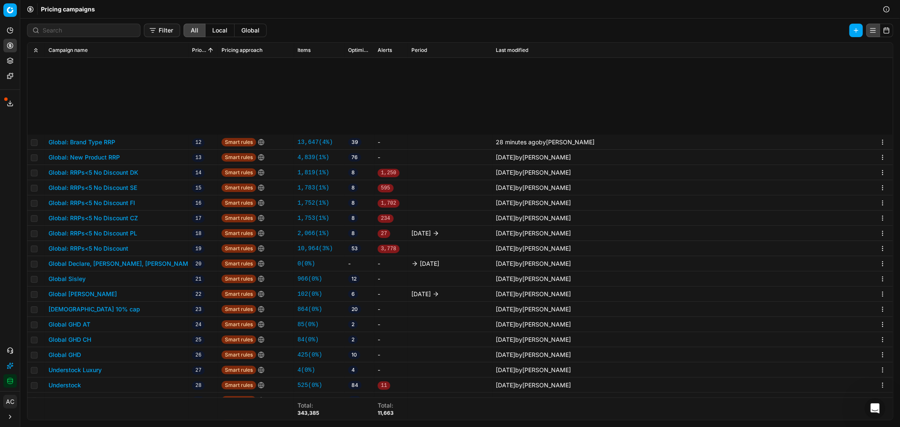
scroll to position [246, 0]
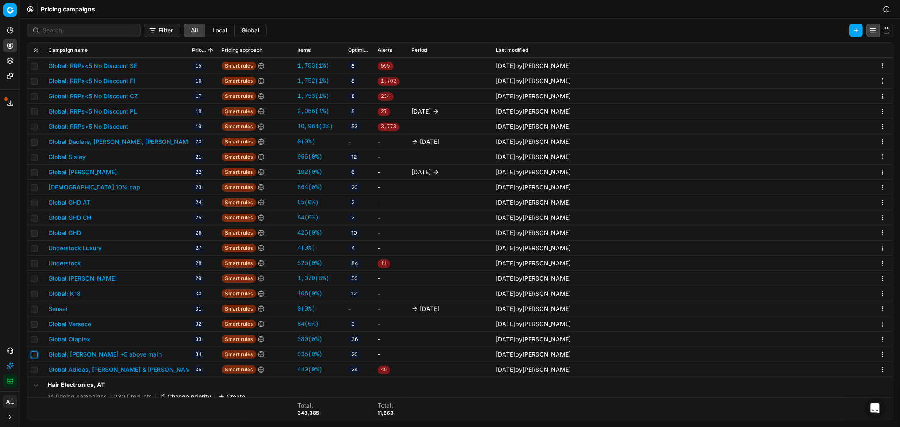
click at [35, 354] on input "checkbox" at bounding box center [34, 354] width 7 height 7
checkbox input "true"
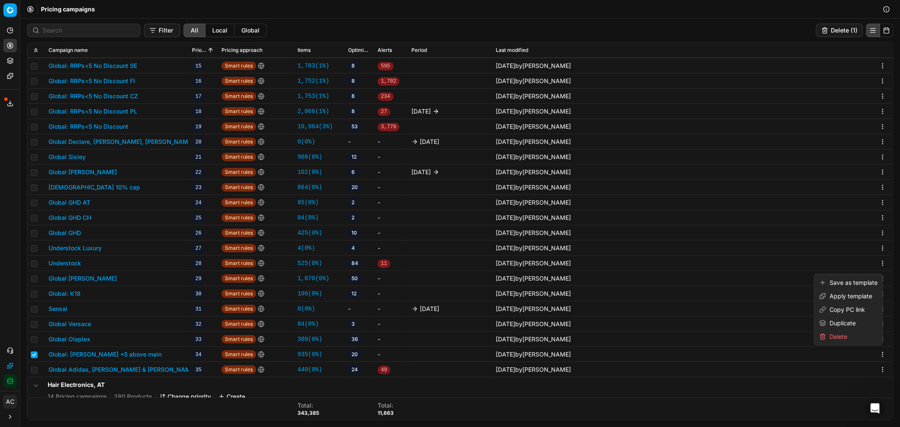
click at [878, 356] on html "Pricing platform Analytics Pricing Product portfolio Templates Export service 3…" at bounding box center [450, 213] width 900 height 427
click at [853, 322] on div "Duplicate" at bounding box center [848, 322] width 65 height 13
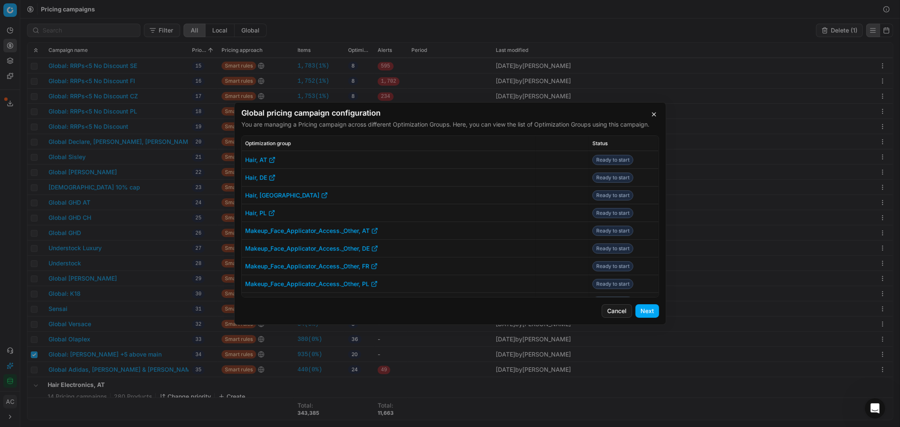
click at [652, 306] on button "Next" at bounding box center [647, 310] width 24 height 13
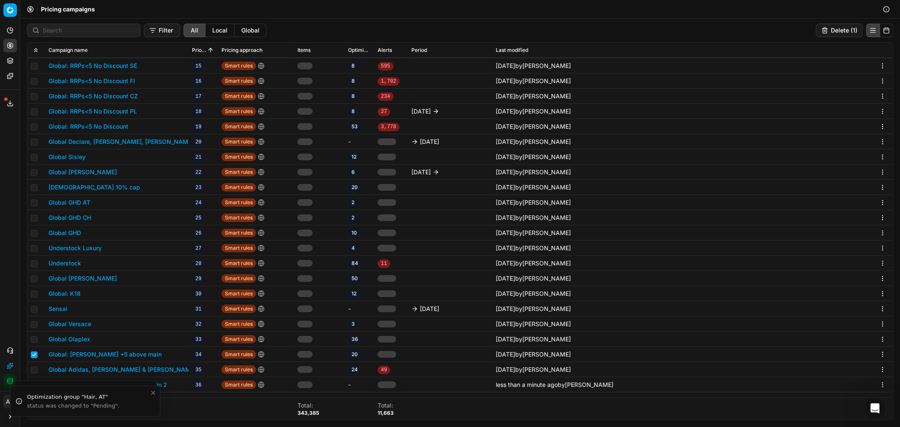
scroll to position [281, 0]
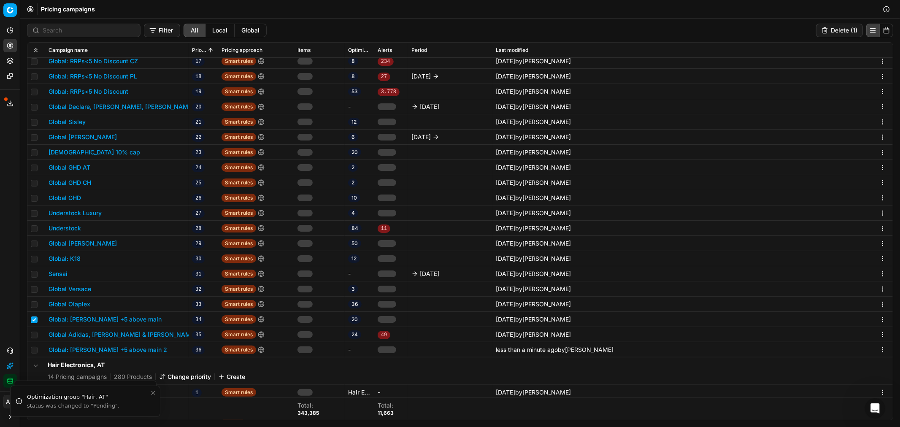
click at [145, 348] on button "Global: [PERSON_NAME] +5 above main 2" at bounding box center [108, 349] width 119 height 8
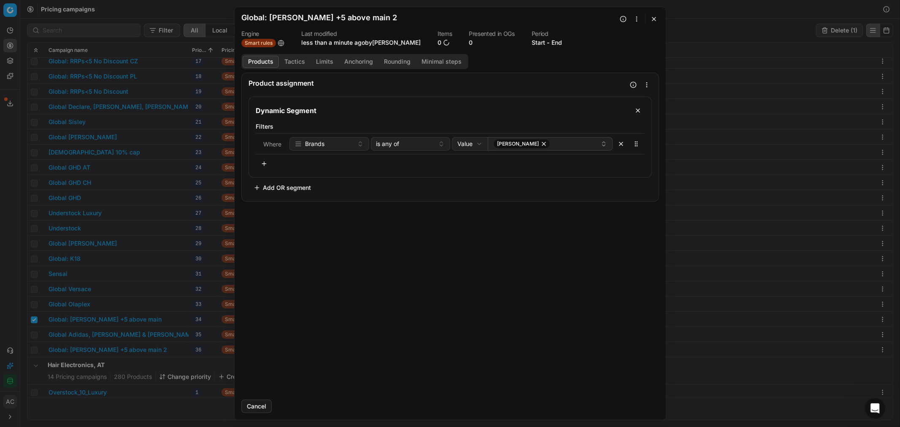
click at [654, 19] on button "button" at bounding box center [654, 19] width 10 height 10
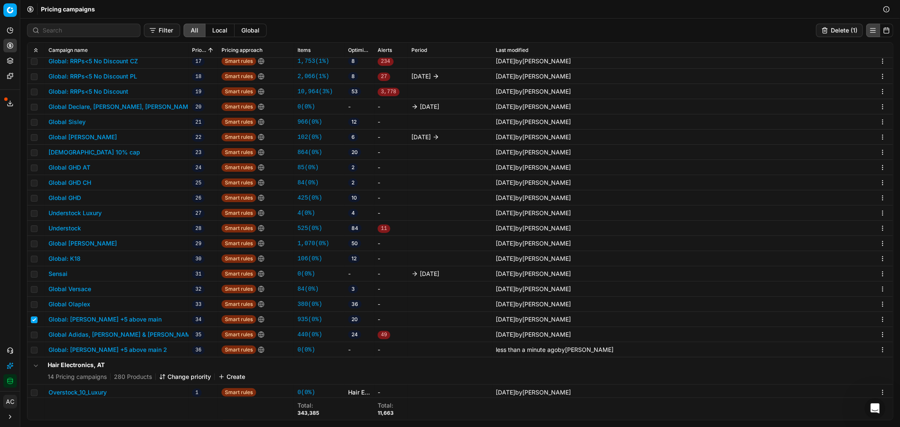
click at [124, 321] on button "Global: [PERSON_NAME] +5 above main" at bounding box center [105, 319] width 113 height 8
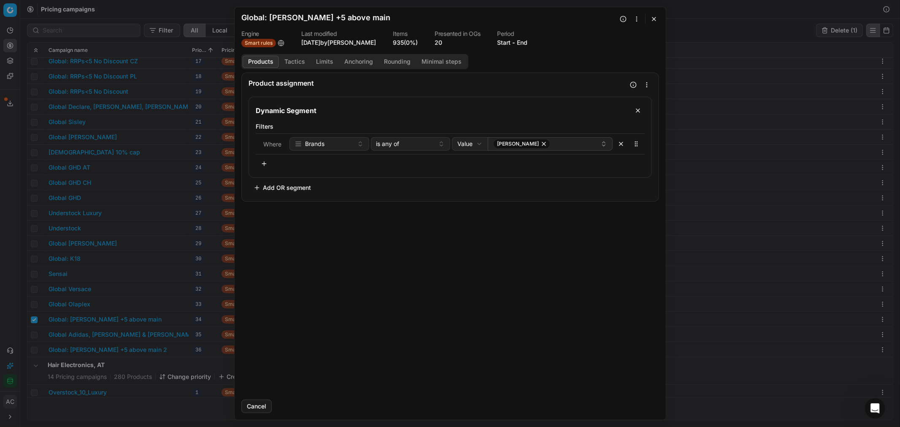
click at [442, 41] on button "20" at bounding box center [438, 42] width 8 height 8
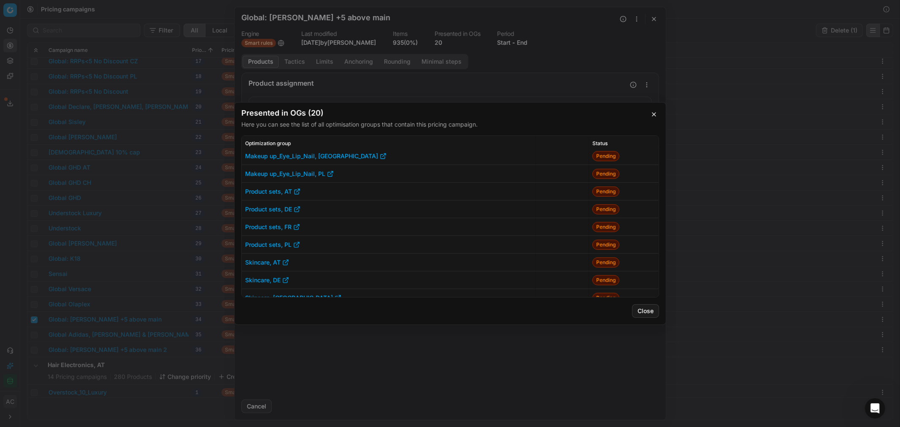
scroll to position [186, 0]
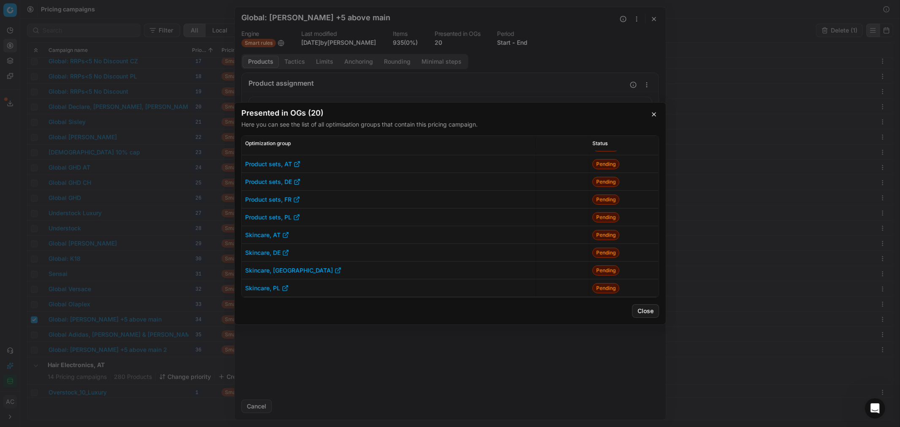
click at [653, 18] on div "Presented in OGs (20) Here you can see the list of all optimisation groups that…" at bounding box center [450, 213] width 900 height 427
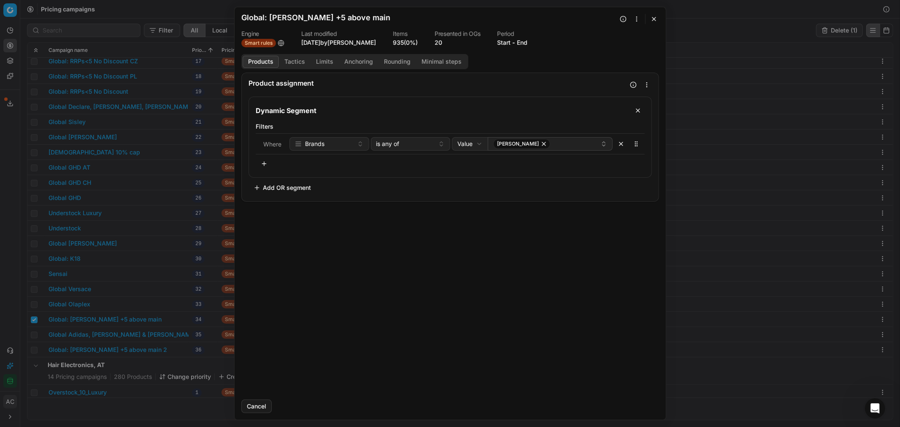
click at [653, 18] on button "button" at bounding box center [654, 19] width 10 height 10
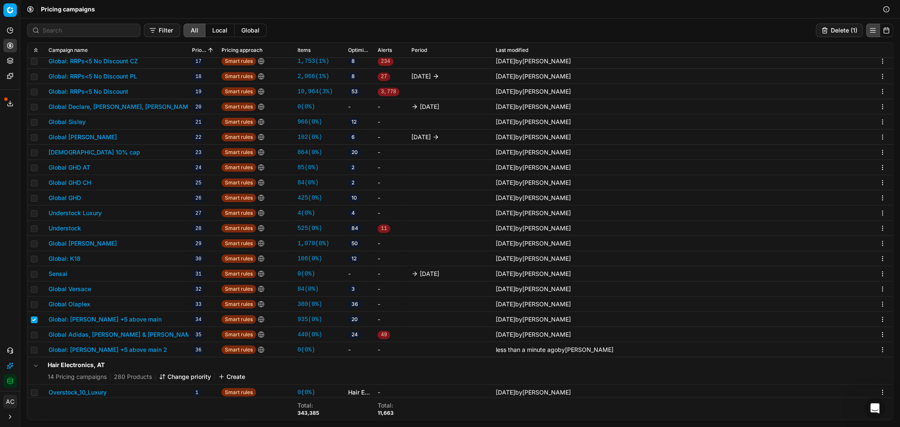
click at [155, 349] on button "Global: [PERSON_NAME] +5 above main 2" at bounding box center [108, 349] width 119 height 8
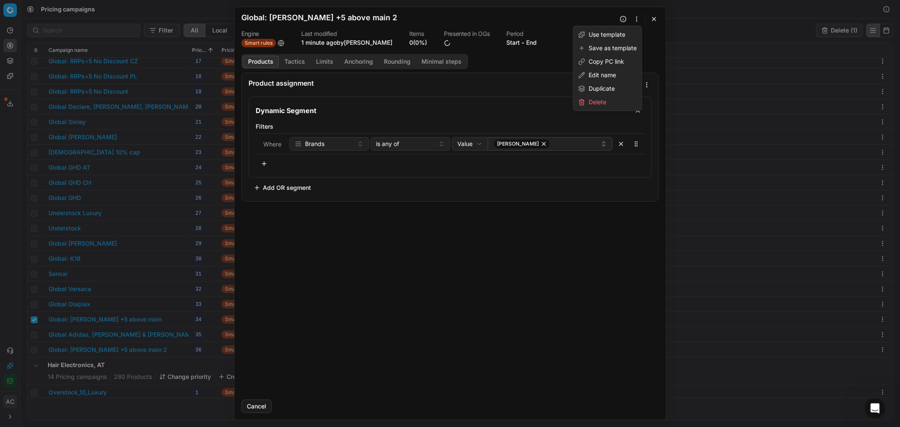
click at [636, 22] on button "button" at bounding box center [636, 19] width 10 height 10
click at [600, 75] on div "Edit name" at bounding box center [607, 74] width 65 height 13
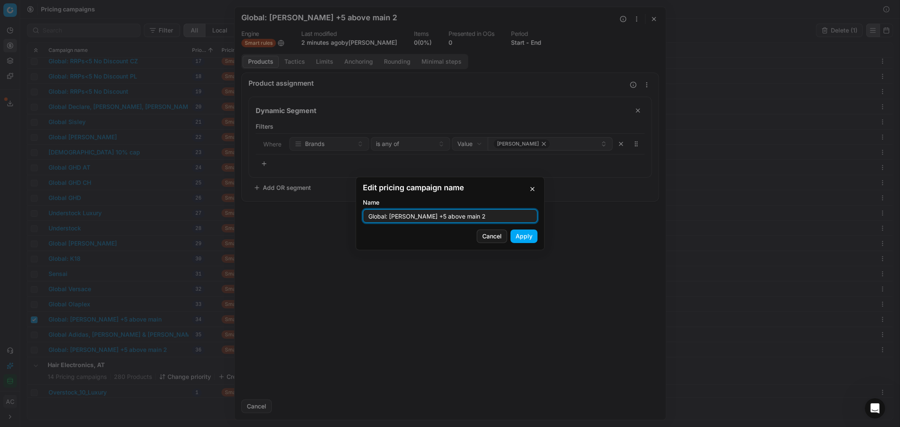
click at [496, 218] on input "Global: [PERSON_NAME] +5 above main 2" at bounding box center [449, 216] width 167 height 13
click at [386, 217] on input "Global: [PERSON_NAME] +5 above main" at bounding box center [449, 216] width 167 height 13
type input "Global AT/PL/ [PERSON_NAME] +5 above main"
click at [491, 237] on button "Cancel" at bounding box center [492, 235] width 30 height 13
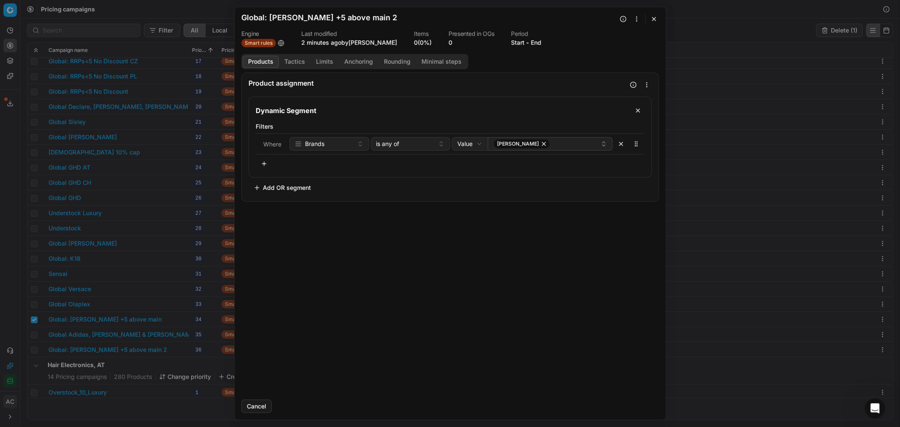
click at [654, 19] on button "button" at bounding box center [654, 19] width 10 height 10
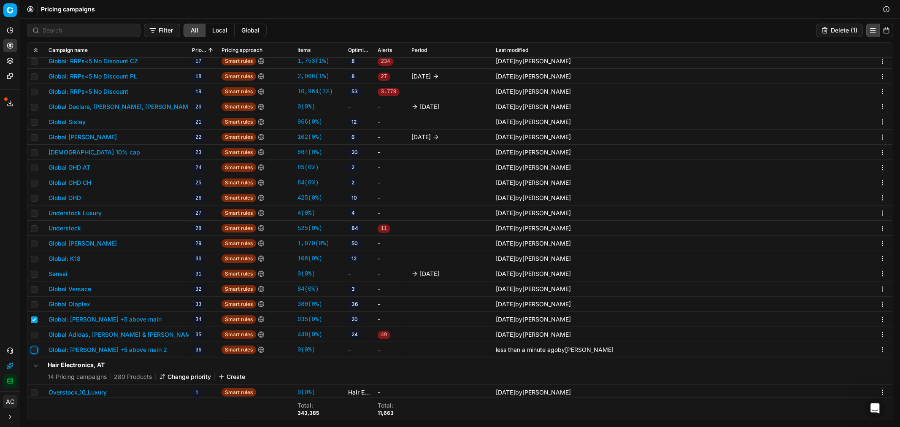
click at [33, 348] on input "checkbox" at bounding box center [34, 350] width 7 height 7
checkbox input "true"
click at [35, 319] on input "checkbox" at bounding box center [34, 319] width 7 height 7
checkbox input "false"
click at [840, 32] on button "Delete (1)" at bounding box center [839, 30] width 47 height 13
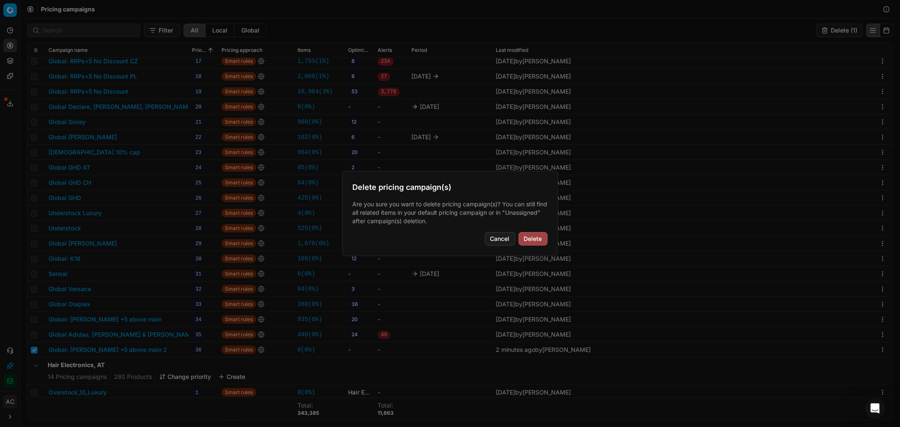
click at [531, 238] on button "Delete" at bounding box center [532, 238] width 29 height 13
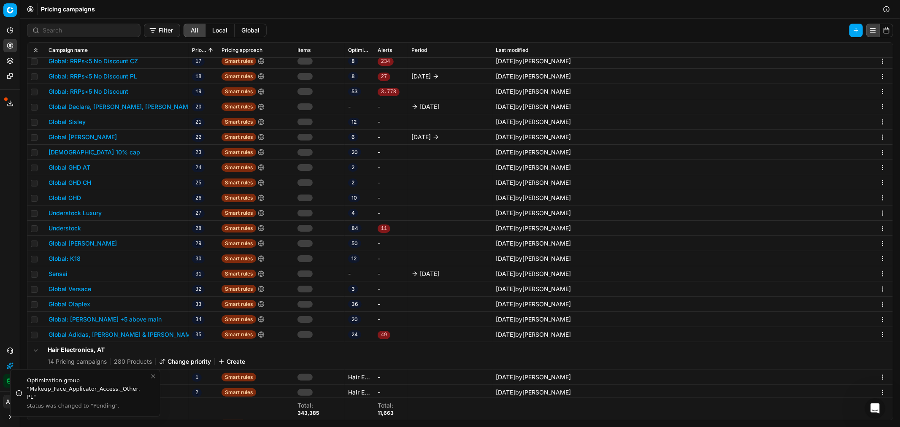
click at [148, 318] on button "Global: [PERSON_NAME] +5 above main" at bounding box center [105, 319] width 113 height 8
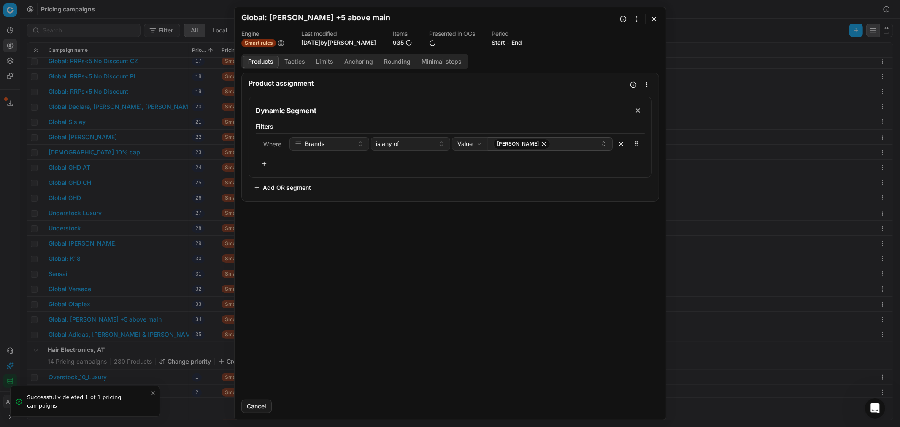
click at [260, 166] on button "button" at bounding box center [264, 163] width 17 height 13
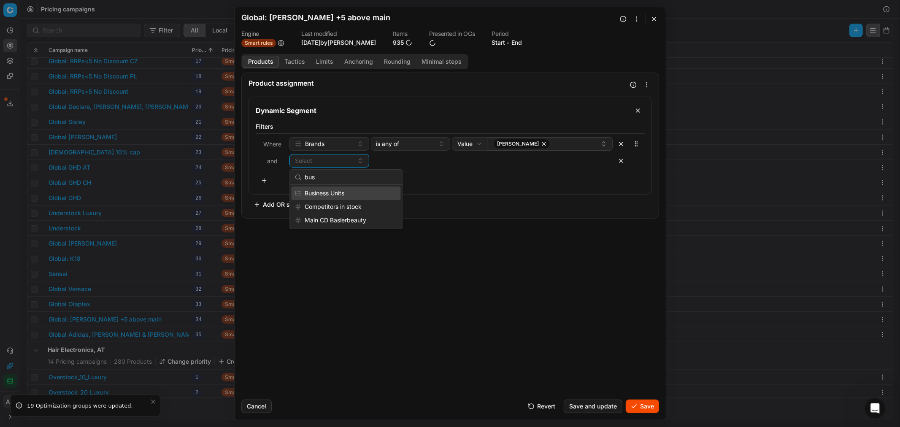
type input "bus"
click at [368, 186] on div "Business Units" at bounding box center [345, 192] width 109 height 13
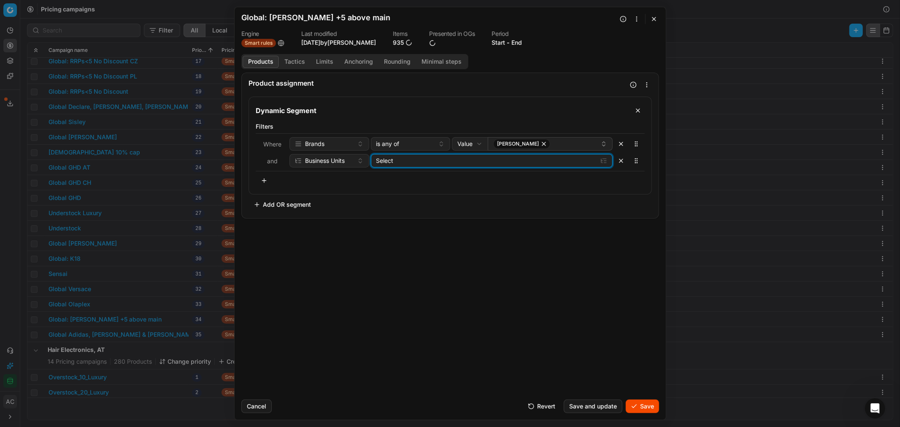
click at [408, 162] on div "Select" at bounding box center [485, 160] width 218 height 8
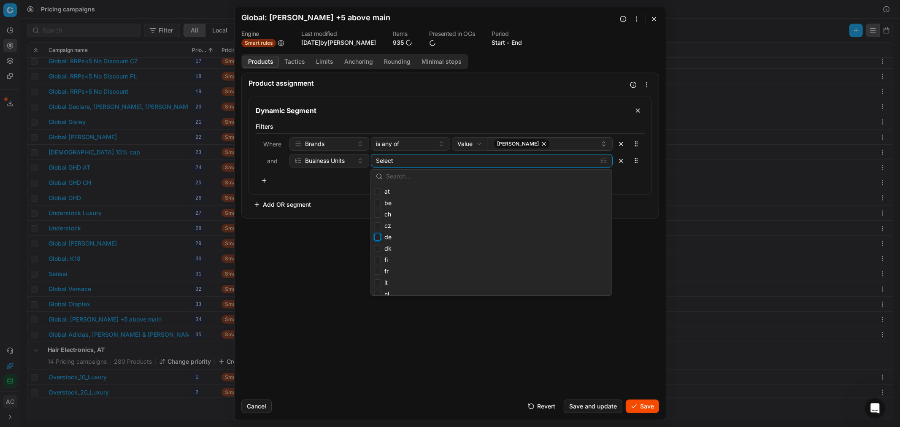
click at [377, 237] on input "de" at bounding box center [377, 237] width 7 height 7
checkbox input "true"
click at [325, 264] on div "Product assignment Dynamic Segment Filters Where Brands is any of Value Field V…" at bounding box center [449, 233] width 431 height 320
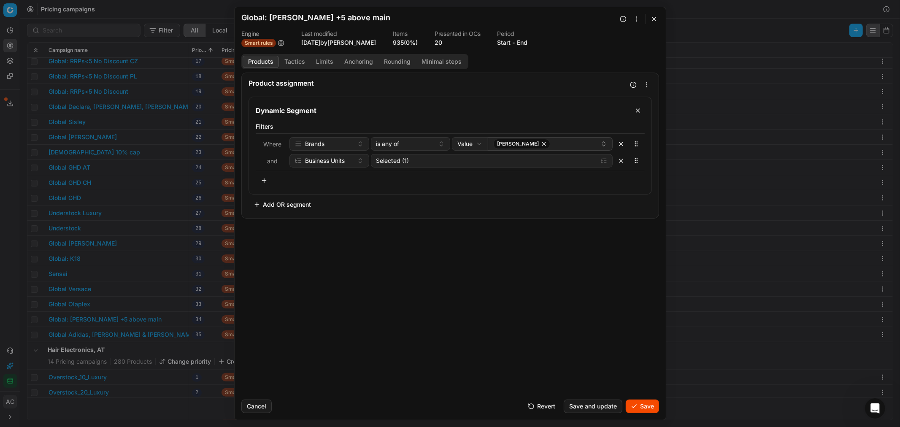
click at [637, 18] on button "button" at bounding box center [636, 19] width 10 height 10
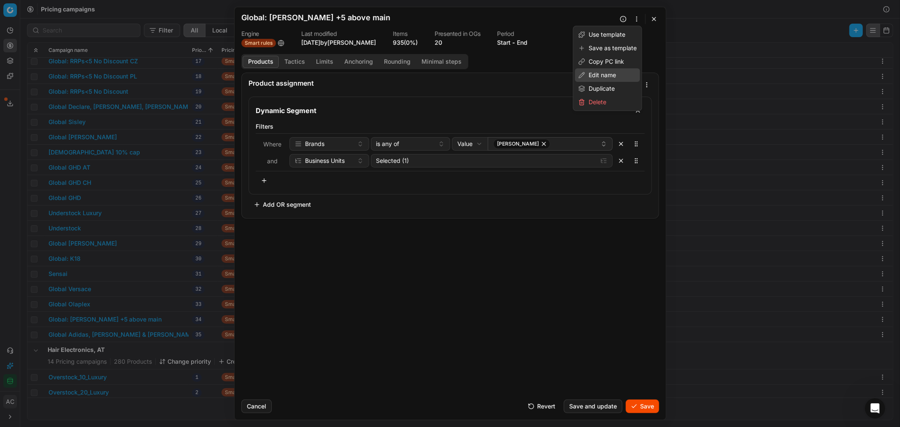
click at [598, 75] on div "Edit name" at bounding box center [607, 74] width 65 height 13
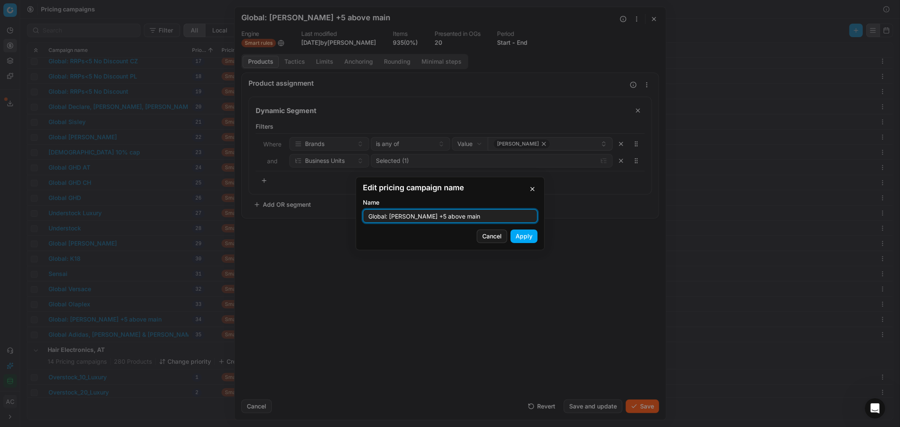
click at [386, 214] on input "Global: [PERSON_NAME] +5 above main" at bounding box center [449, 216] width 167 height 13
click at [499, 218] on input "Global: [PERSON_NAME] +5 above main" at bounding box center [449, 216] width 167 height 13
type input "Global: [PERSON_NAME] +5 above main (only DE)"
click at [524, 237] on button "Apply" at bounding box center [523, 235] width 27 height 13
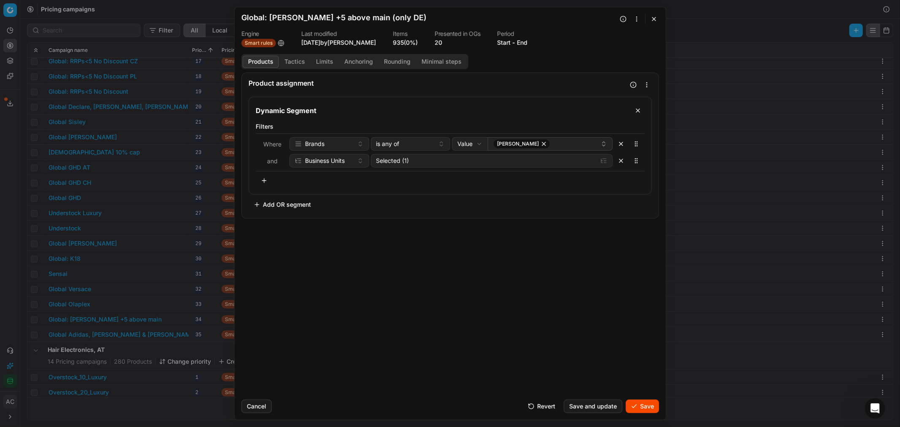
click at [647, 407] on button "Save" at bounding box center [641, 405] width 33 height 13
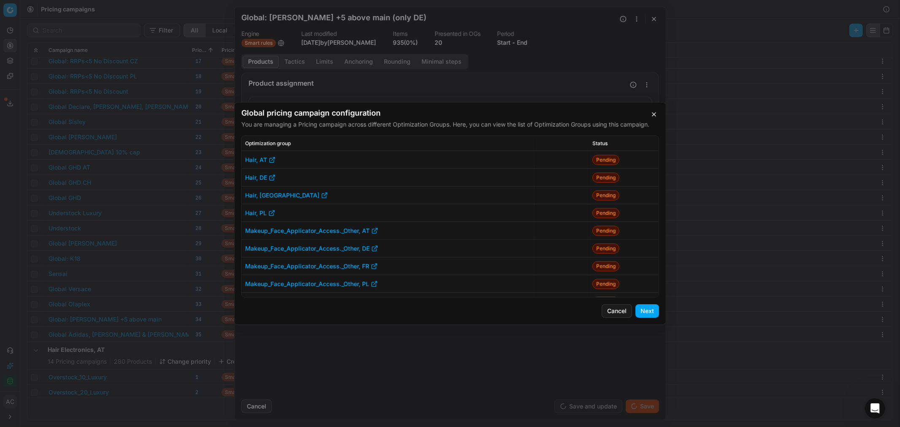
click at [650, 307] on button "Next" at bounding box center [647, 310] width 24 height 13
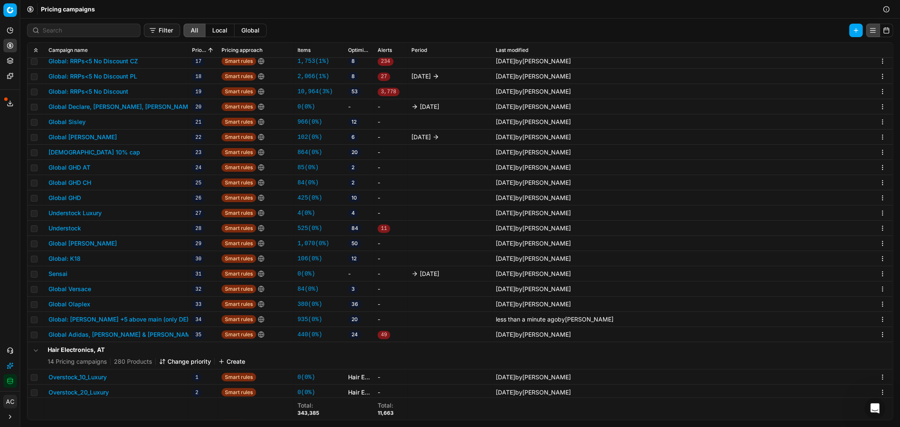
click at [170, 317] on button "Global: [PERSON_NAME] +5 above main (only DE)" at bounding box center [119, 319] width 140 height 8
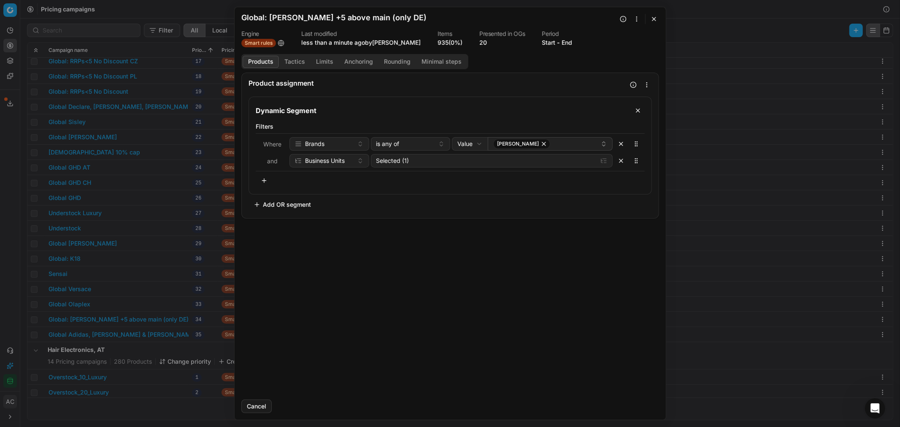
click at [479, 43] on button "20" at bounding box center [483, 42] width 8 height 8
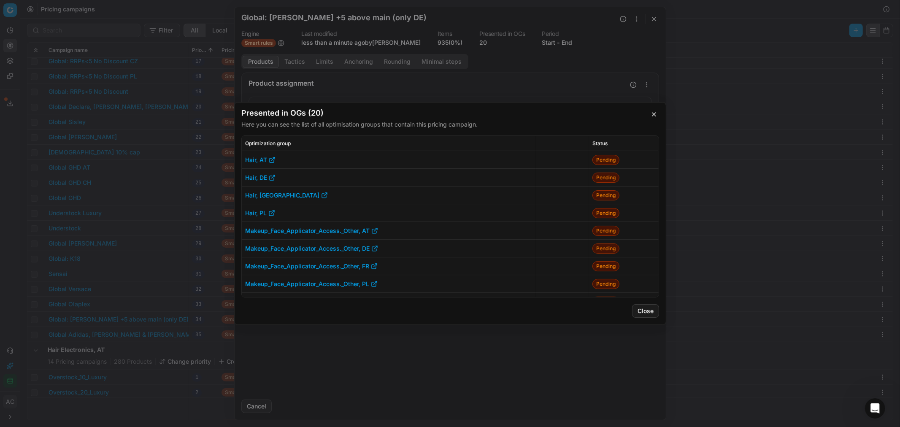
click at [655, 112] on button "button" at bounding box center [654, 114] width 10 height 10
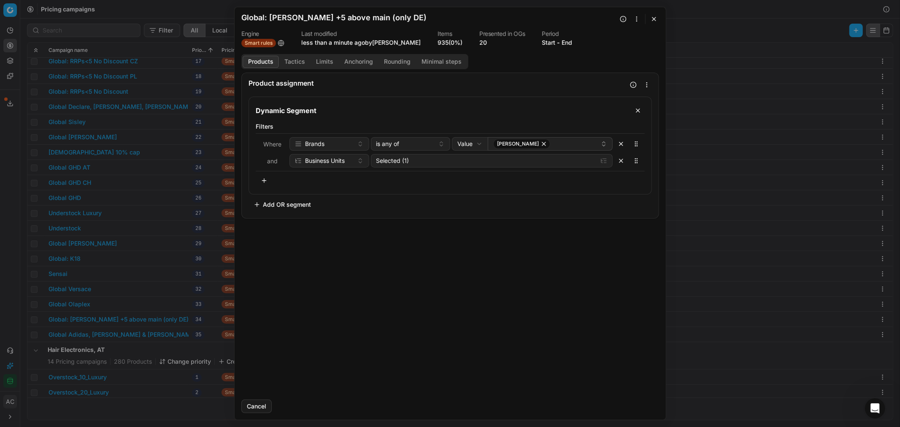
click at [655, 18] on button "button" at bounding box center [654, 19] width 10 height 10
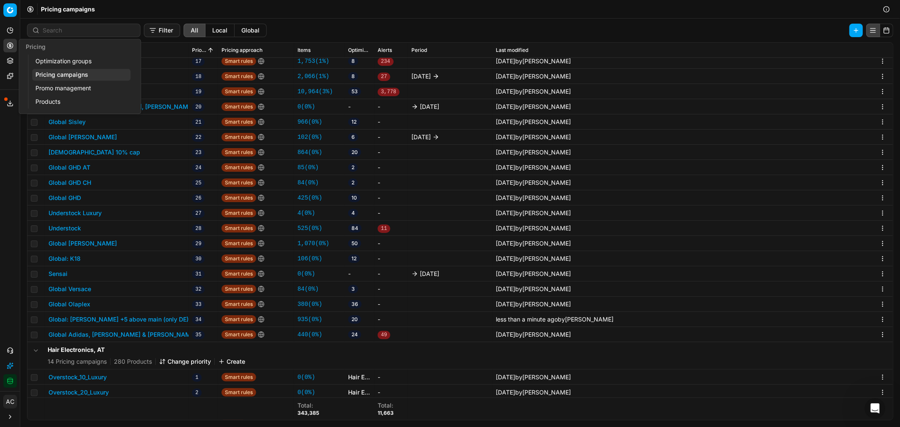
click at [61, 66] on link "Optimization groups" at bounding box center [81, 61] width 98 height 12
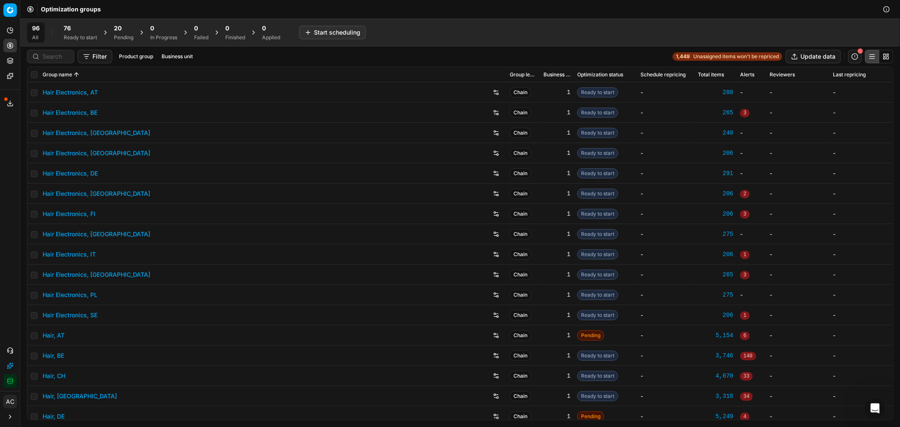
click at [124, 25] on div "20" at bounding box center [123, 28] width 19 height 8
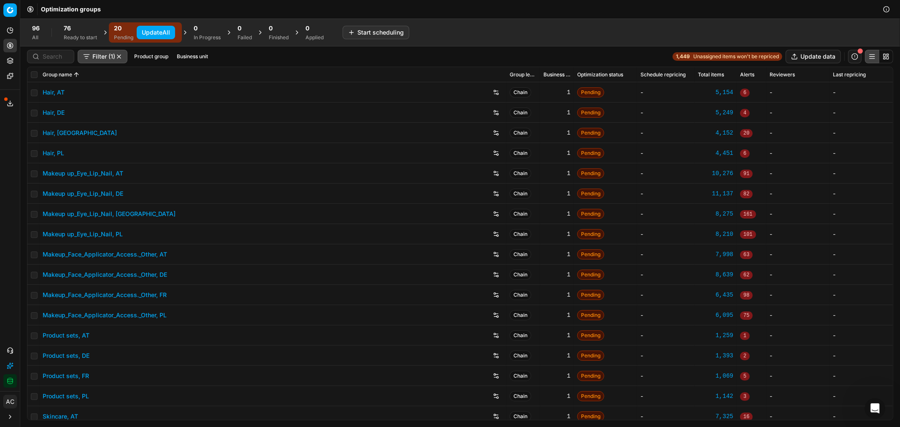
click at [161, 32] on button "Update All" at bounding box center [156, 32] width 38 height 13
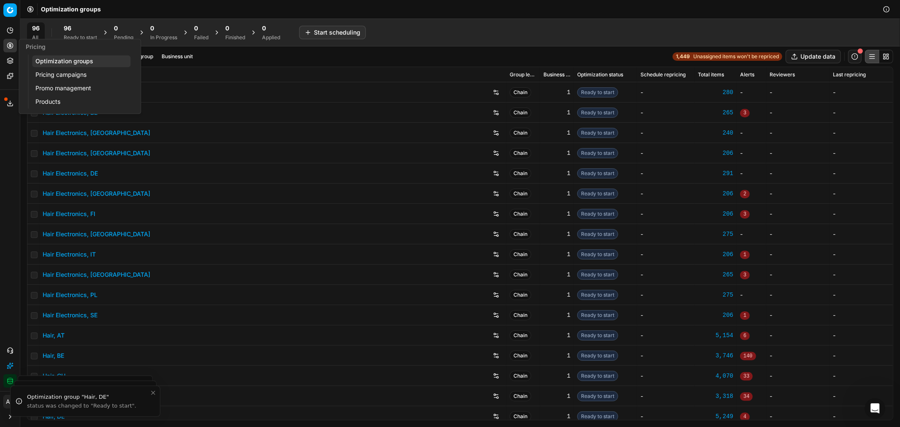
click at [55, 74] on link "Pricing campaigns" at bounding box center [81, 75] width 98 height 12
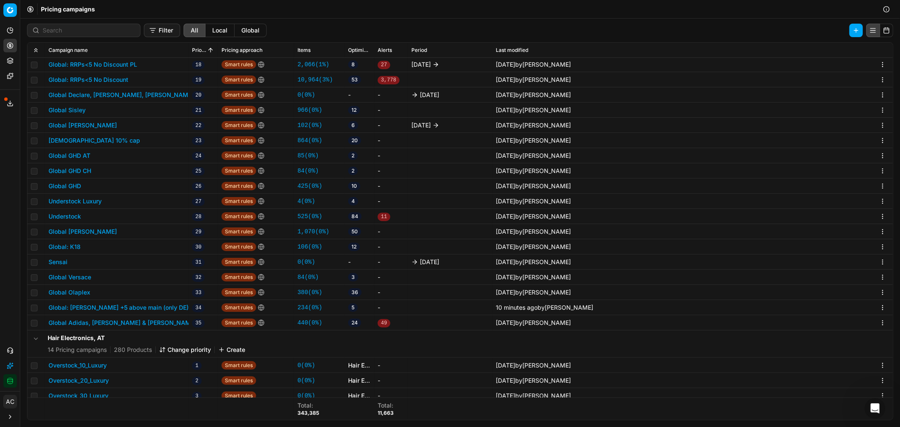
scroll to position [363, 0]
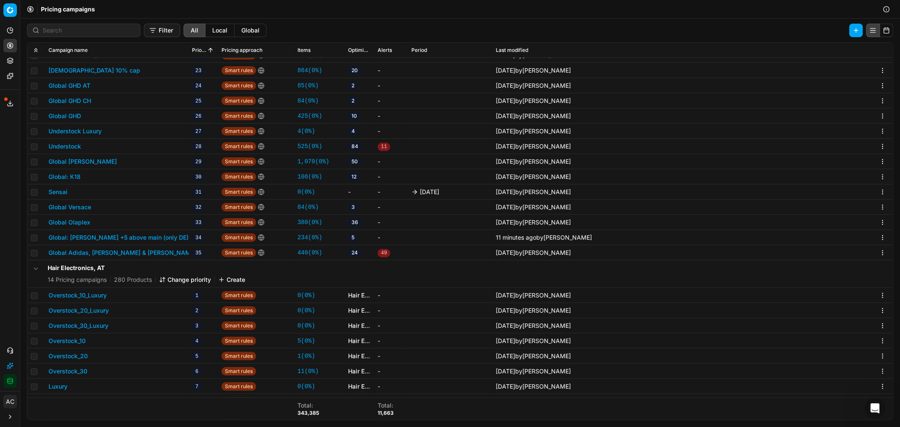
click at [80, 205] on button "Global Versace" at bounding box center [70, 207] width 43 height 8
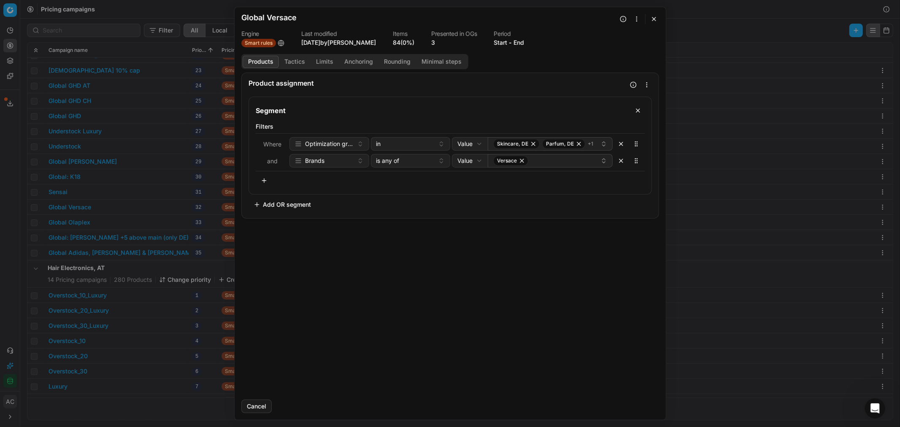
click at [292, 61] on button "Tactics" at bounding box center [295, 62] width 32 height 12
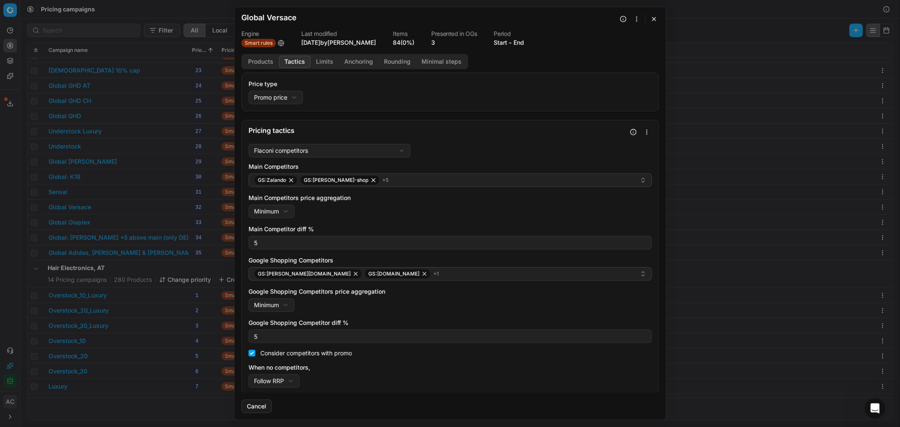
scroll to position [2, 0]
click at [652, 16] on button "button" at bounding box center [654, 19] width 10 height 10
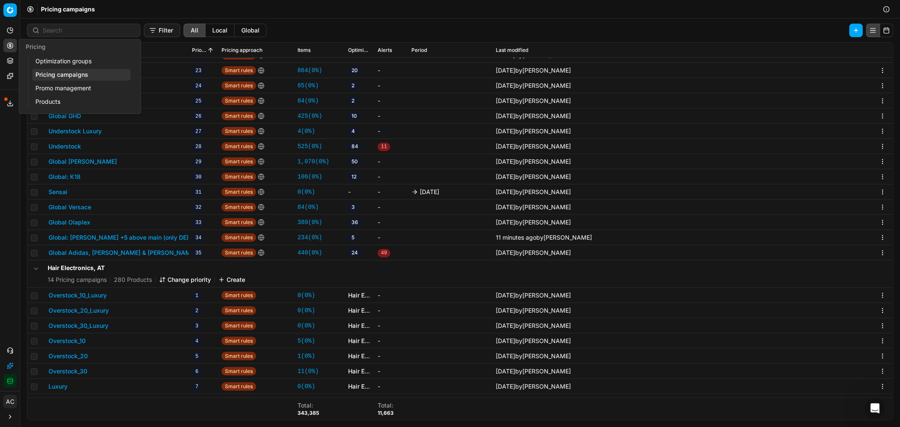
click at [73, 64] on link "Optimization groups" at bounding box center [81, 61] width 98 height 12
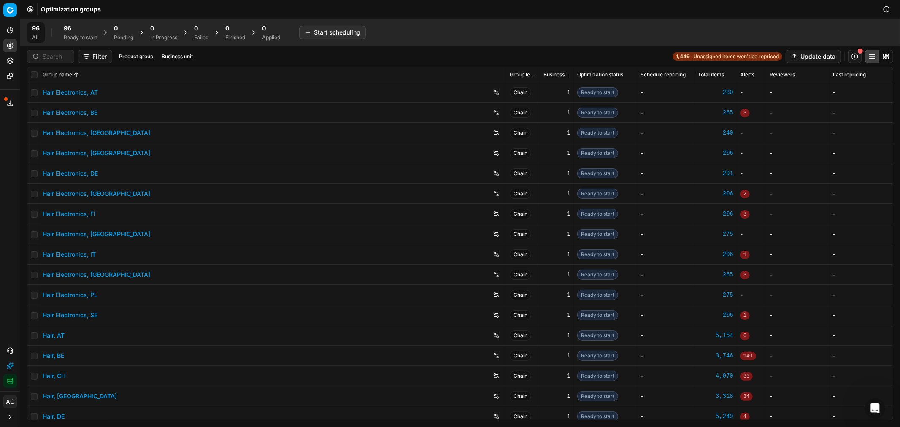
click at [72, 35] on div "Ready to start" at bounding box center [80, 37] width 33 height 7
click at [189, 53] on button "Business unit" at bounding box center [192, 56] width 38 height 10
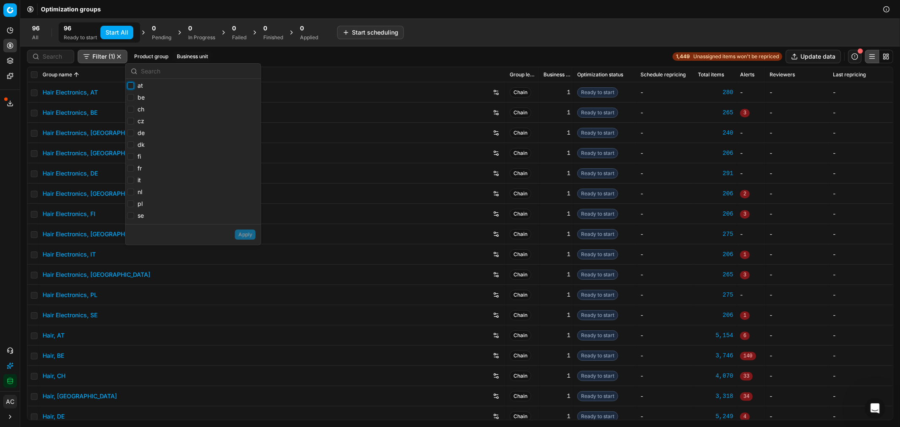
click at [129, 84] on input "at" at bounding box center [130, 85] width 7 height 7
checkbox input "true"
click at [129, 95] on input "be" at bounding box center [130, 97] width 7 height 7
checkbox input "true"
click at [131, 108] on input "ch" at bounding box center [130, 109] width 7 height 7
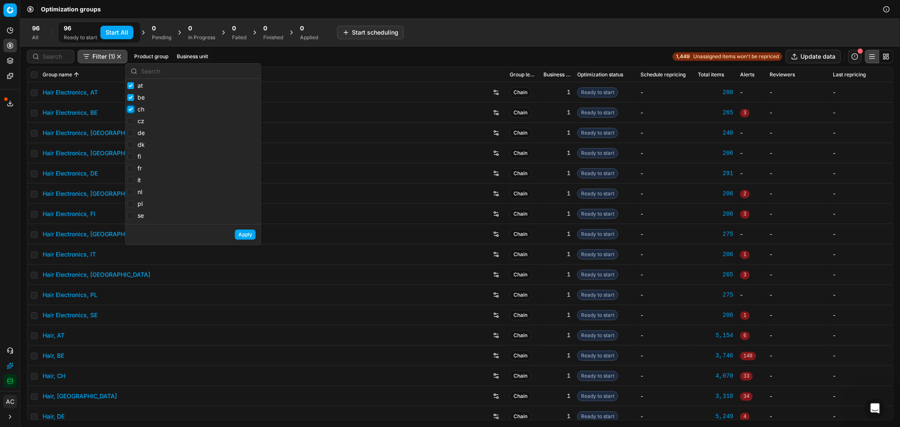
checkbox input "true"
click at [131, 121] on input "cz" at bounding box center [130, 121] width 7 height 7
checkbox input "true"
click at [130, 134] on input "de" at bounding box center [130, 132] width 7 height 7
checkbox input "true"
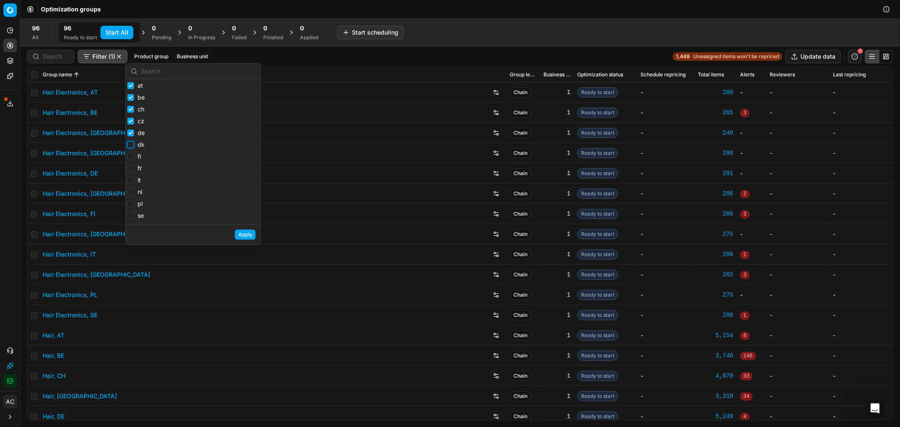
click at [128, 147] on input "dk" at bounding box center [130, 144] width 7 height 7
checkbox input "true"
click at [129, 154] on input "fi" at bounding box center [130, 156] width 7 height 7
checkbox input "true"
click at [132, 181] on input "it" at bounding box center [130, 180] width 7 height 7
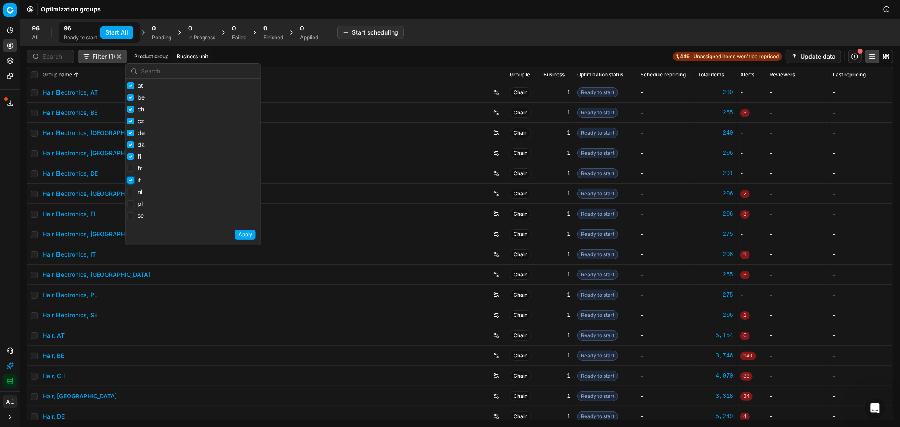
checkbox input "true"
click at [132, 192] on input "nl" at bounding box center [130, 192] width 7 height 7
checkbox input "true"
click at [132, 205] on input "pl" at bounding box center [130, 203] width 7 height 7
checkbox input "true"
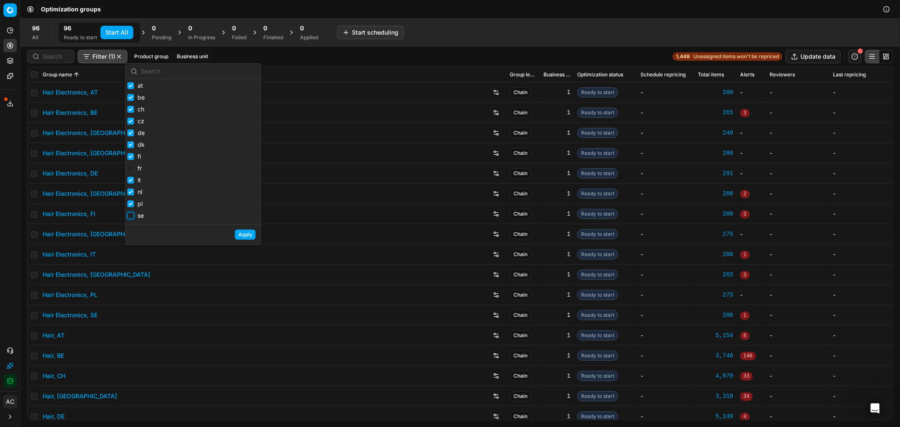
click at [130, 218] on input "se" at bounding box center [130, 215] width 7 height 7
checkbox input "true"
click at [243, 237] on button "Apply" at bounding box center [245, 234] width 21 height 10
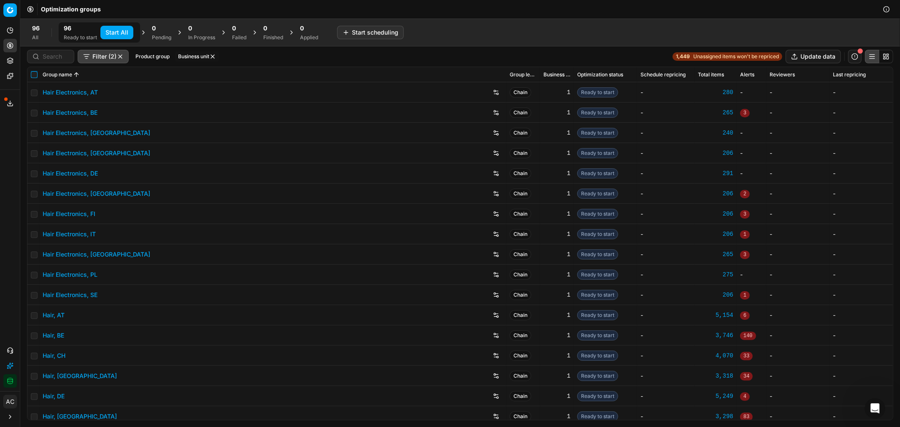
click at [36, 74] on input "checkbox" at bounding box center [34, 74] width 7 height 7
checkbox input "true"
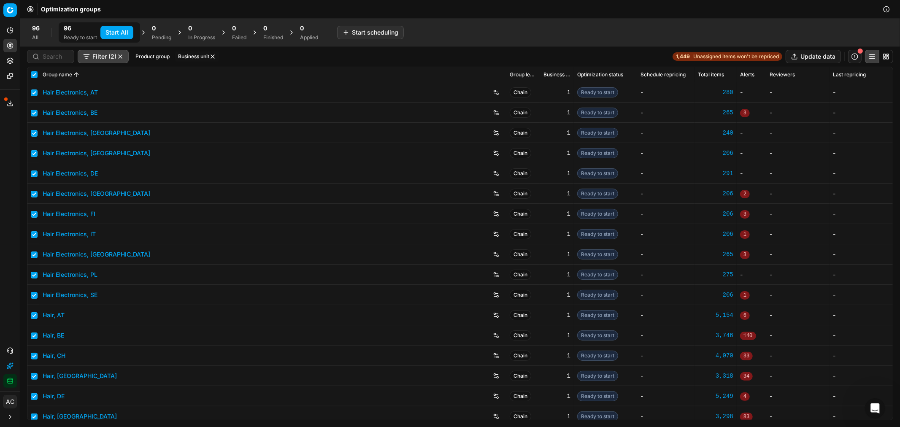
checkbox input "true"
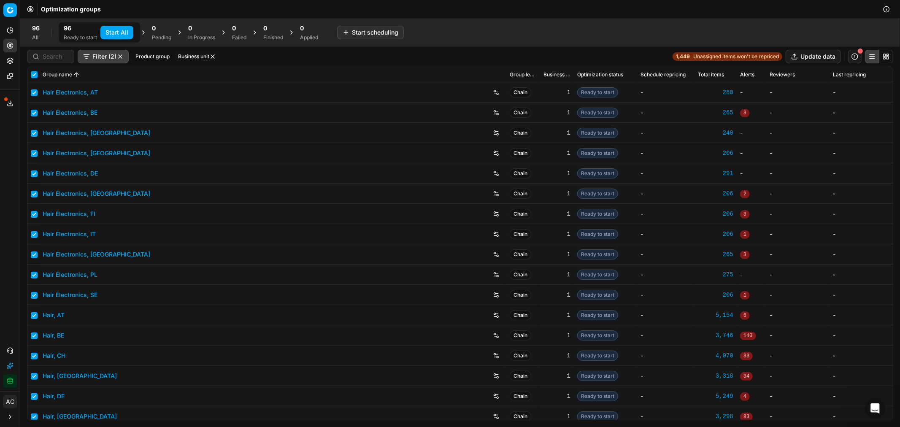
checkbox input "true"
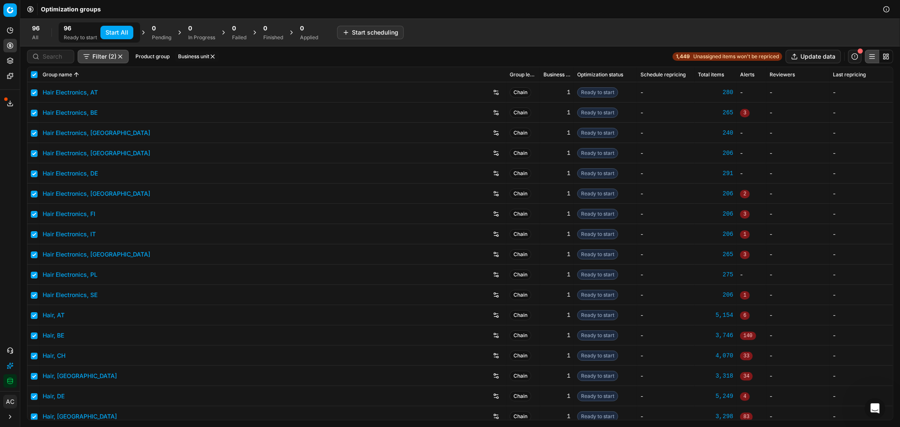
checkbox input "true"
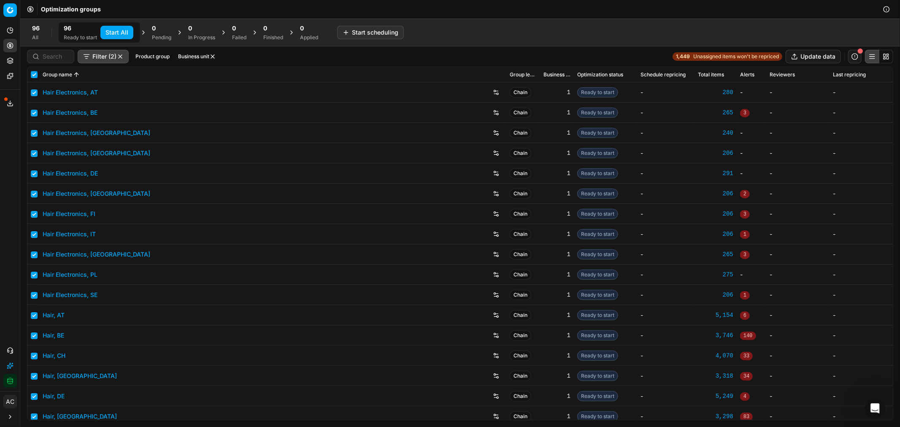
checkbox input "true"
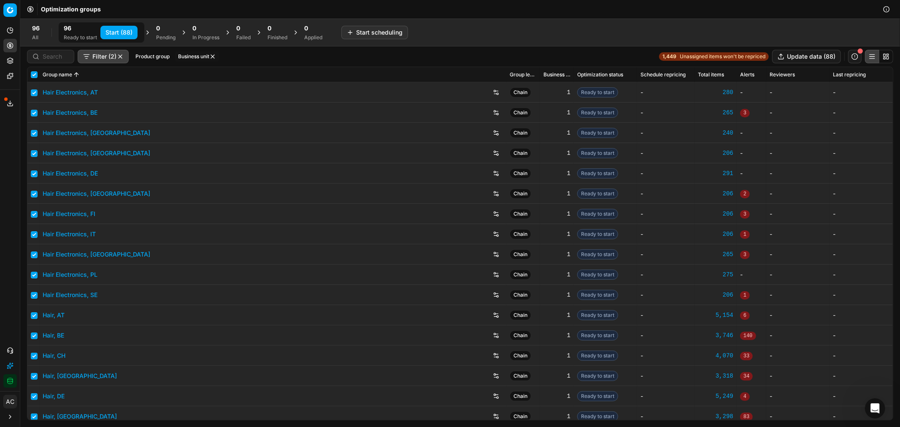
click at [127, 34] on button "Start (88)" at bounding box center [118, 32] width 37 height 13
checkbox input "false"
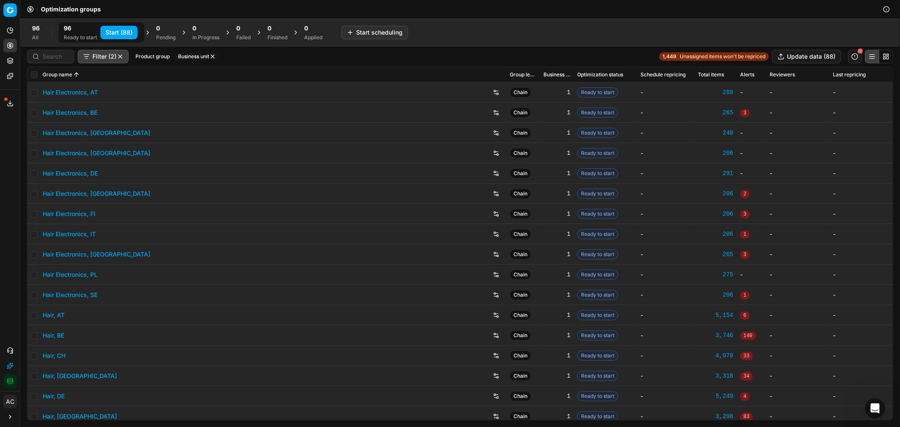
checkbox input "false"
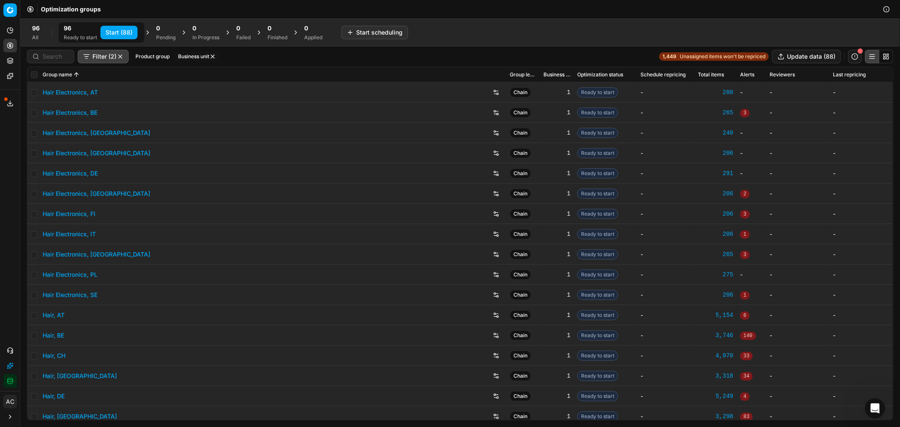
checkbox input "false"
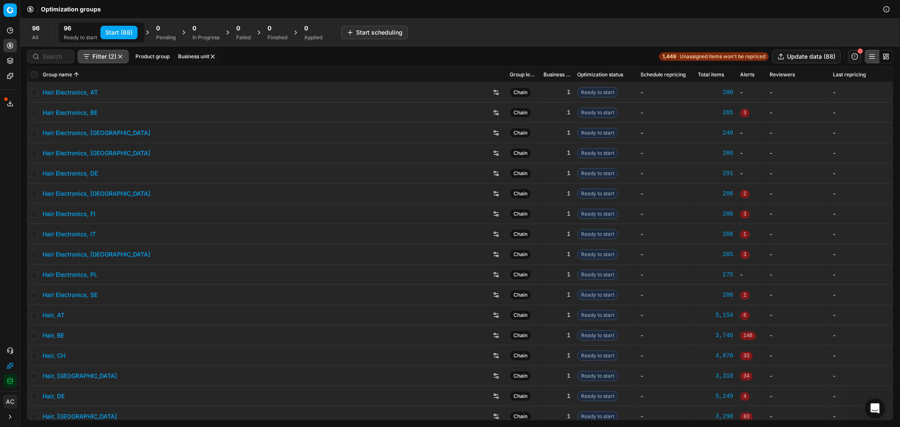
checkbox input "false"
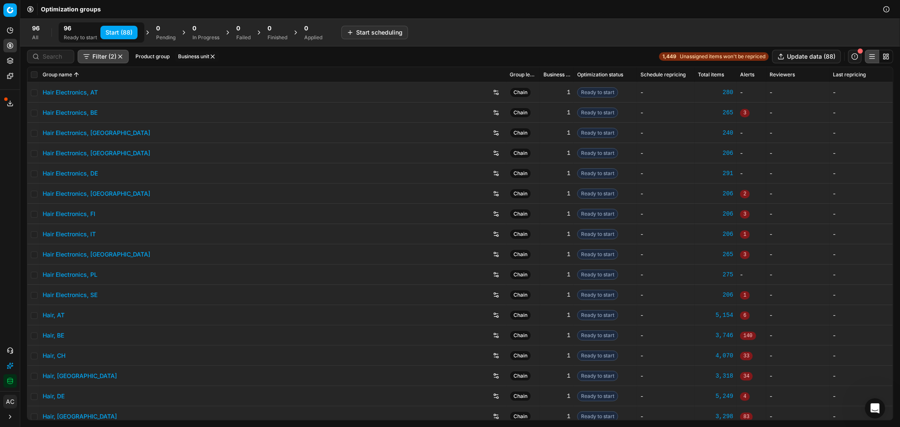
checkbox input "false"
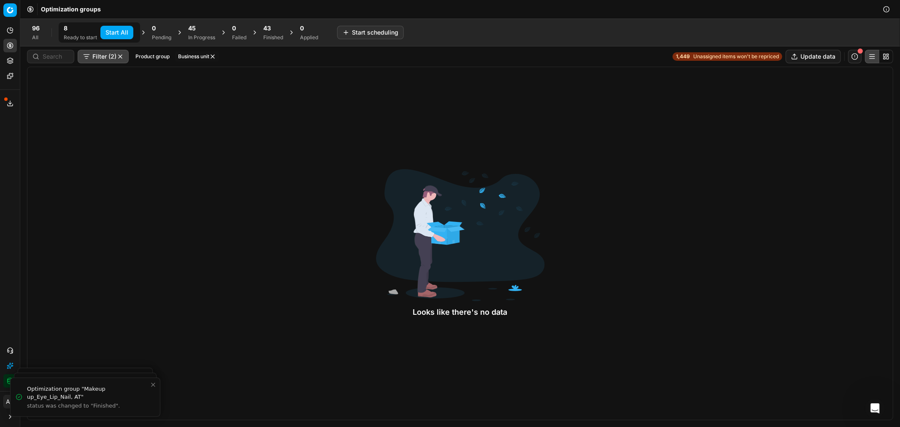
click at [268, 32] on span "43" at bounding box center [267, 28] width 8 height 8
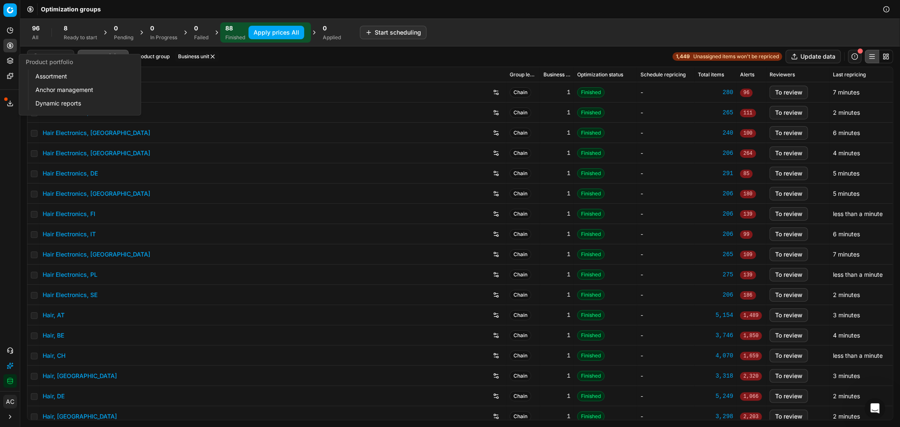
click at [56, 78] on link "Assortment" at bounding box center [81, 76] width 98 height 12
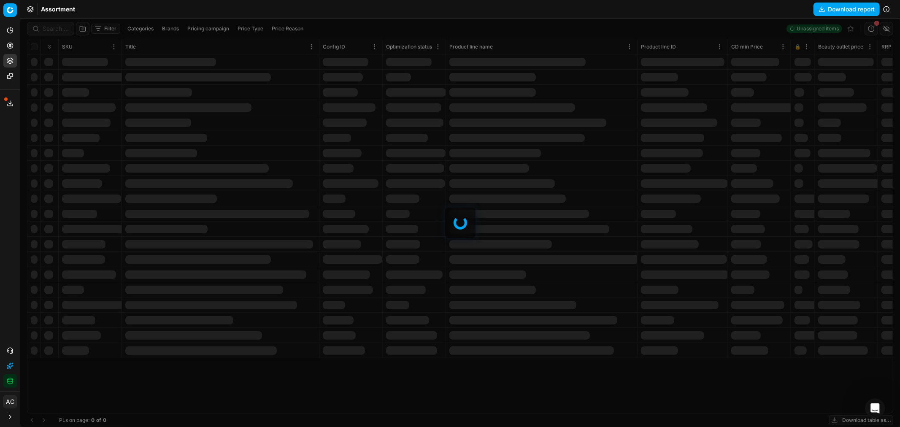
click at [836, 5] on button "Download report" at bounding box center [846, 9] width 66 height 13
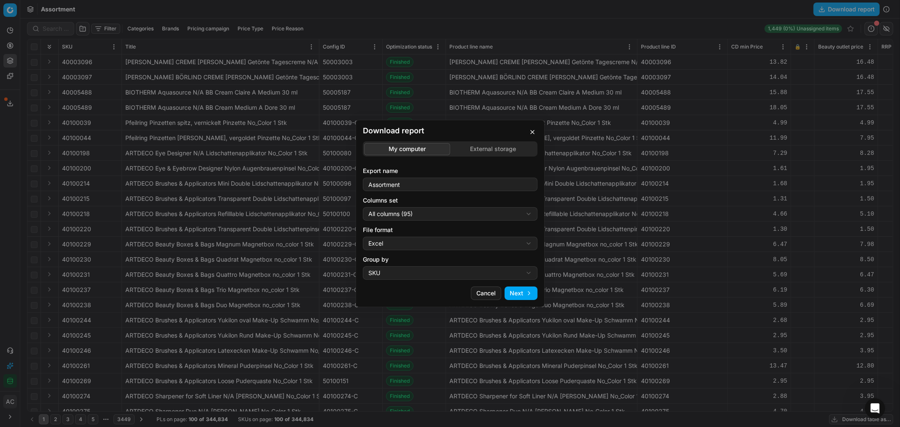
click at [474, 146] on div "Download report My computer External storage Export name Assortment Columns set…" at bounding box center [450, 213] width 900 height 427
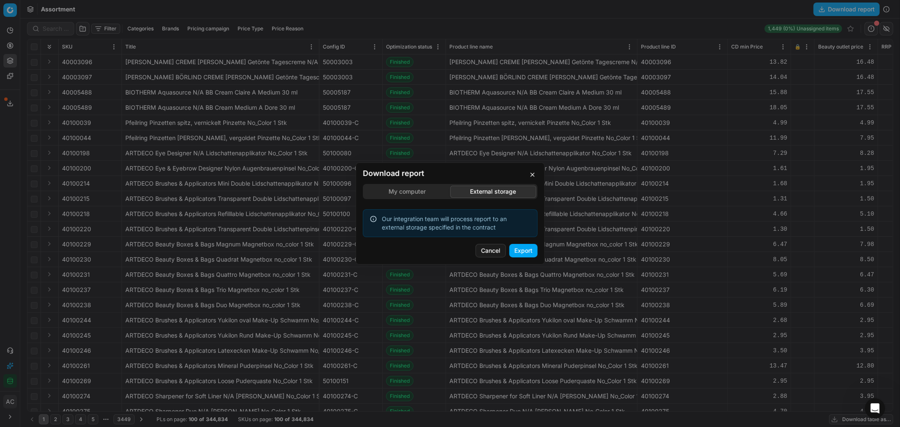
click at [524, 249] on button "Export" at bounding box center [523, 250] width 28 height 13
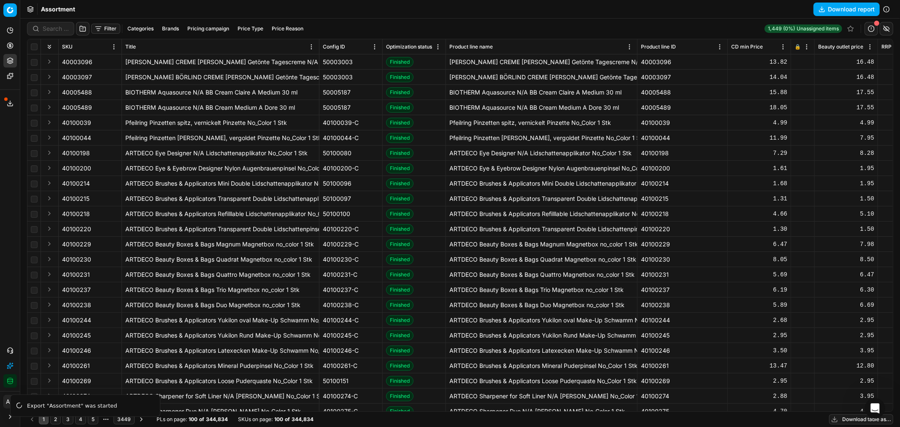
click at [7, 102] on icon at bounding box center [10, 103] width 7 height 7
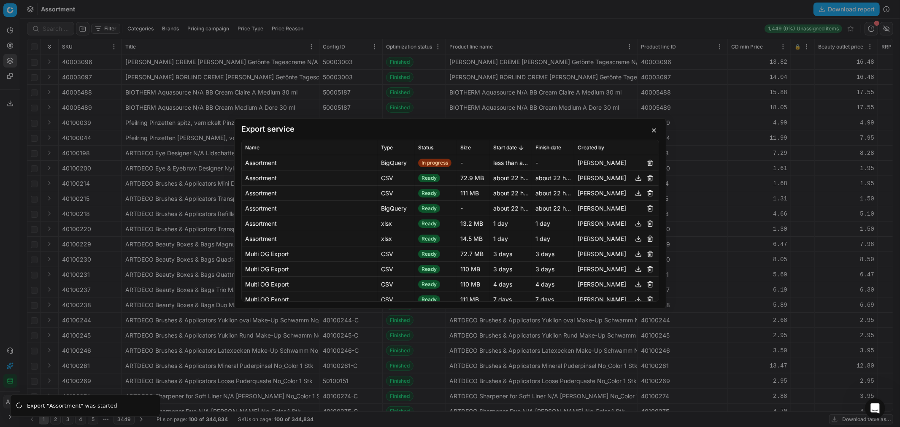
click at [11, 45] on div "Export service Name Type Status Size Start date Finish date Created by Assortme…" at bounding box center [450, 213] width 900 height 427
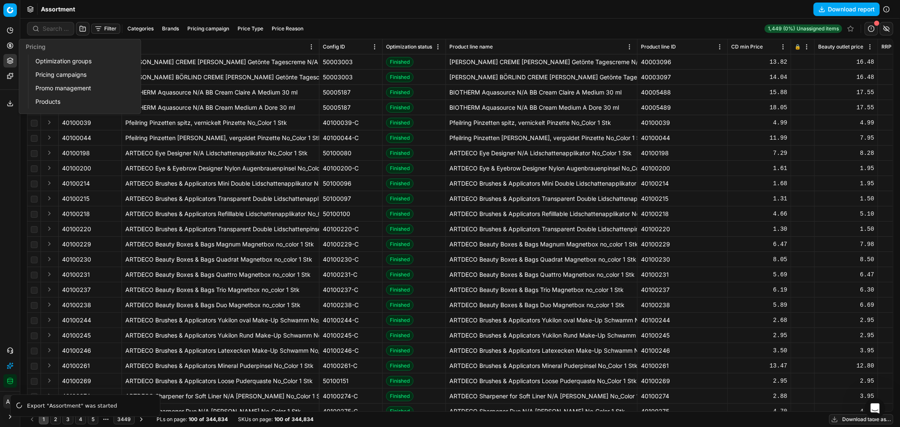
click at [11, 45] on icon at bounding box center [10, 45] width 7 height 7
click at [48, 57] on link "Optimization groups" at bounding box center [81, 61] width 98 height 12
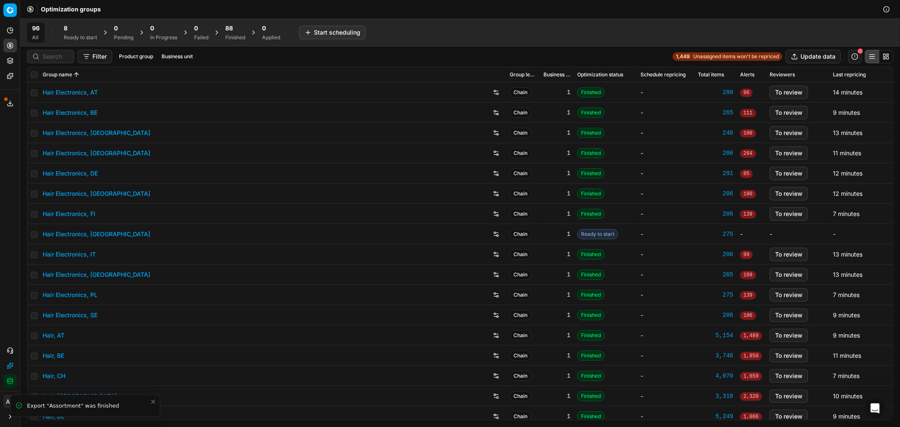
click at [5, 99] on span at bounding box center [5, 98] width 3 height 3
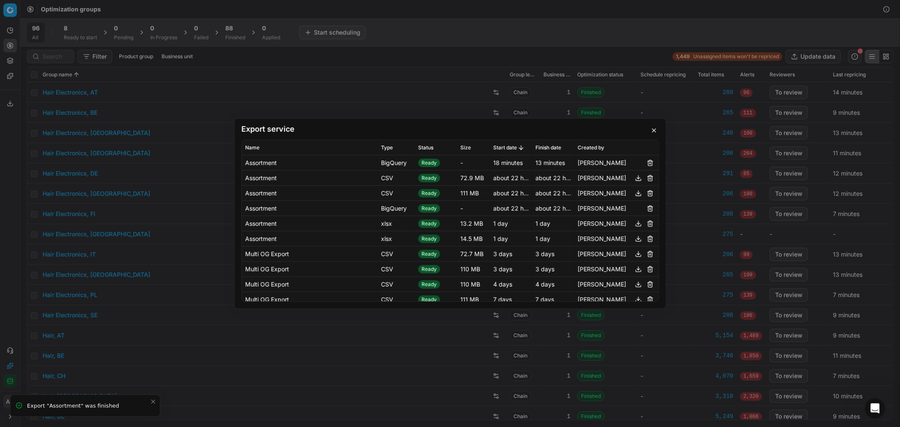
click at [233, 33] on div "Export service Name Type Status Size Start date Finish date Created by Assortme…" at bounding box center [450, 213] width 900 height 427
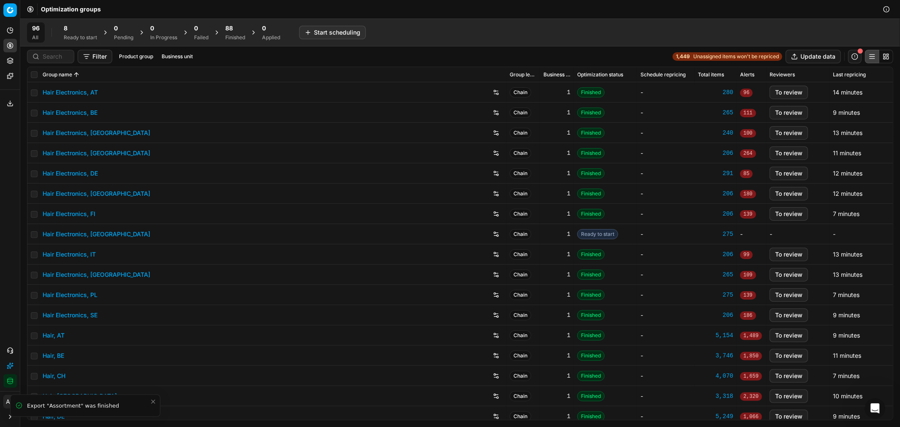
click at [233, 33] on div "88 Finished" at bounding box center [235, 32] width 20 height 17
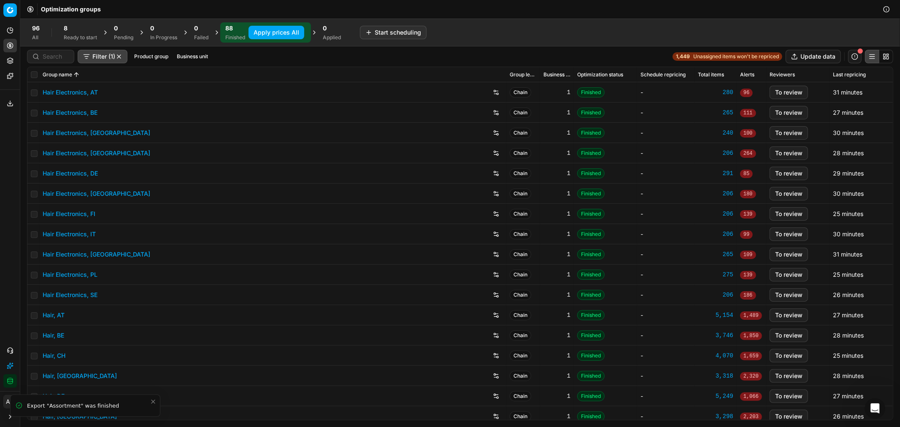
click at [259, 34] on button "Apply prices All" at bounding box center [276, 32] width 56 height 13
click at [339, 35] on div "Applied" at bounding box center [336, 37] width 18 height 7
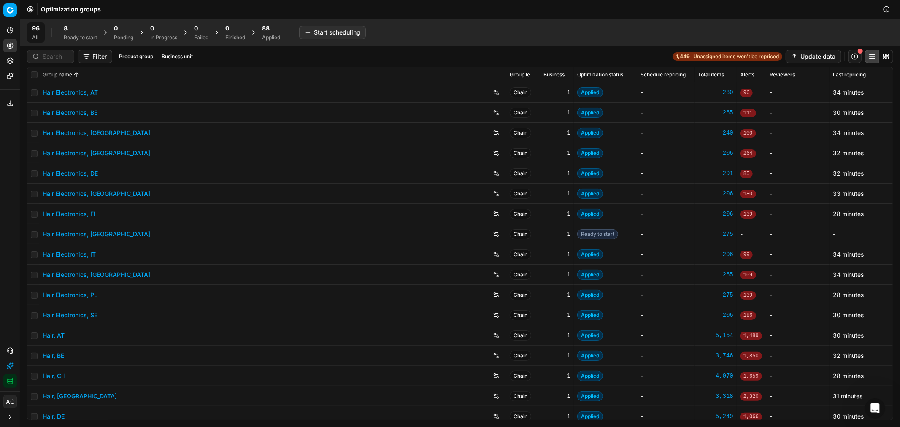
click at [269, 31] on span "88" at bounding box center [266, 28] width 8 height 8
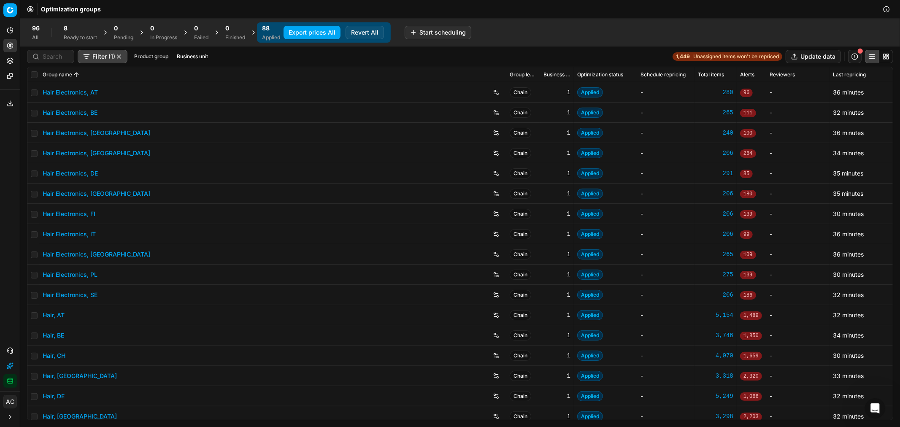
click at [318, 35] on button "Export prices All" at bounding box center [311, 32] width 57 height 13
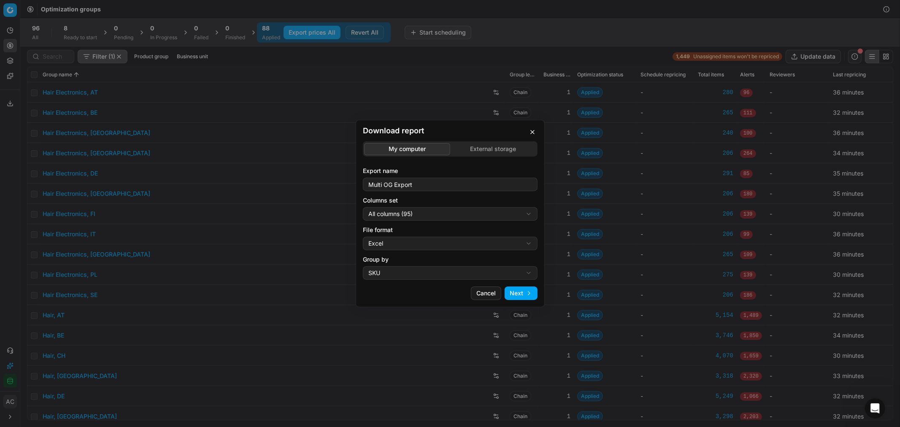
click at [433, 213] on div "Download report My computer External storage Export name Multi OG Export Column…" at bounding box center [450, 213] width 900 height 427
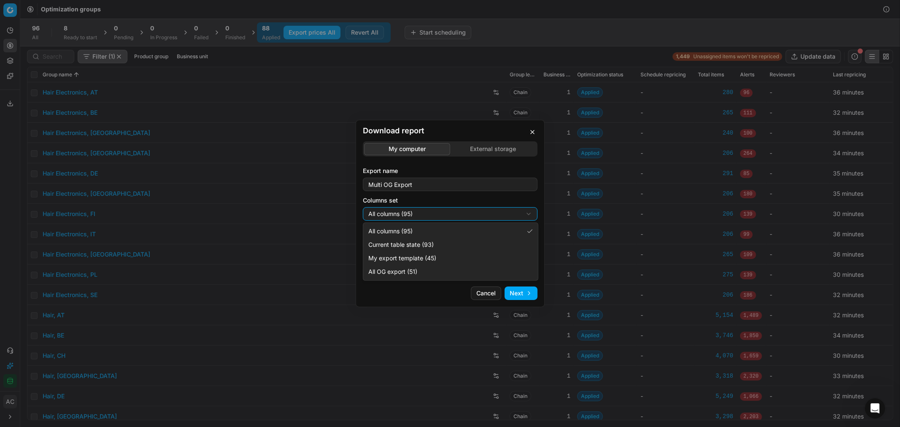
select select "custom"
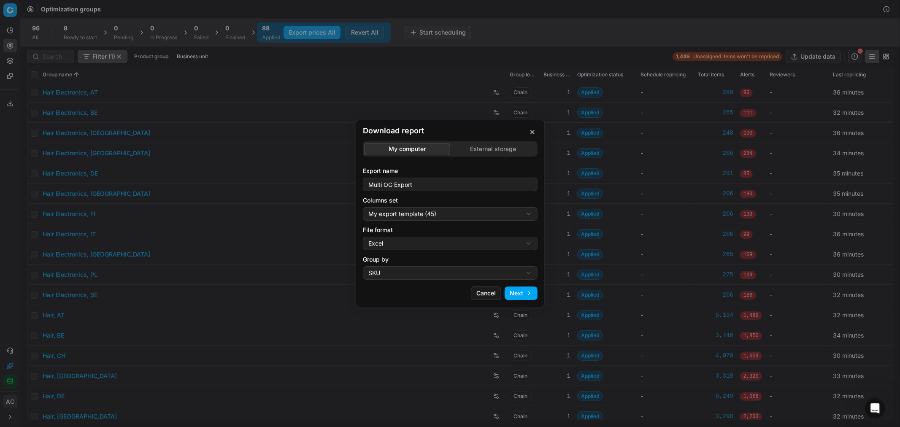
click at [410, 242] on div "Download report My computer External storage Export name Multi OG Export Column…" at bounding box center [450, 213] width 900 height 427
select select "csv"
click at [534, 132] on button "button" at bounding box center [532, 132] width 10 height 10
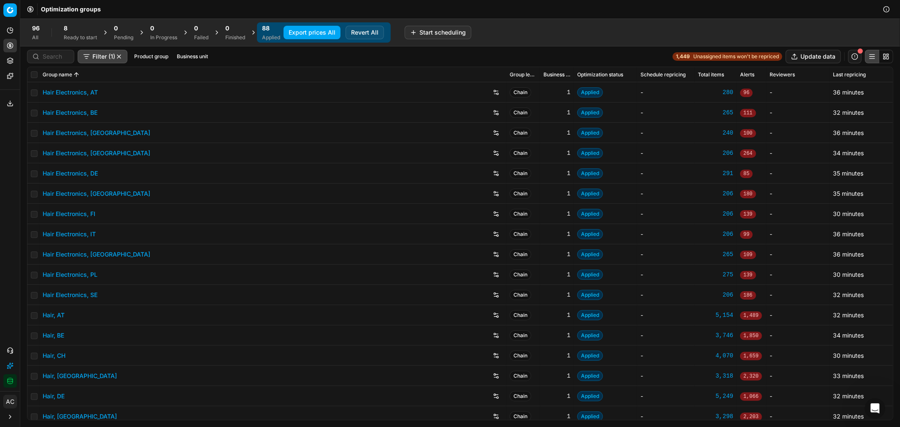
click at [184, 57] on button "Business unit" at bounding box center [192, 56] width 38 height 10
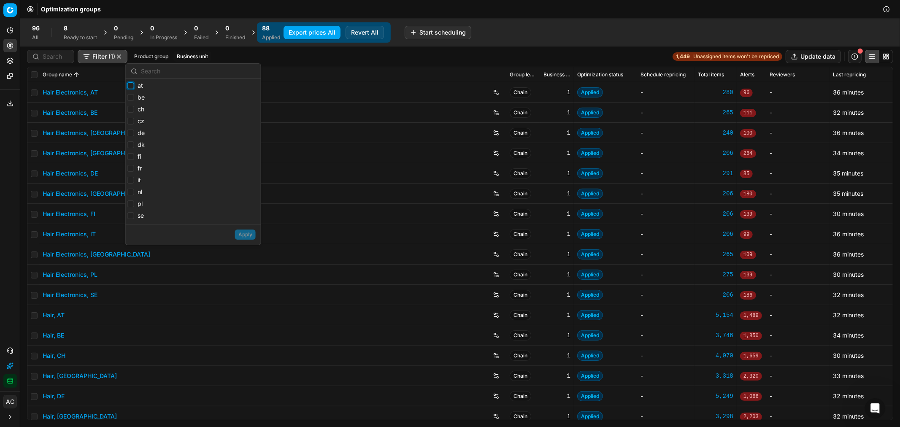
click at [131, 85] on input "at" at bounding box center [130, 85] width 7 height 7
checkbox input "true"
click at [132, 98] on input "be" at bounding box center [130, 97] width 7 height 7
checkbox input "true"
click at [129, 112] on input "ch" at bounding box center [130, 109] width 7 height 7
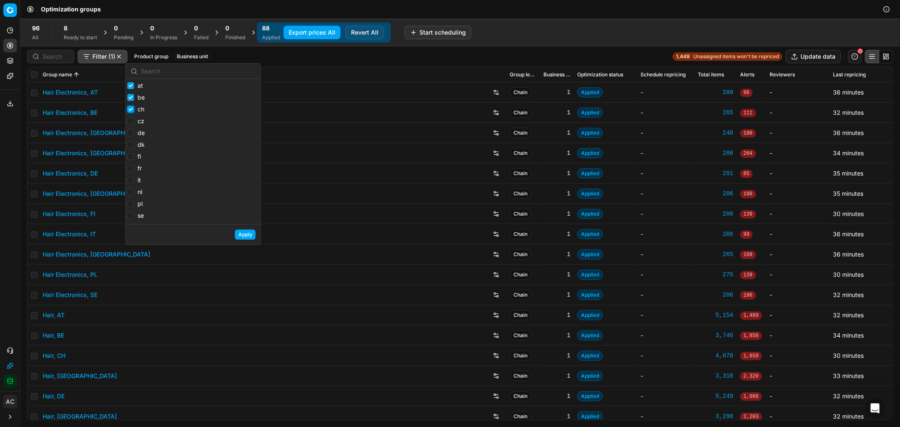
checkbox input "true"
click at [129, 132] on input "de" at bounding box center [130, 132] width 7 height 7
checkbox input "true"
click at [129, 170] on input "fr" at bounding box center [130, 168] width 7 height 7
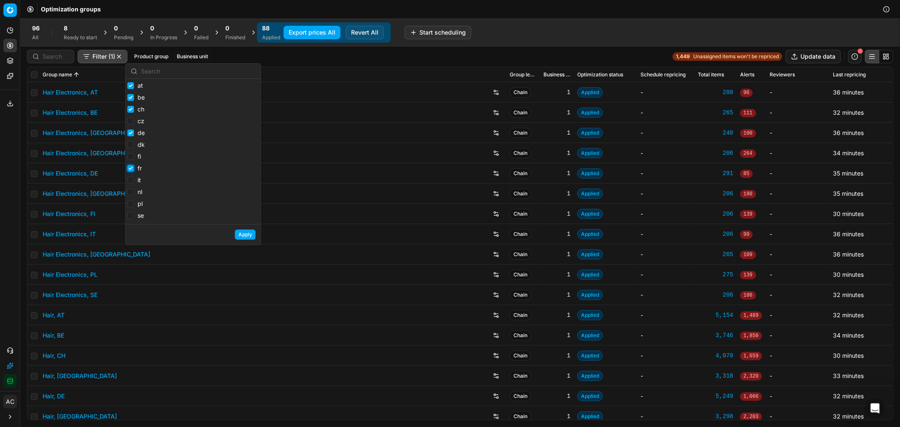
checkbox input "false"
click at [129, 205] on input "pl" at bounding box center [130, 203] width 7 height 7
checkbox input "true"
click at [130, 194] on input "nl" at bounding box center [130, 192] width 7 height 7
checkbox input "true"
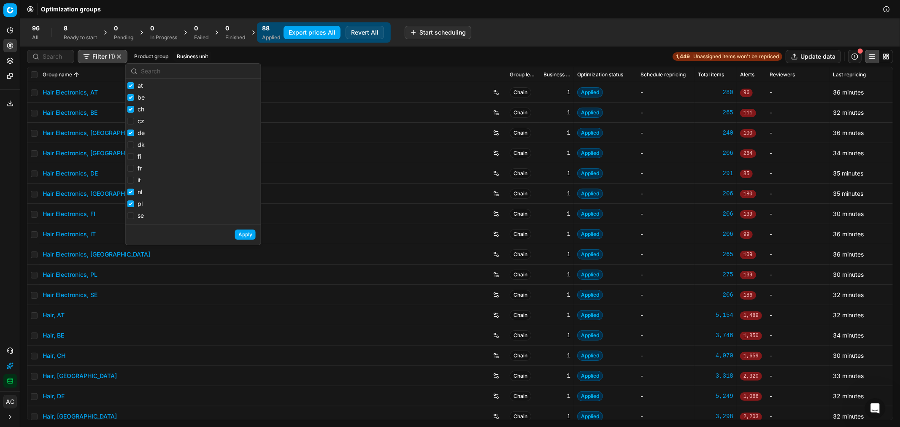
click at [253, 235] on button "Apply" at bounding box center [245, 234] width 21 height 10
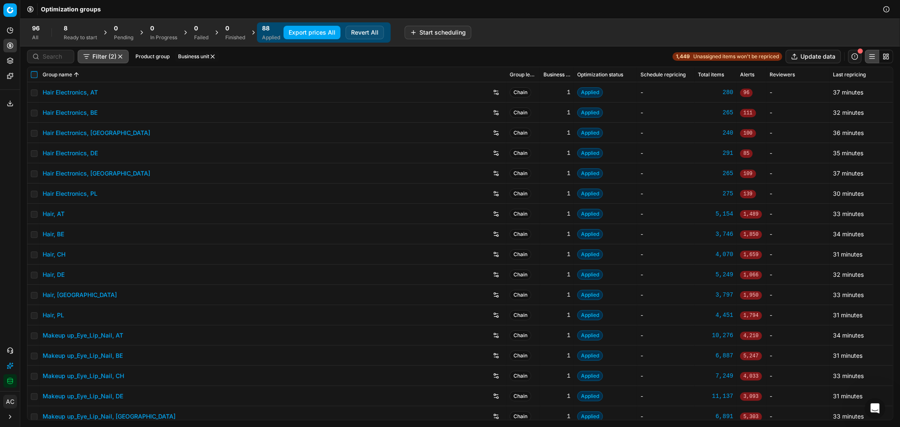
click at [34, 73] on input "checkbox" at bounding box center [34, 74] width 7 height 7
checkbox input "true"
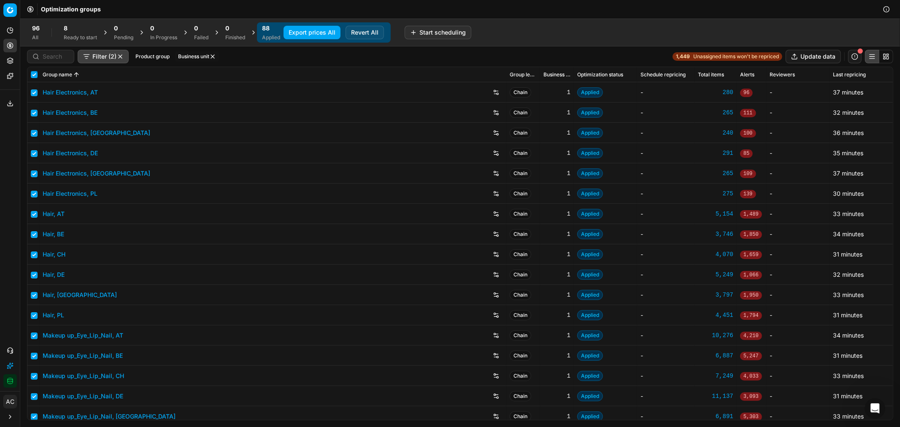
checkbox input "true"
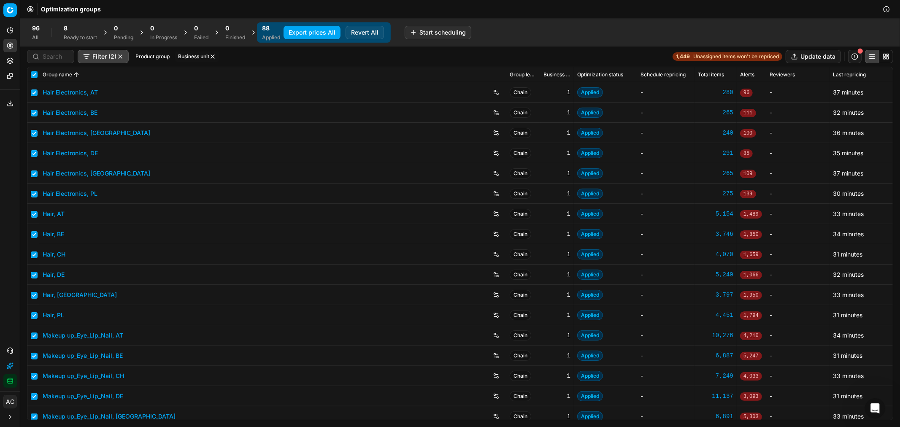
checkbox input "true"
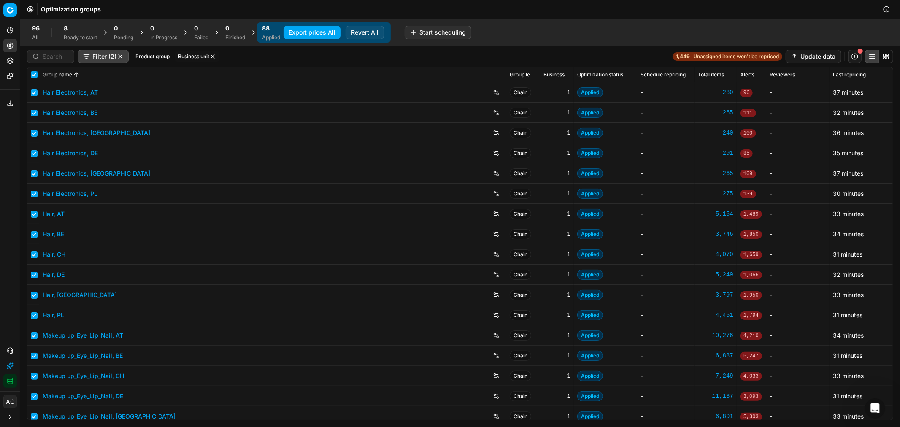
checkbox input "true"
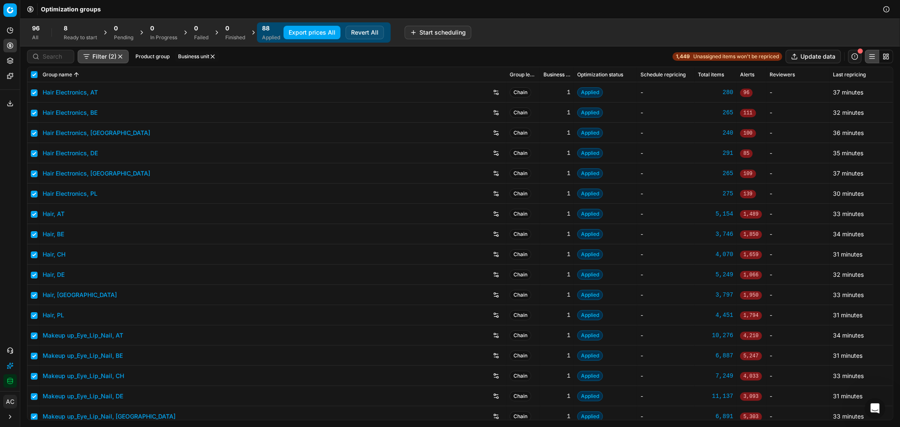
checkbox input "true"
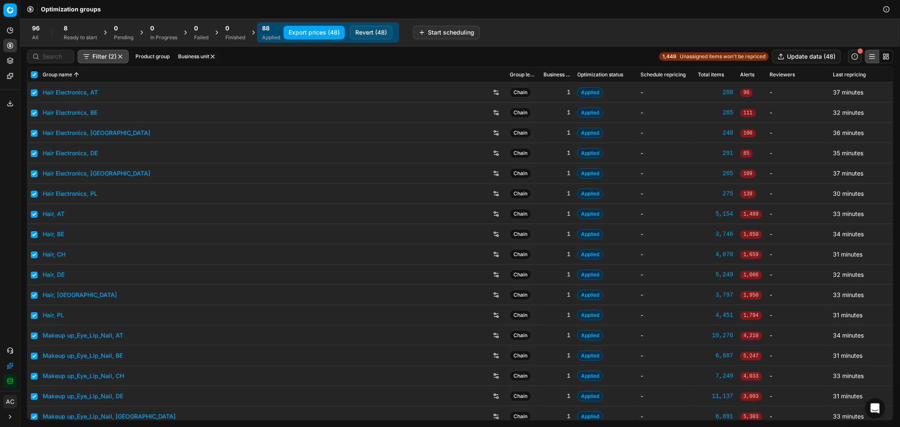
click at [331, 30] on button "Export prices (48)" at bounding box center [313, 32] width 61 height 13
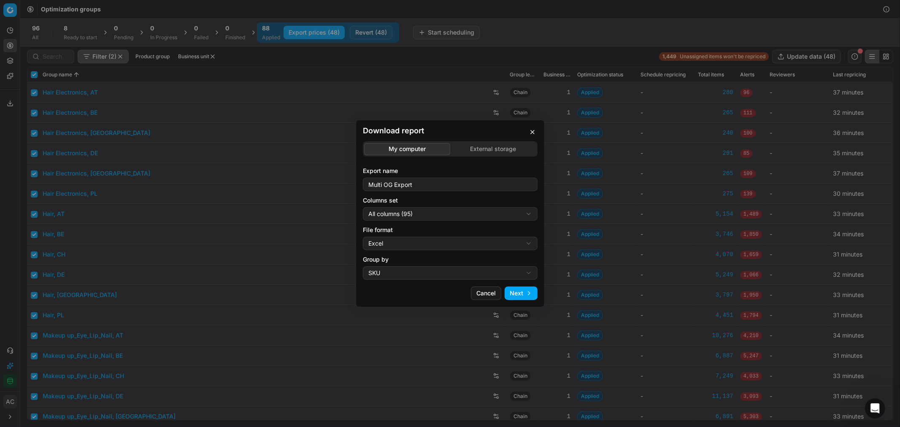
click at [407, 212] on div "Download report My computer External storage Export name Multi OG Export Column…" at bounding box center [450, 213] width 900 height 427
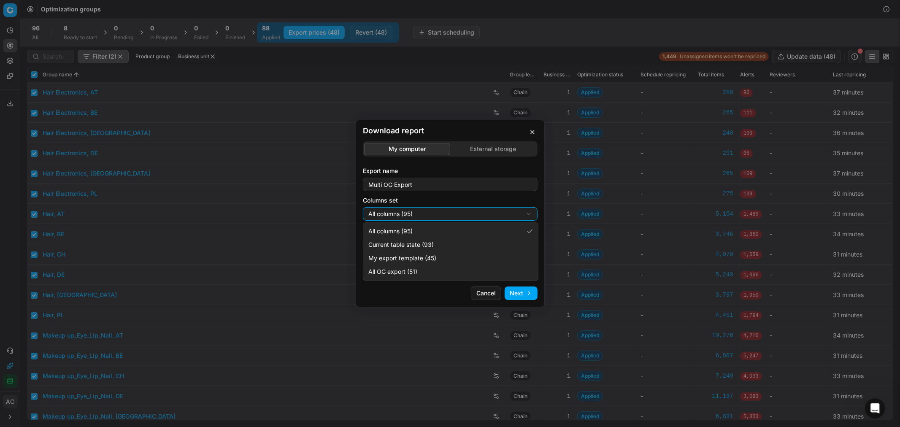
select select "custom"
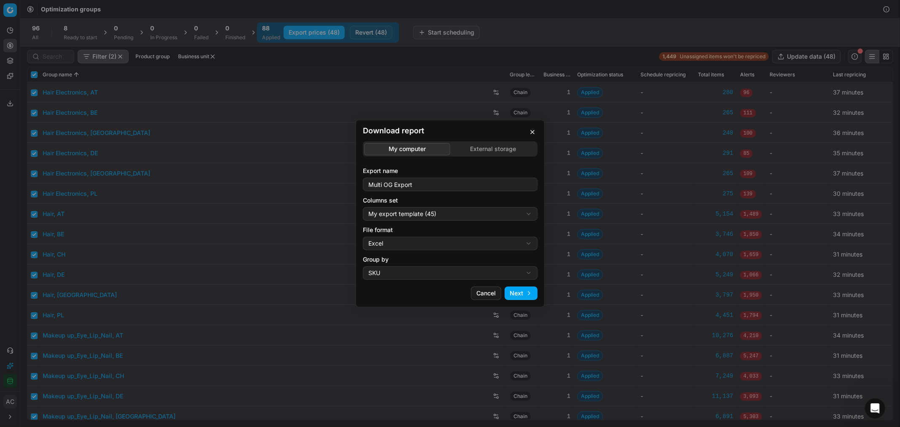
click at [410, 242] on div "Download report My computer External storage Export name Multi OG Export Column…" at bounding box center [450, 213] width 900 height 427
select select "csv"
click at [525, 292] on button "Next" at bounding box center [520, 292] width 33 height 13
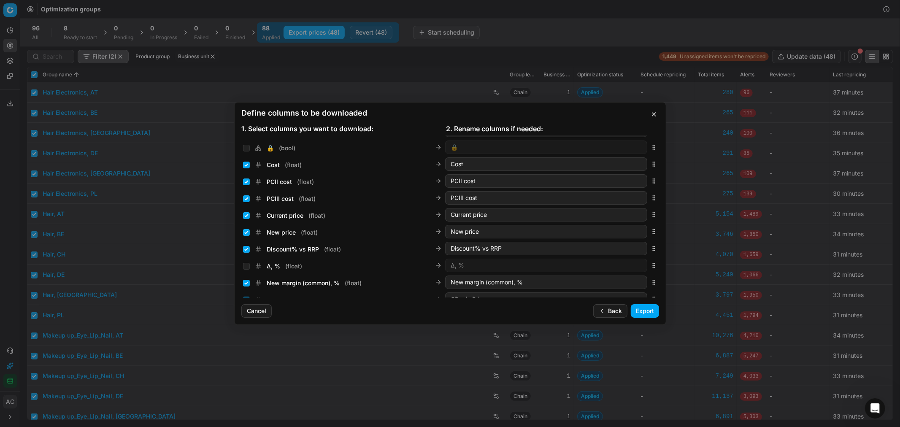
scroll to position [132, 0]
click at [249, 213] on input "Current price ( float )" at bounding box center [246, 215] width 7 height 7
checkbox input "false"
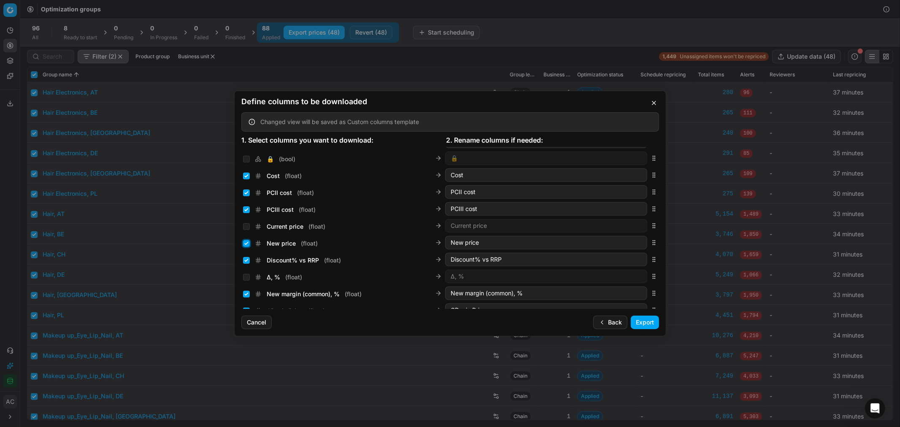
click at [247, 243] on input "New price ( float )" at bounding box center [246, 243] width 7 height 7
checkbox input "false"
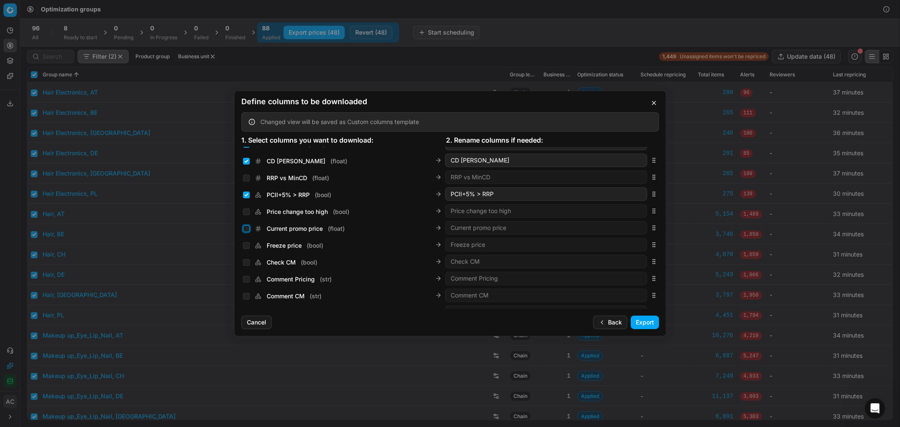
click at [245, 228] on input "Current promo price ( float )" at bounding box center [246, 228] width 7 height 7
checkbox input "true"
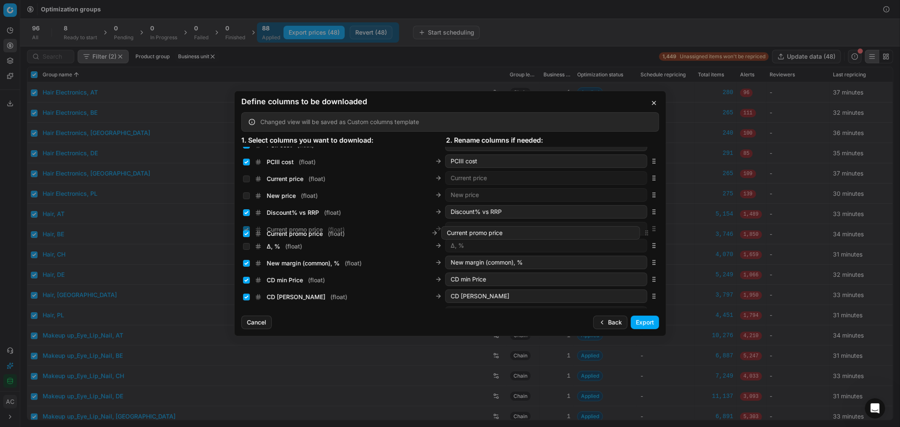
scroll to position [182, 0]
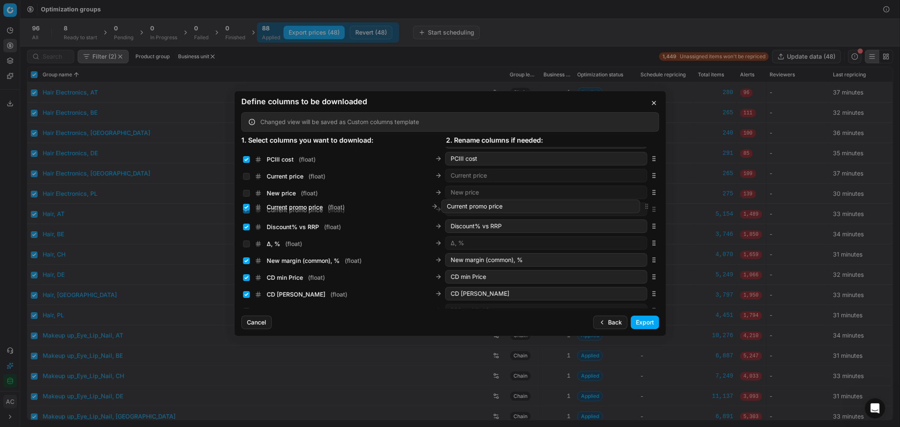
drag, startPoint x: 643, startPoint y: 228, endPoint x: 636, endPoint y: 207, distance: 22.3
click at [636, 207] on body "Pricing platform Analytics Pricing Product portfolio Templates Export service 3…" at bounding box center [450, 213] width 900 height 427
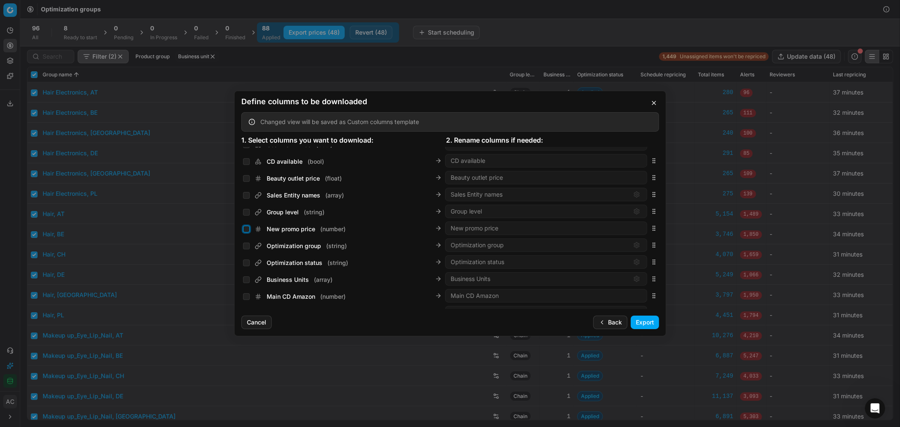
click at [247, 228] on input "New promo price ( number )" at bounding box center [246, 229] width 7 height 7
checkbox input "true"
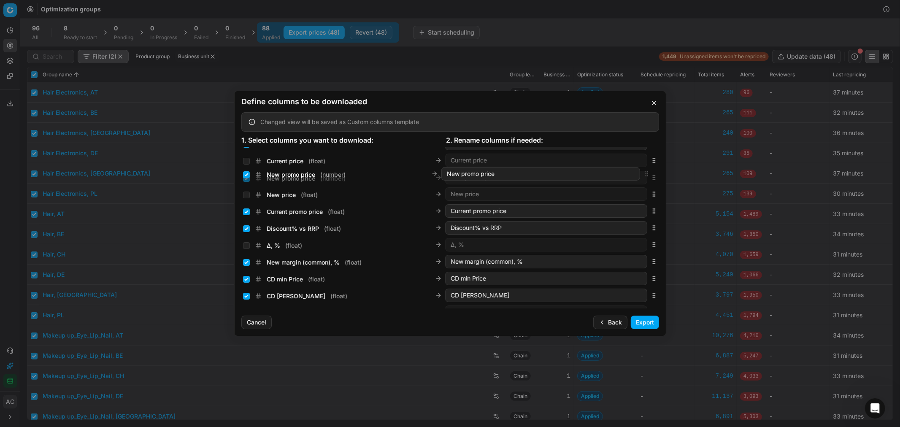
scroll to position [194, 0]
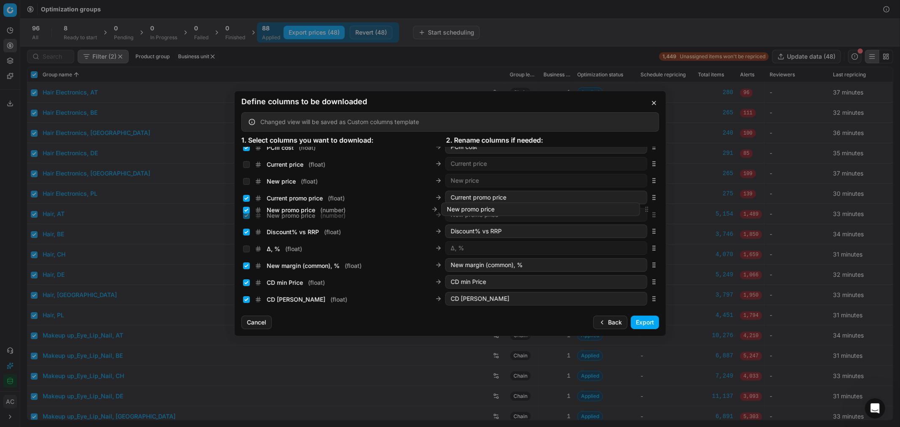
drag, startPoint x: 646, startPoint y: 227, endPoint x: 666, endPoint y: 208, distance: 27.8
click at [666, 208] on div "Define columns to be downloaded Changed view will be saved as Custom columns te…" at bounding box center [450, 213] width 900 height 427
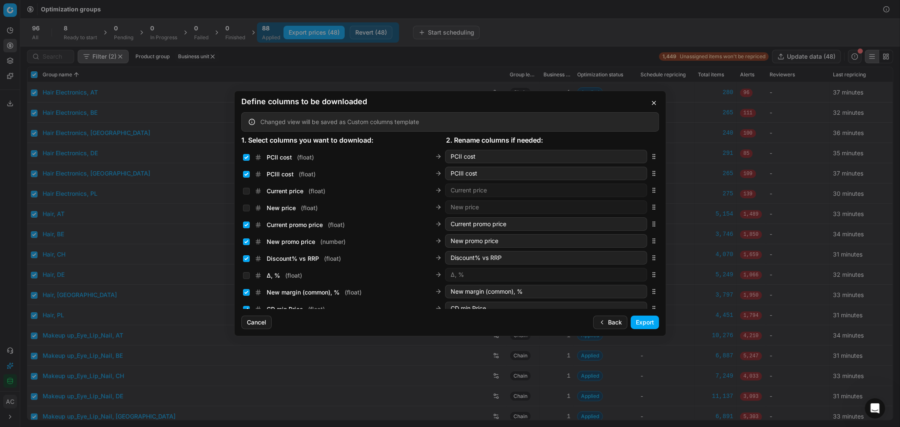
scroll to position [165, 0]
click at [642, 318] on button "Export" at bounding box center [645, 321] width 28 height 13
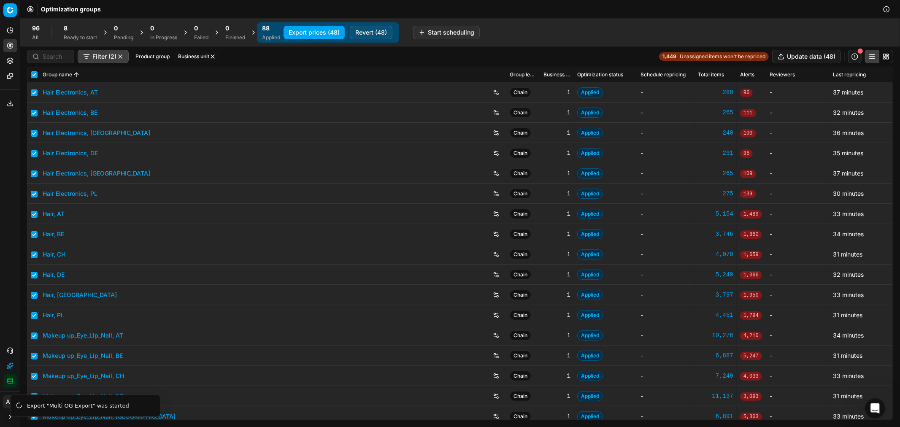
click at [8, 107] on button "Export service" at bounding box center [9, 103] width 13 height 13
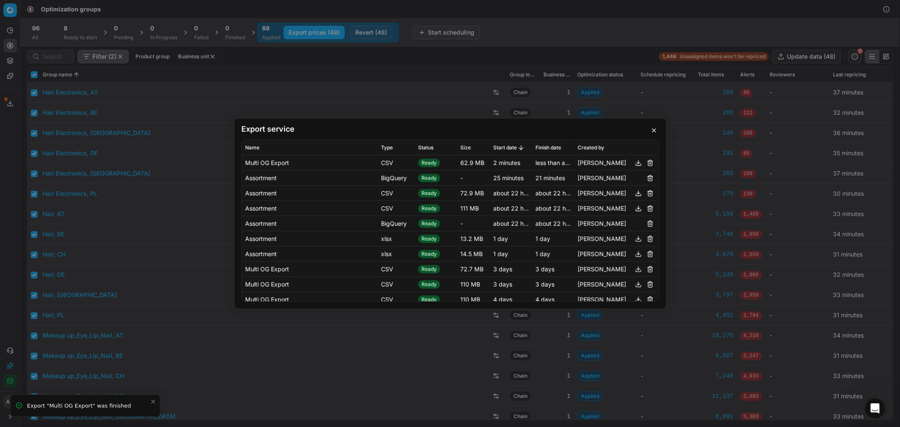
click at [633, 163] on button "button" at bounding box center [638, 163] width 10 height 10
click at [186, 113] on div "Export service Name Type Status Size Start date Finish date Created by Multi OG…" at bounding box center [450, 213] width 900 height 427
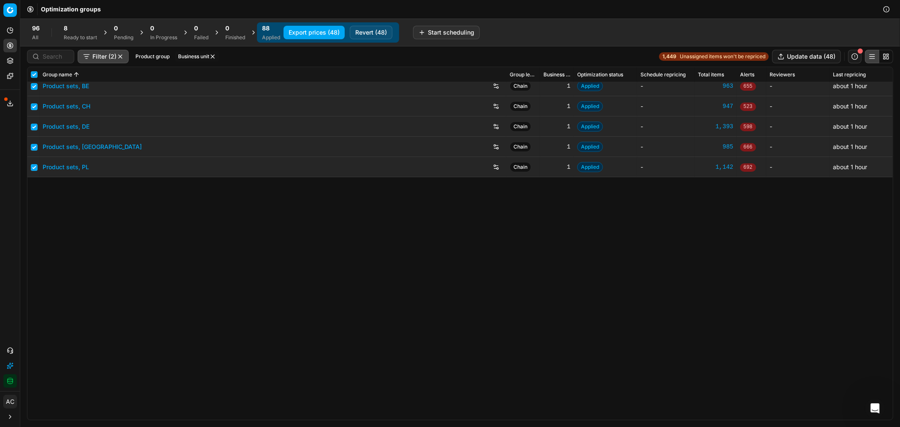
scroll to position [0, 0]
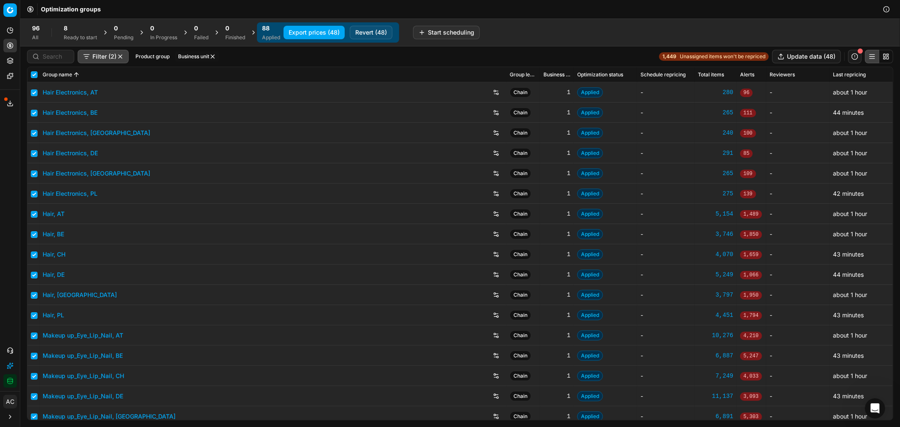
click at [119, 57] on button "button" at bounding box center [120, 56] width 7 height 7
checkbox input "false"
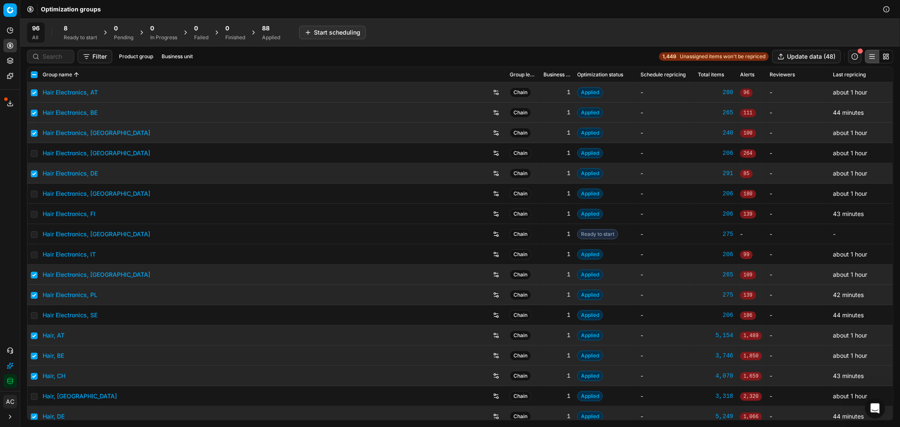
click at [90, 154] on link "Hair Electronics, [GEOGRAPHIC_DATA]" at bounding box center [97, 153] width 108 height 8
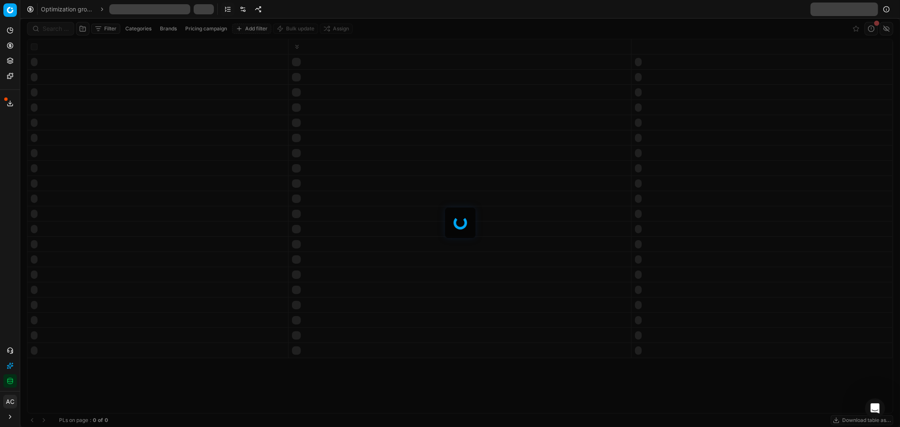
click at [241, 5] on link at bounding box center [242, 9] width 13 height 13
